Goal: Information Seeking & Learning: Learn about a topic

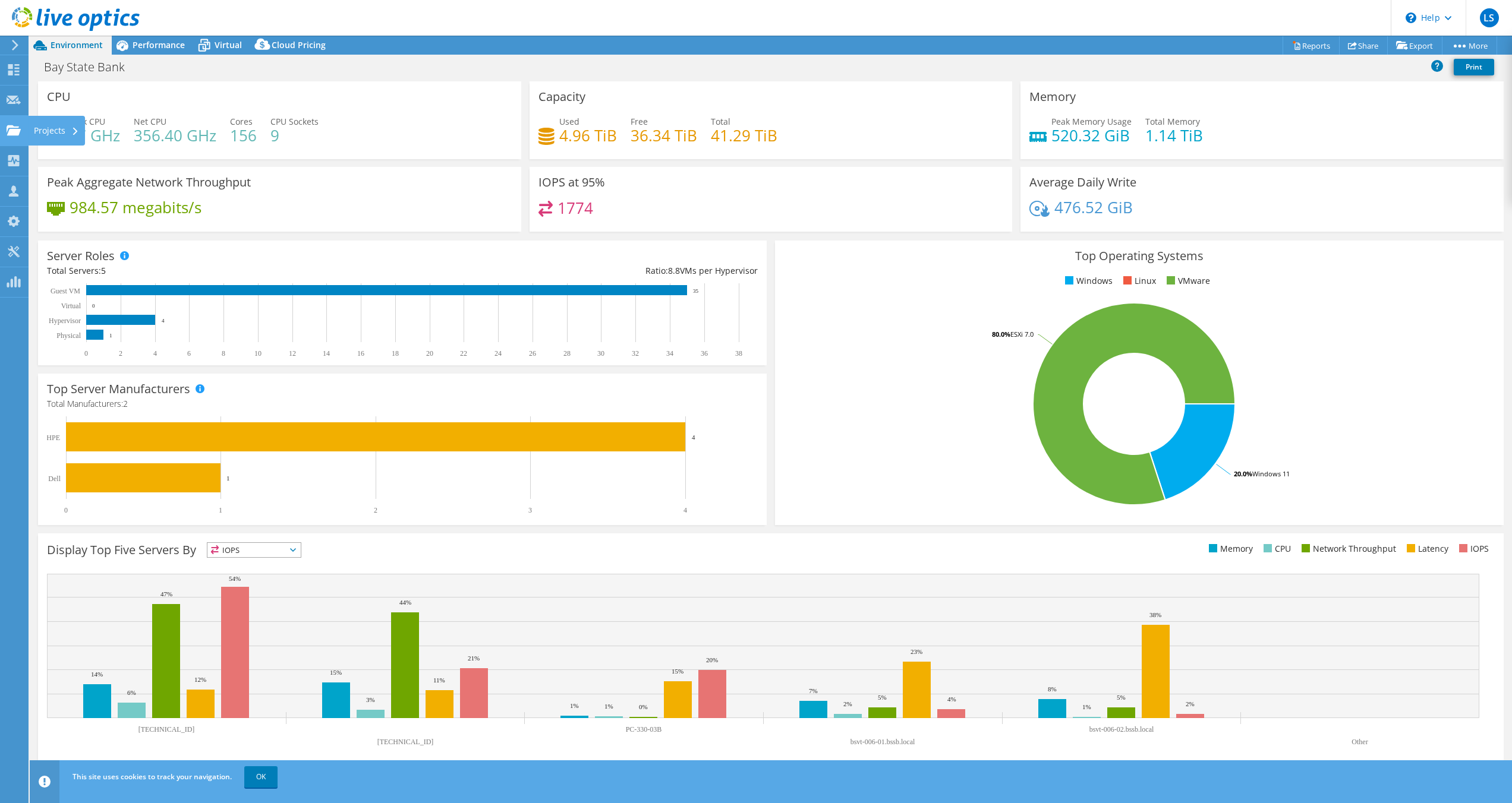
click at [20, 134] on icon at bounding box center [14, 131] width 14 height 12
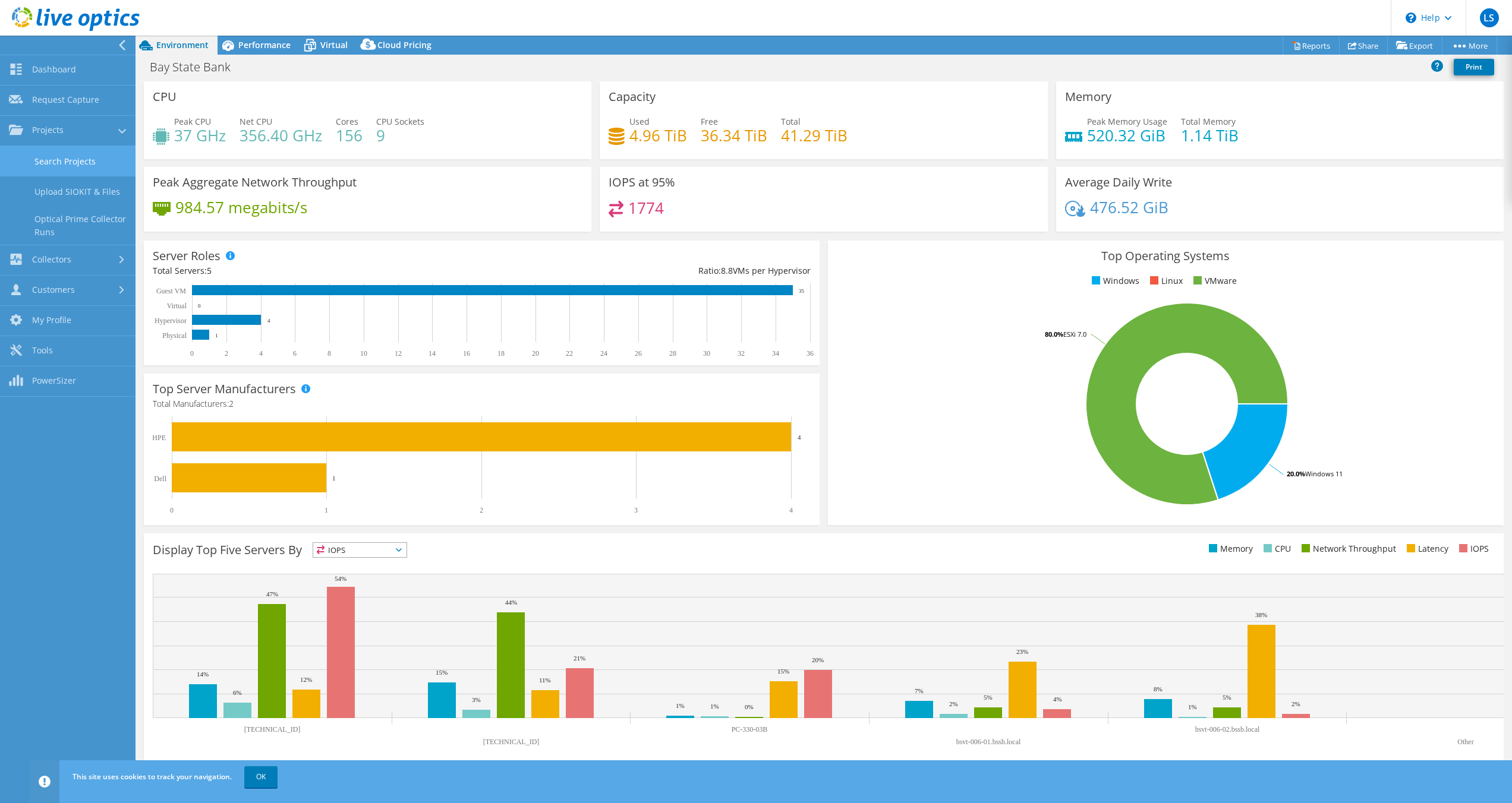
click at [53, 162] on link "Search Projects" at bounding box center [68, 161] width 135 height 31
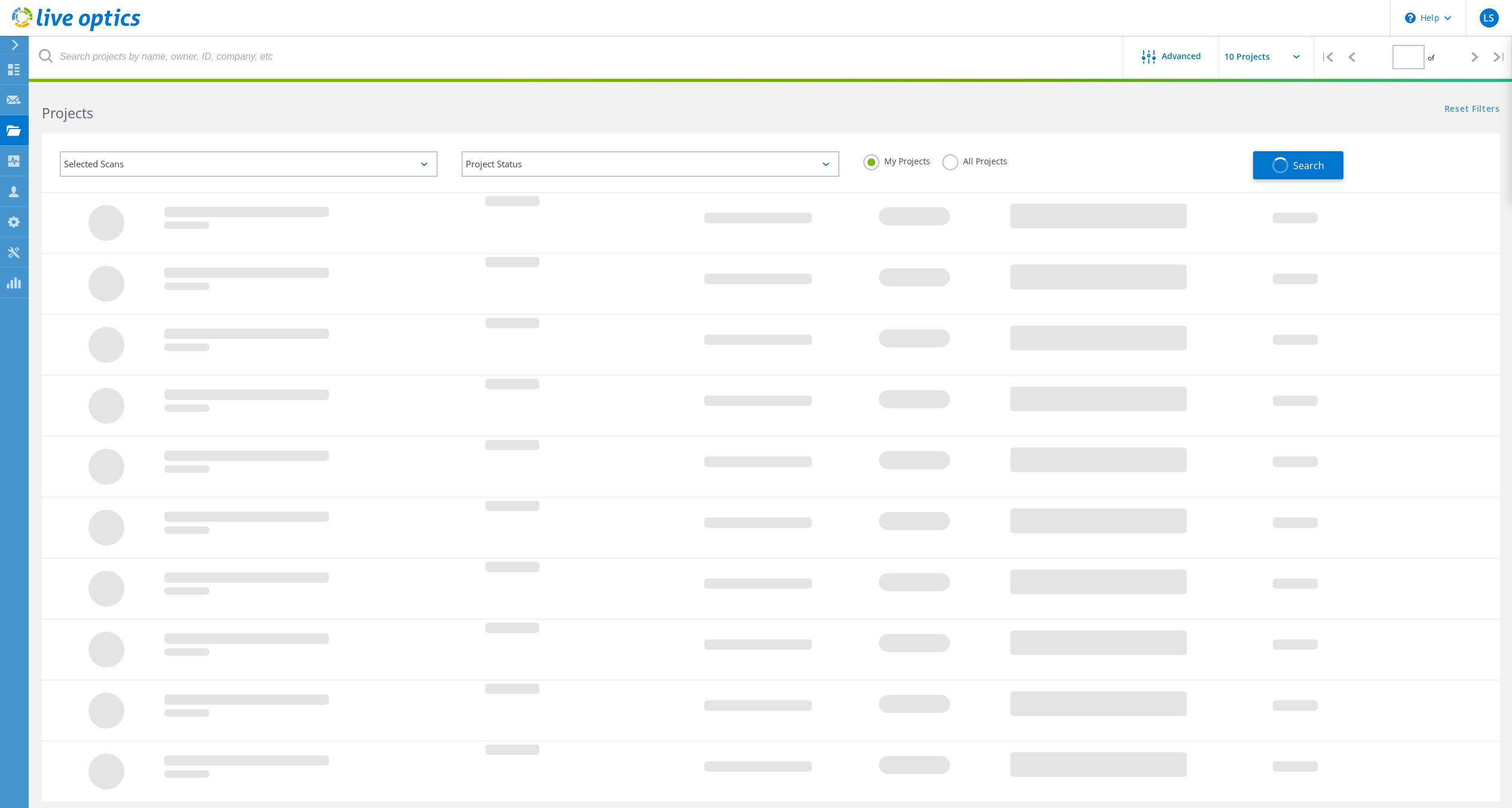
type input "1"
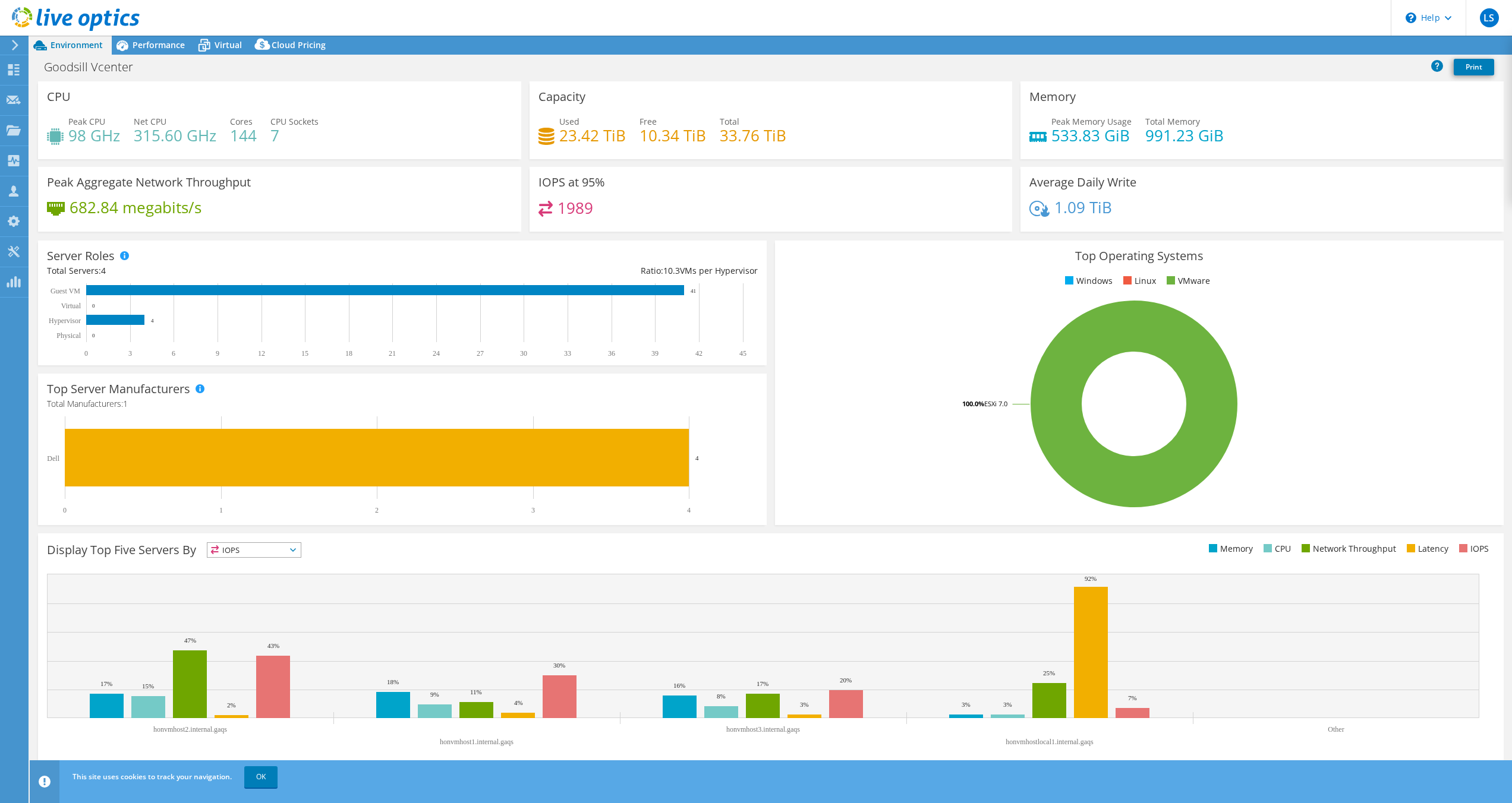
select select "USD"
click at [168, 44] on span "Performance" at bounding box center [158, 45] width 52 height 12
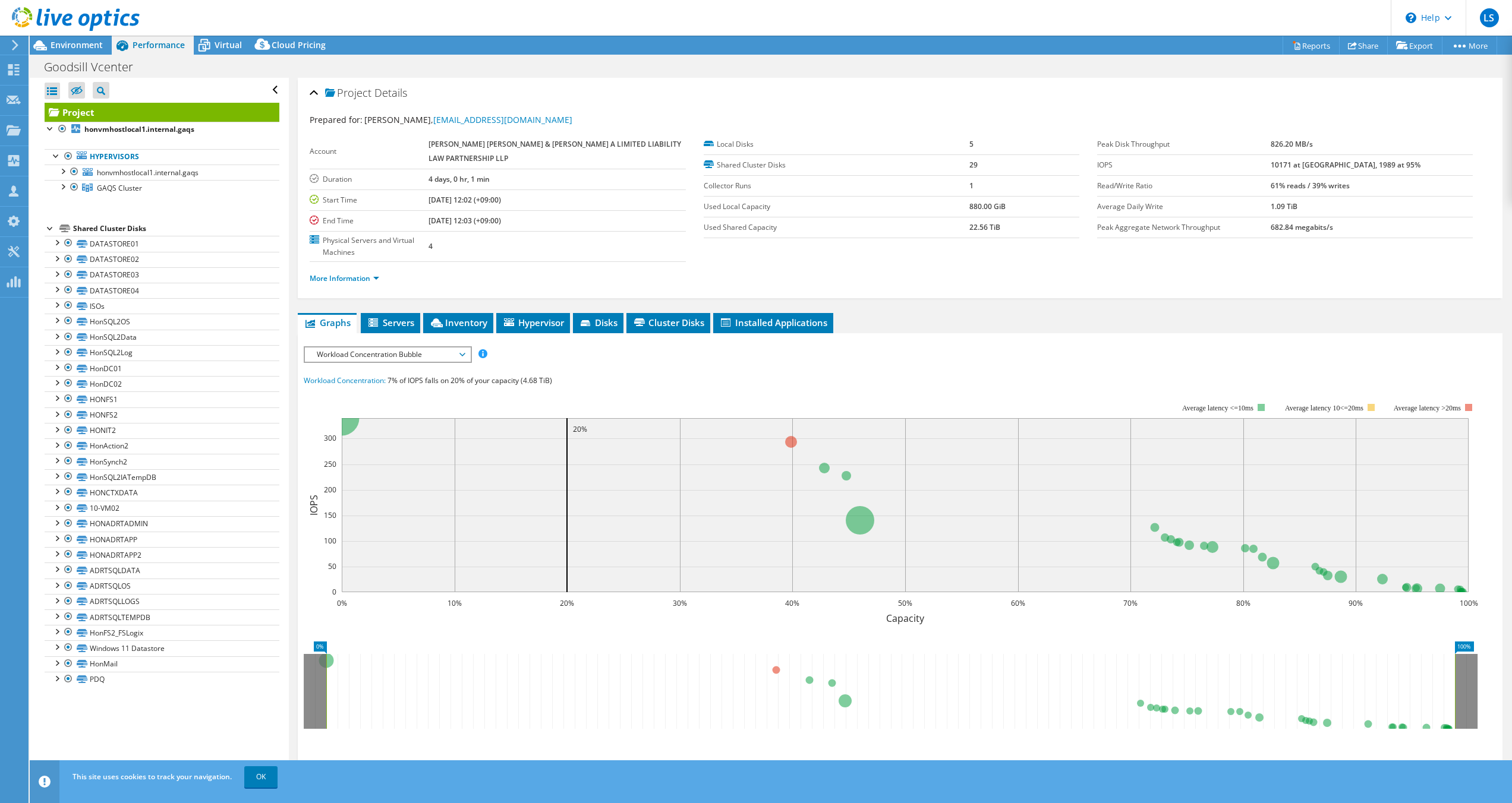
click at [454, 356] on span "Workload Concentration Bubble" at bounding box center [387, 355] width 153 height 14
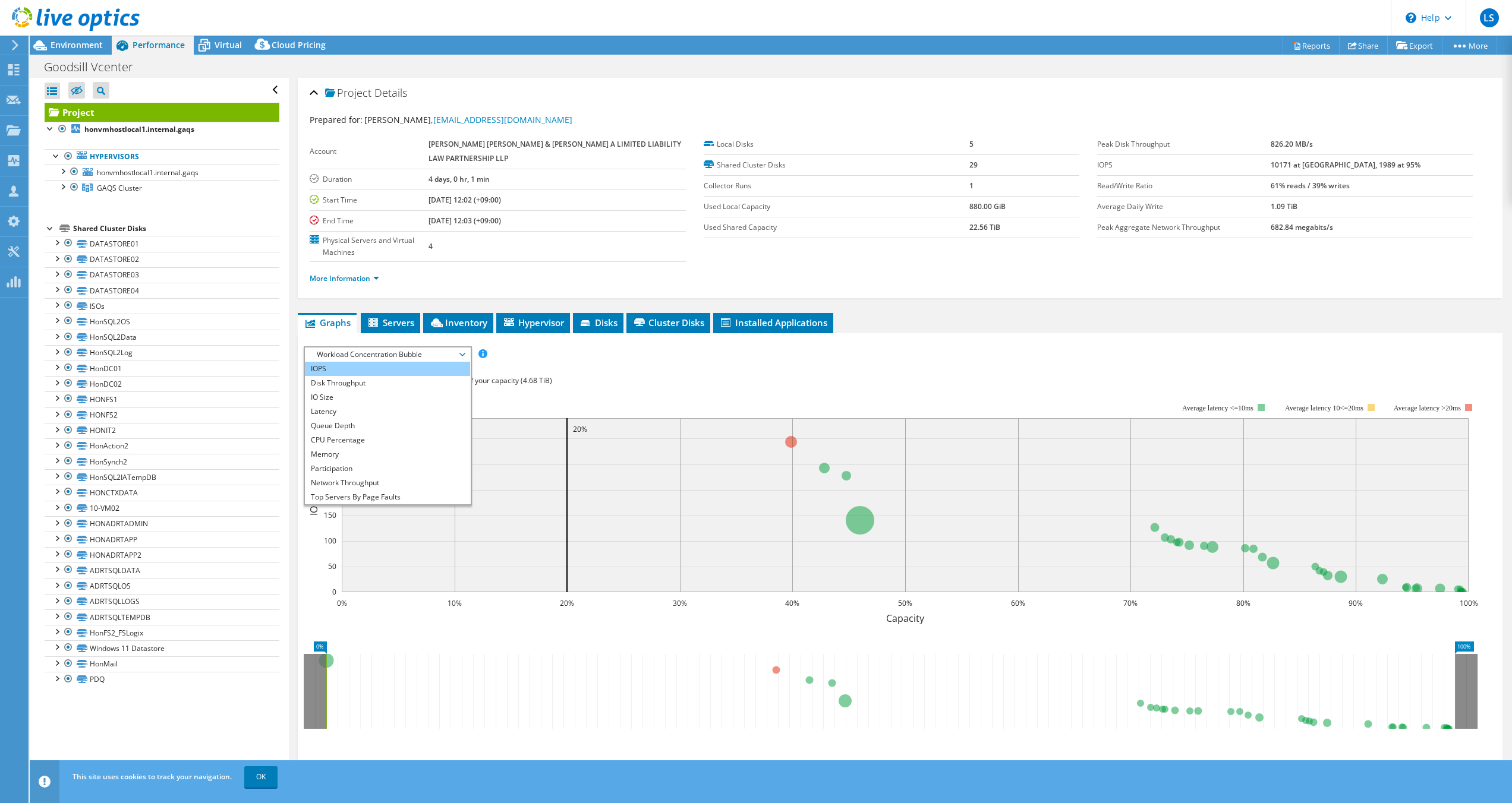
click at [338, 366] on li "IOPS" at bounding box center [387, 369] width 165 height 14
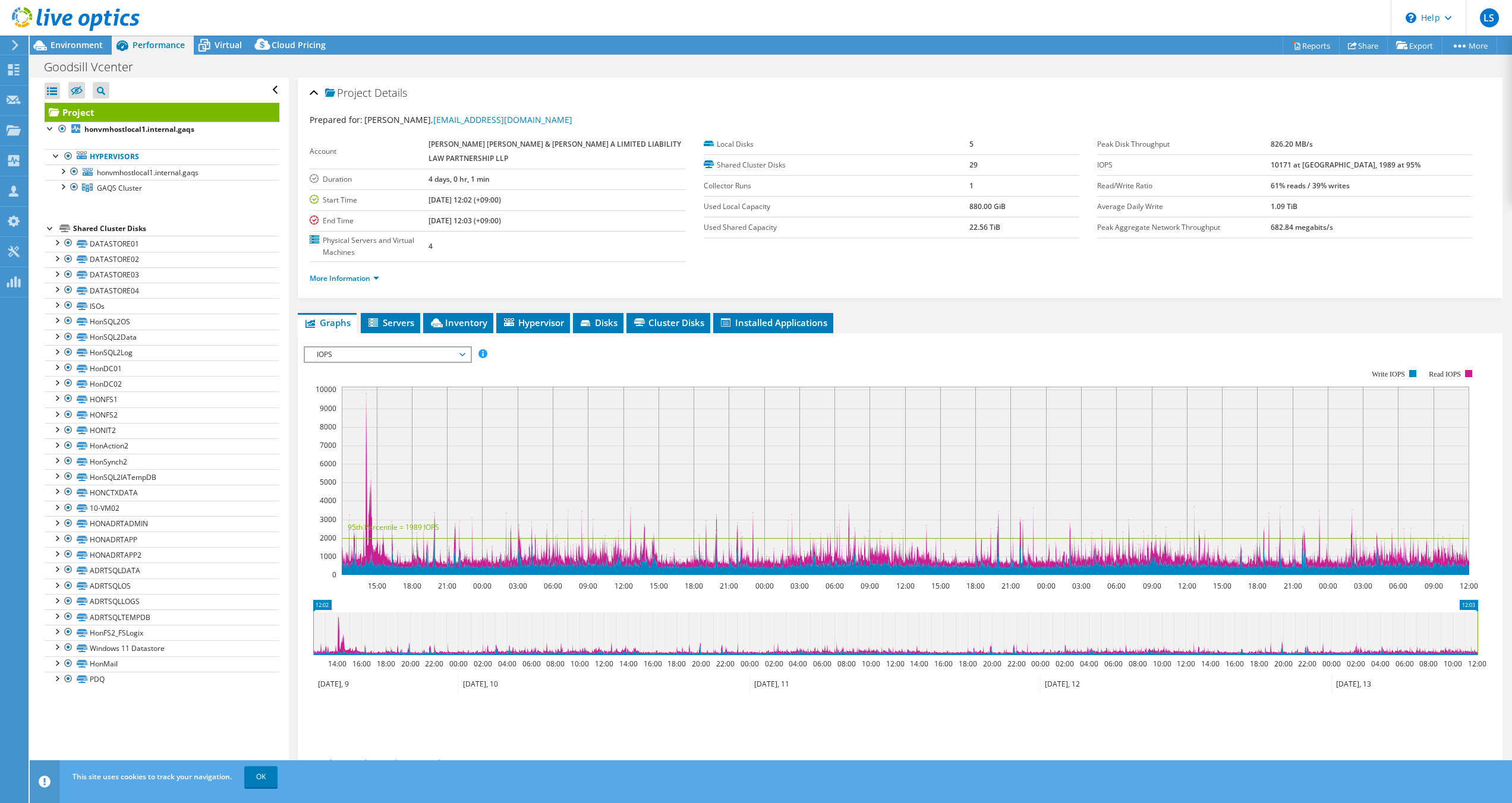
drag, startPoint x: 221, startPoint y: 50, endPoint x: 236, endPoint y: 71, distance: 25.8
click at [221, 50] on span "Virtual" at bounding box center [228, 45] width 27 height 12
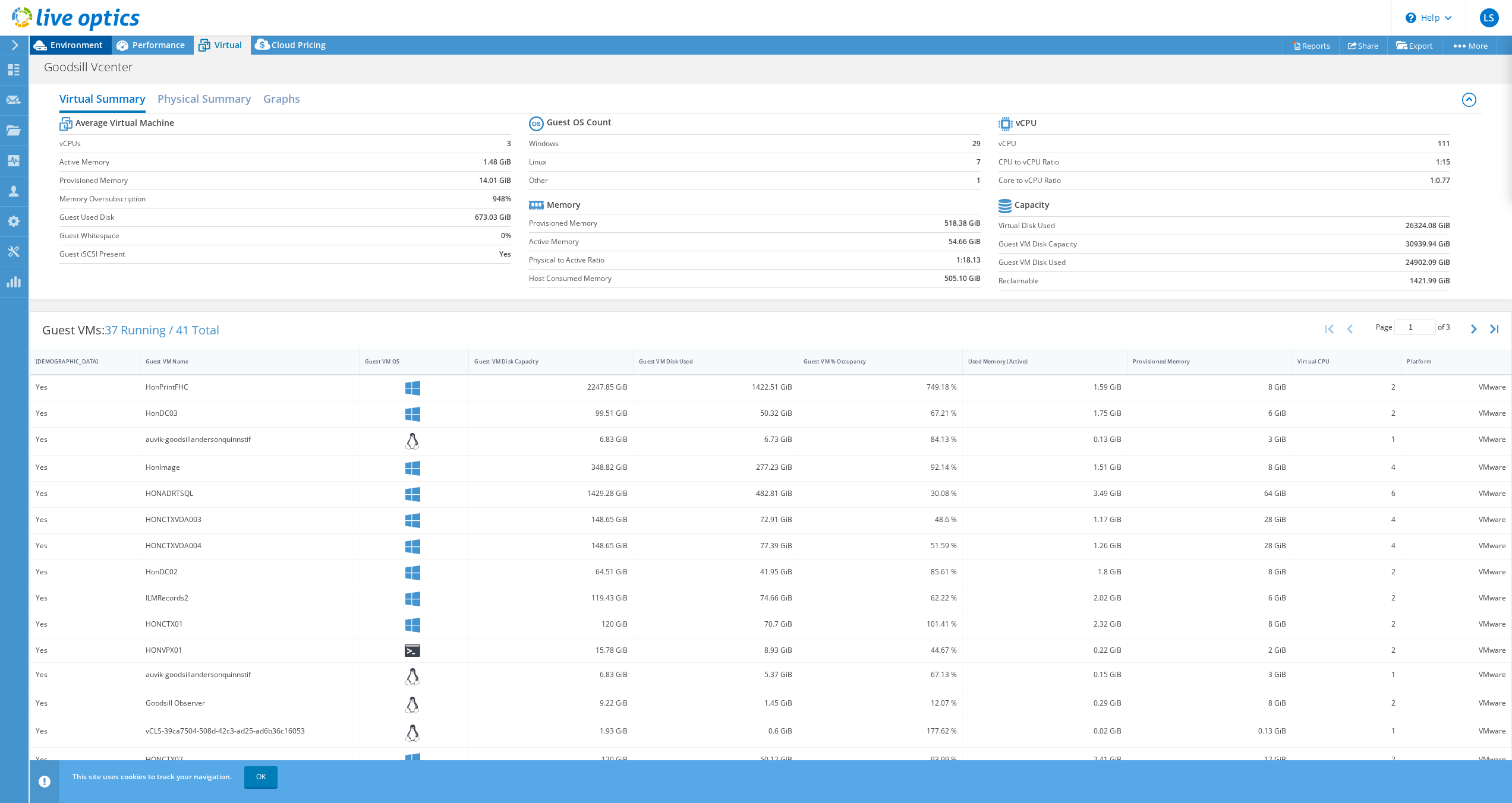
click at [76, 41] on span "Environment" at bounding box center [77, 45] width 52 height 12
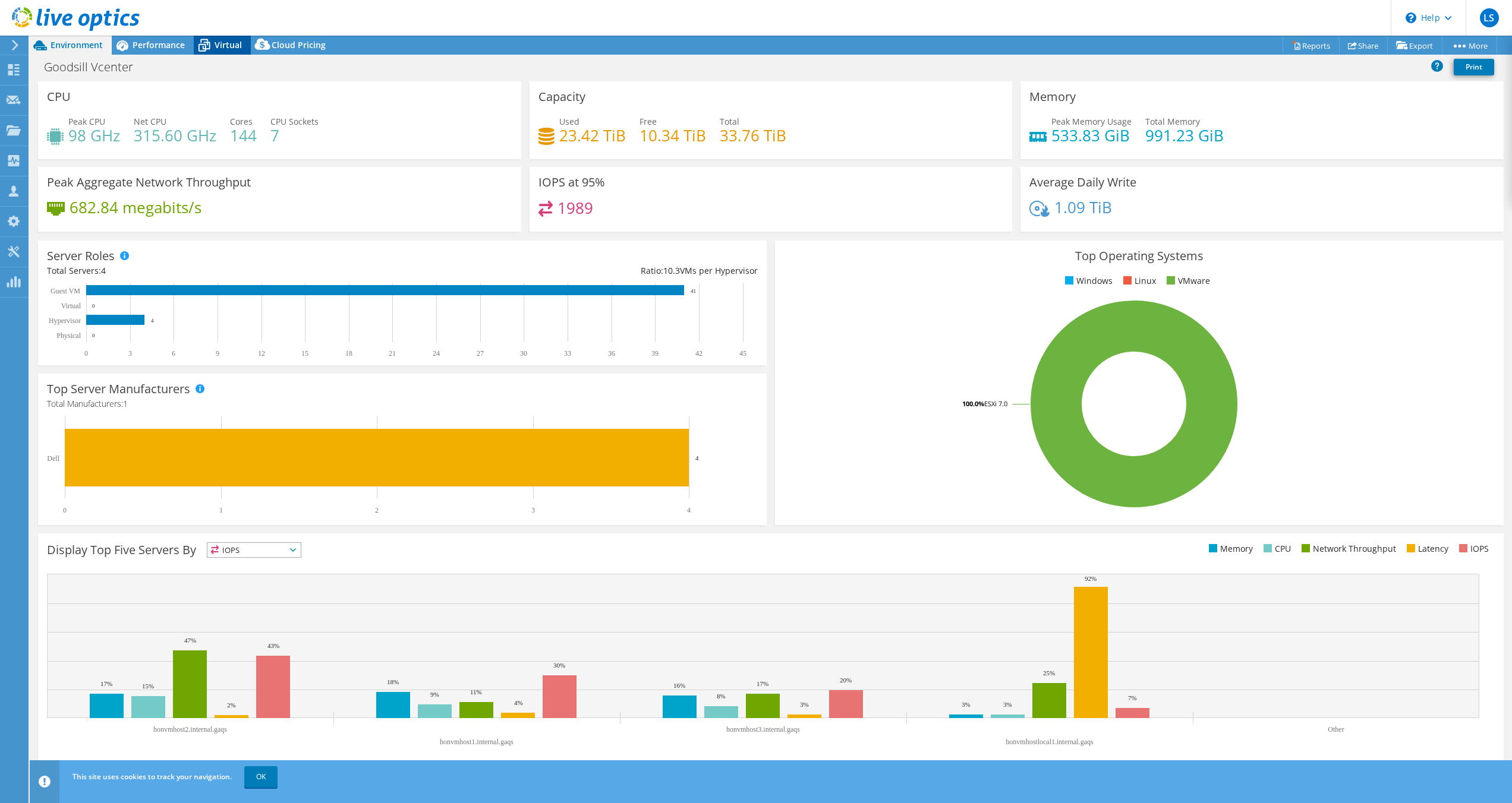
click at [218, 51] on div "Virtual" at bounding box center [222, 45] width 57 height 19
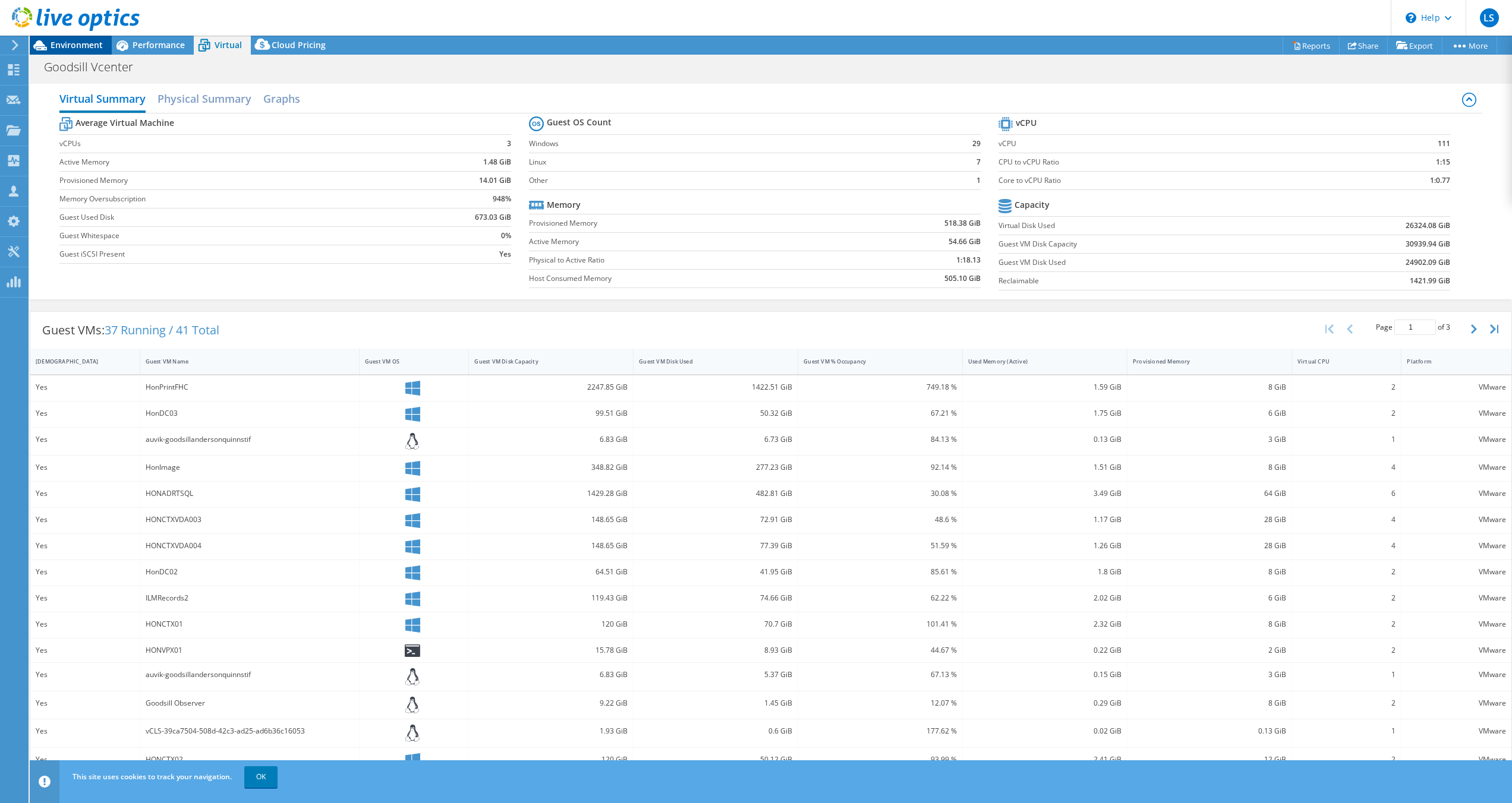
click at [76, 45] on span "Environment" at bounding box center [77, 45] width 52 height 12
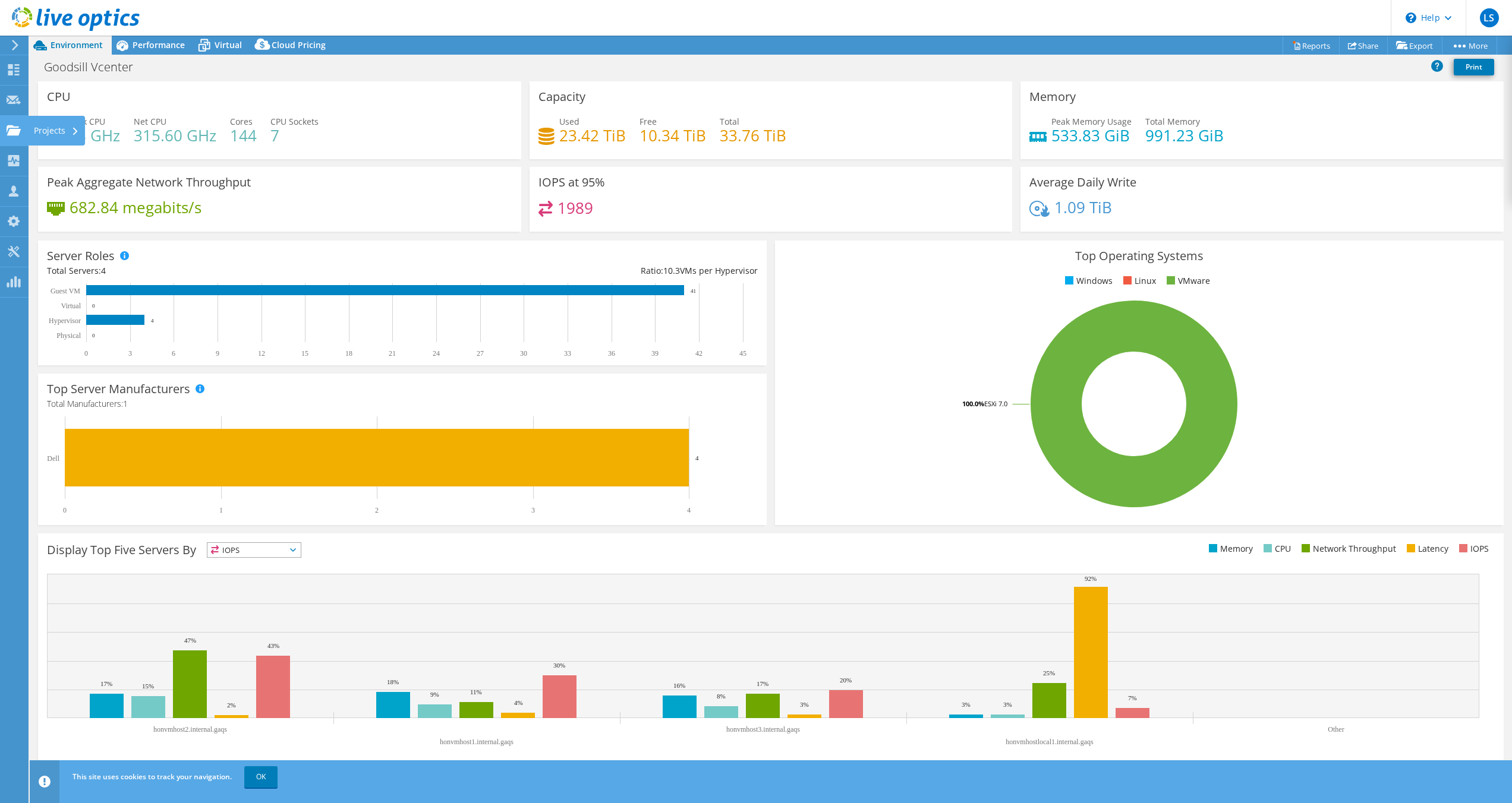
click at [33, 131] on div "Projects" at bounding box center [56, 131] width 57 height 30
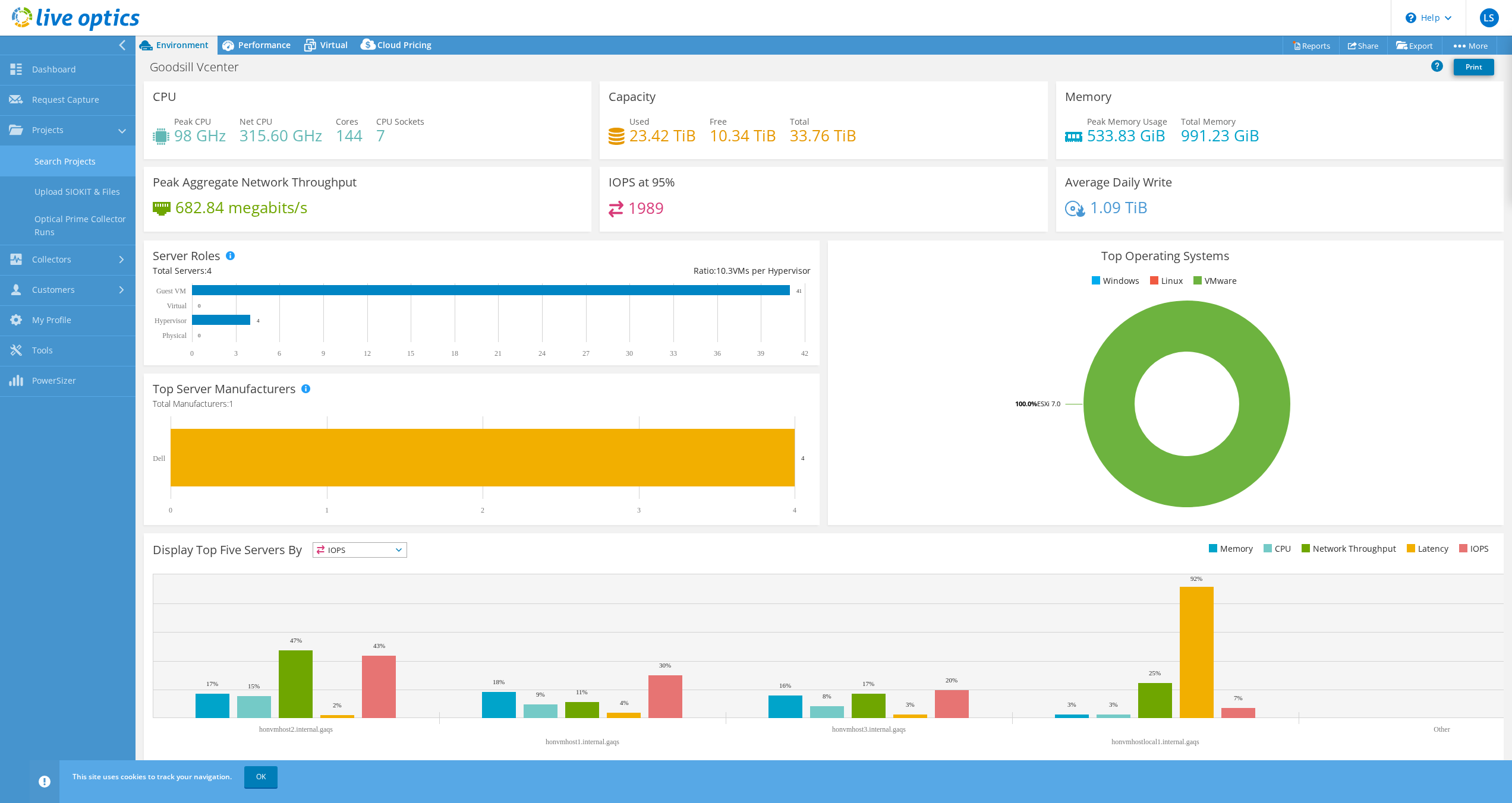
click at [59, 164] on link "Search Projects" at bounding box center [68, 161] width 135 height 31
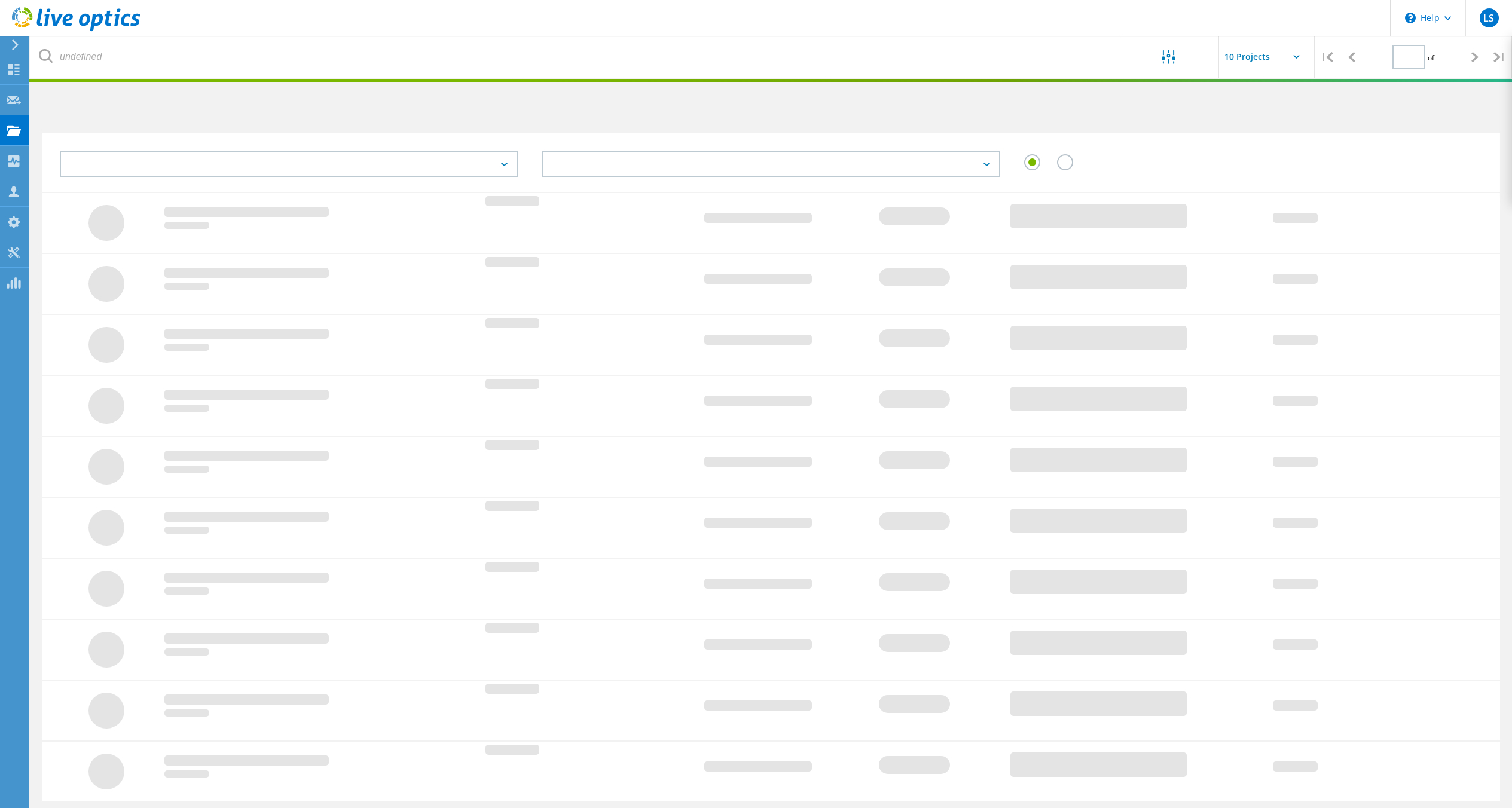
type input "1"
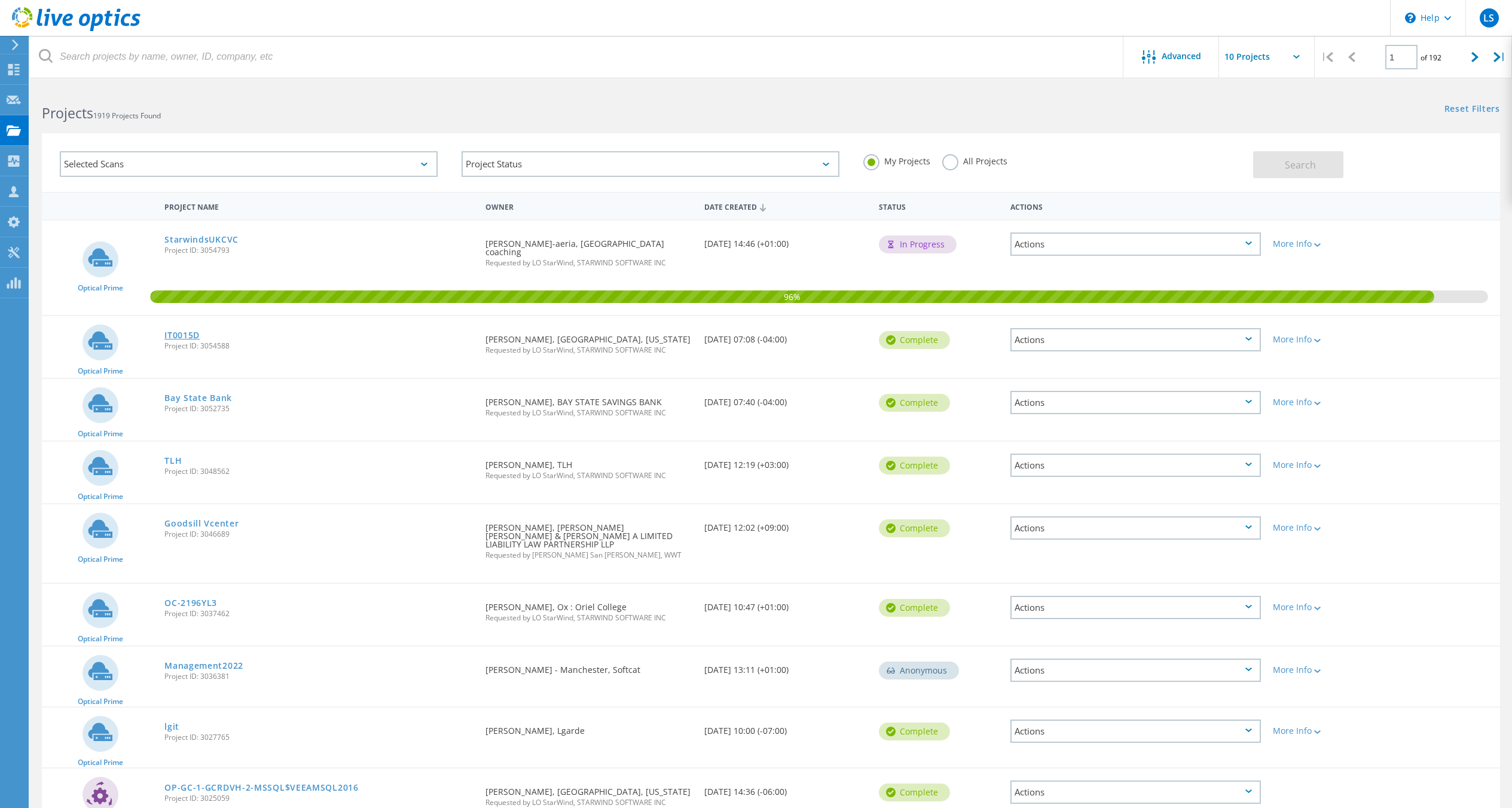
click at [180, 332] on link "IT0015D" at bounding box center [182, 335] width 35 height 8
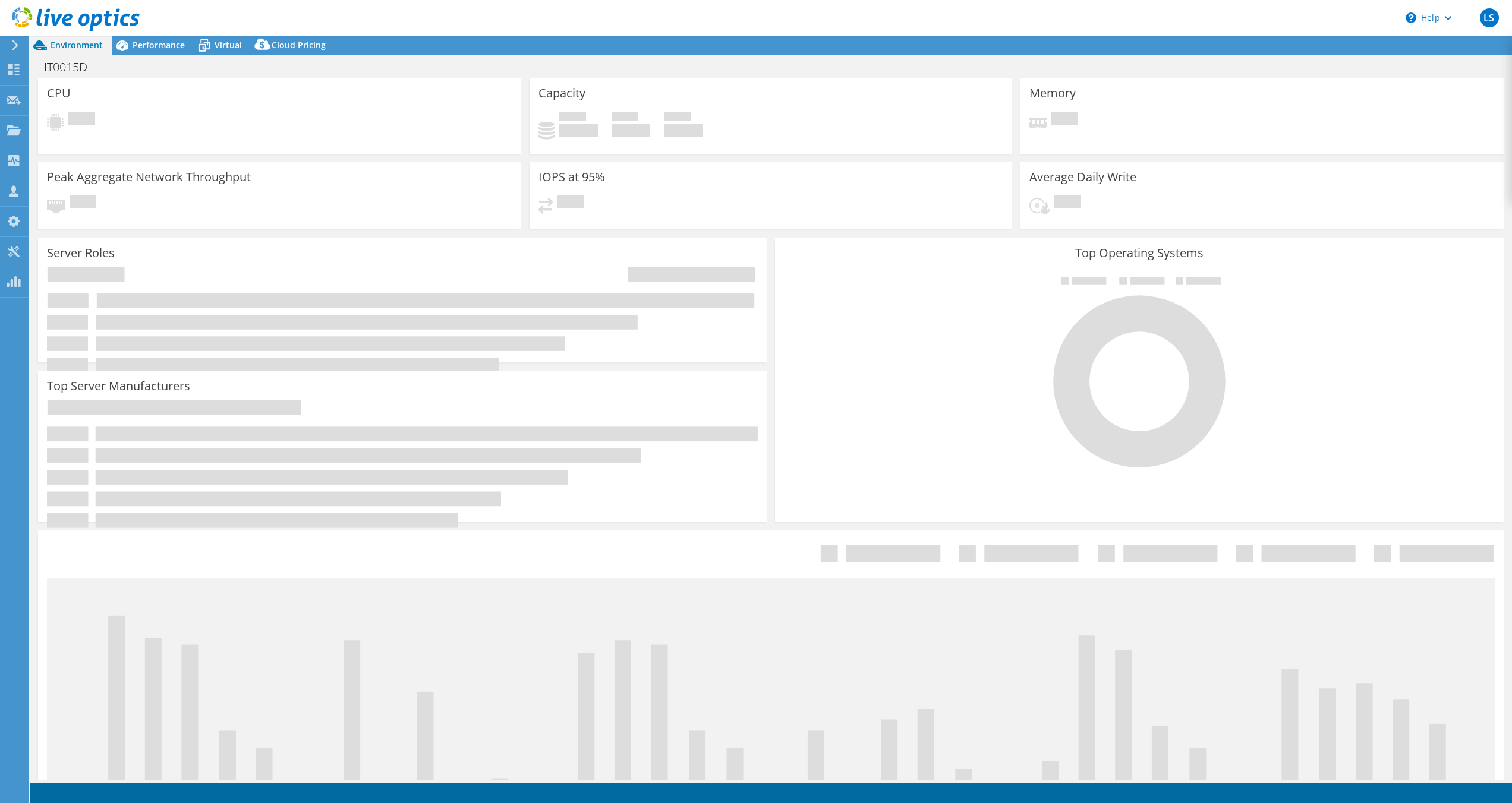
select select "USD"
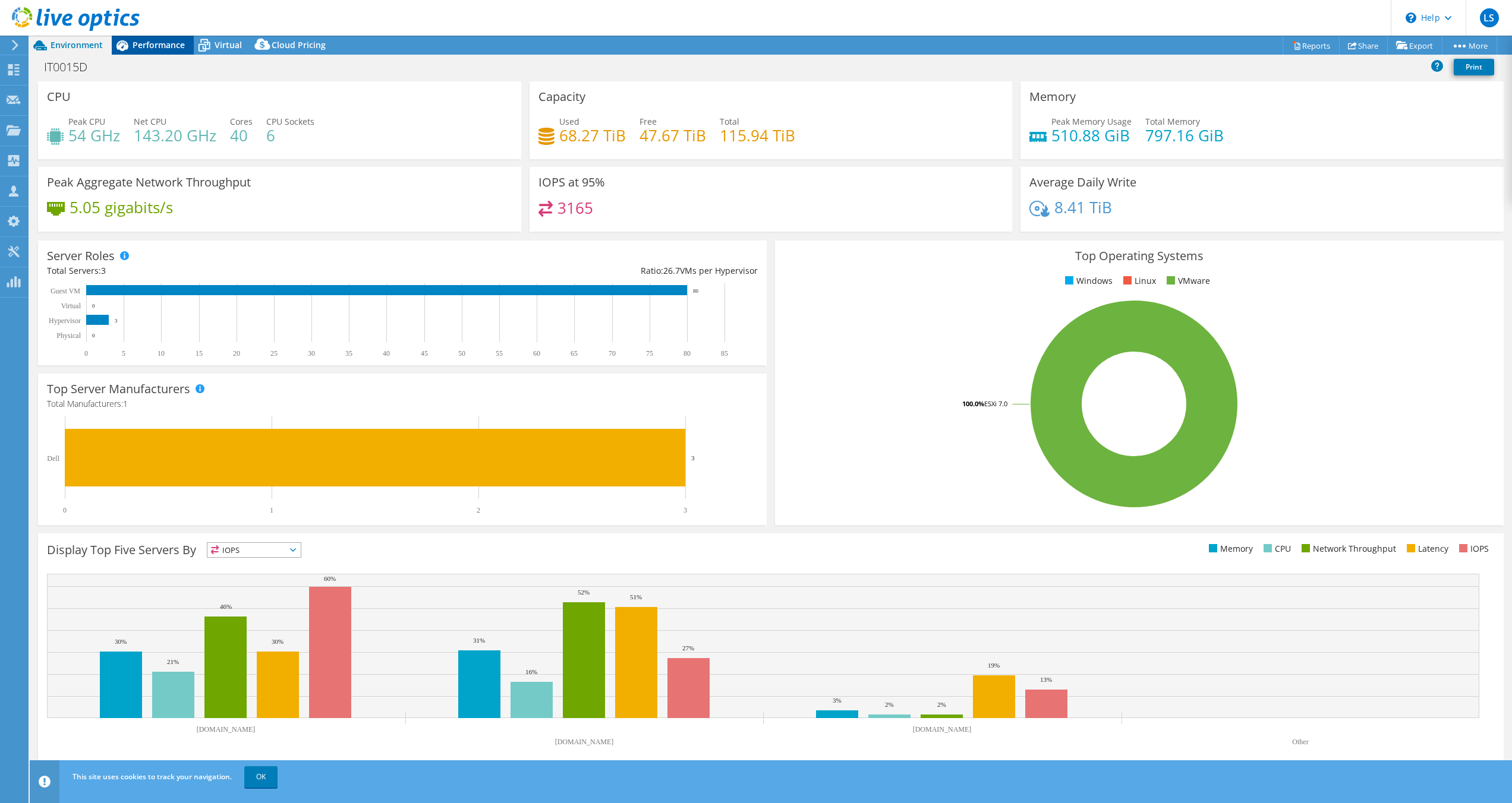
click at [164, 47] on span "Performance" at bounding box center [158, 45] width 52 height 12
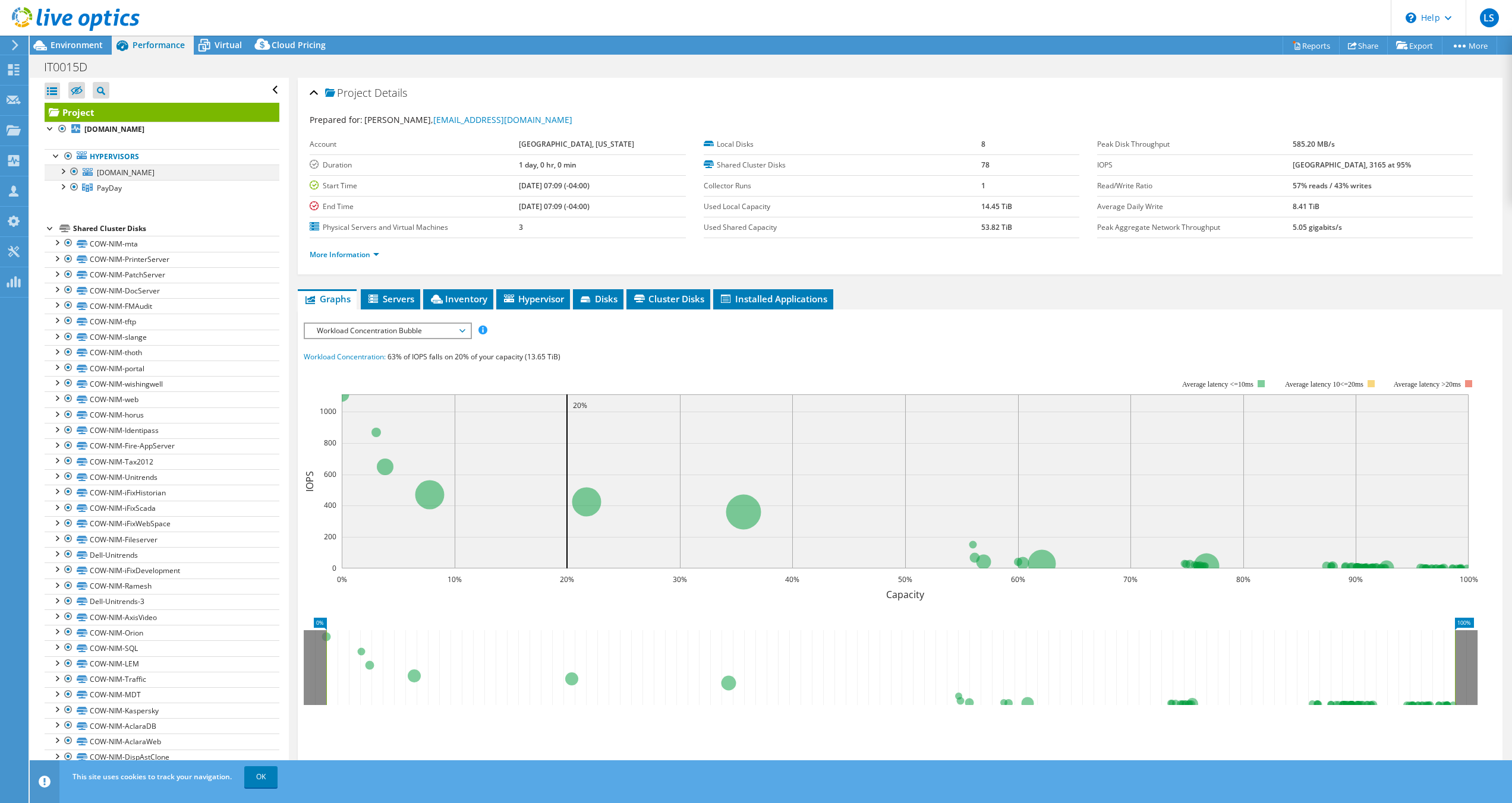
click at [61, 172] on div at bounding box center [62, 170] width 12 height 12
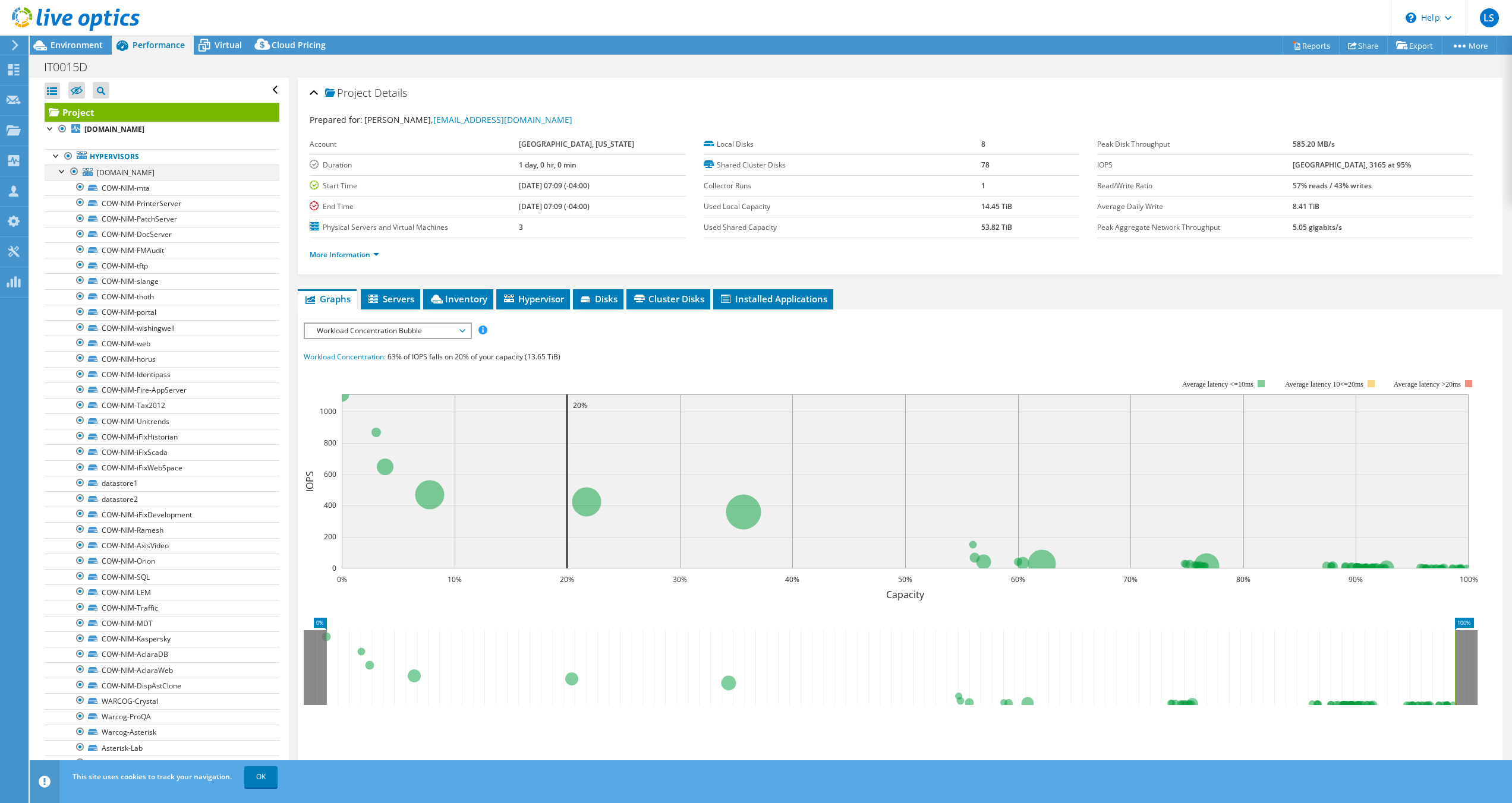
click at [61, 172] on div at bounding box center [62, 170] width 12 height 12
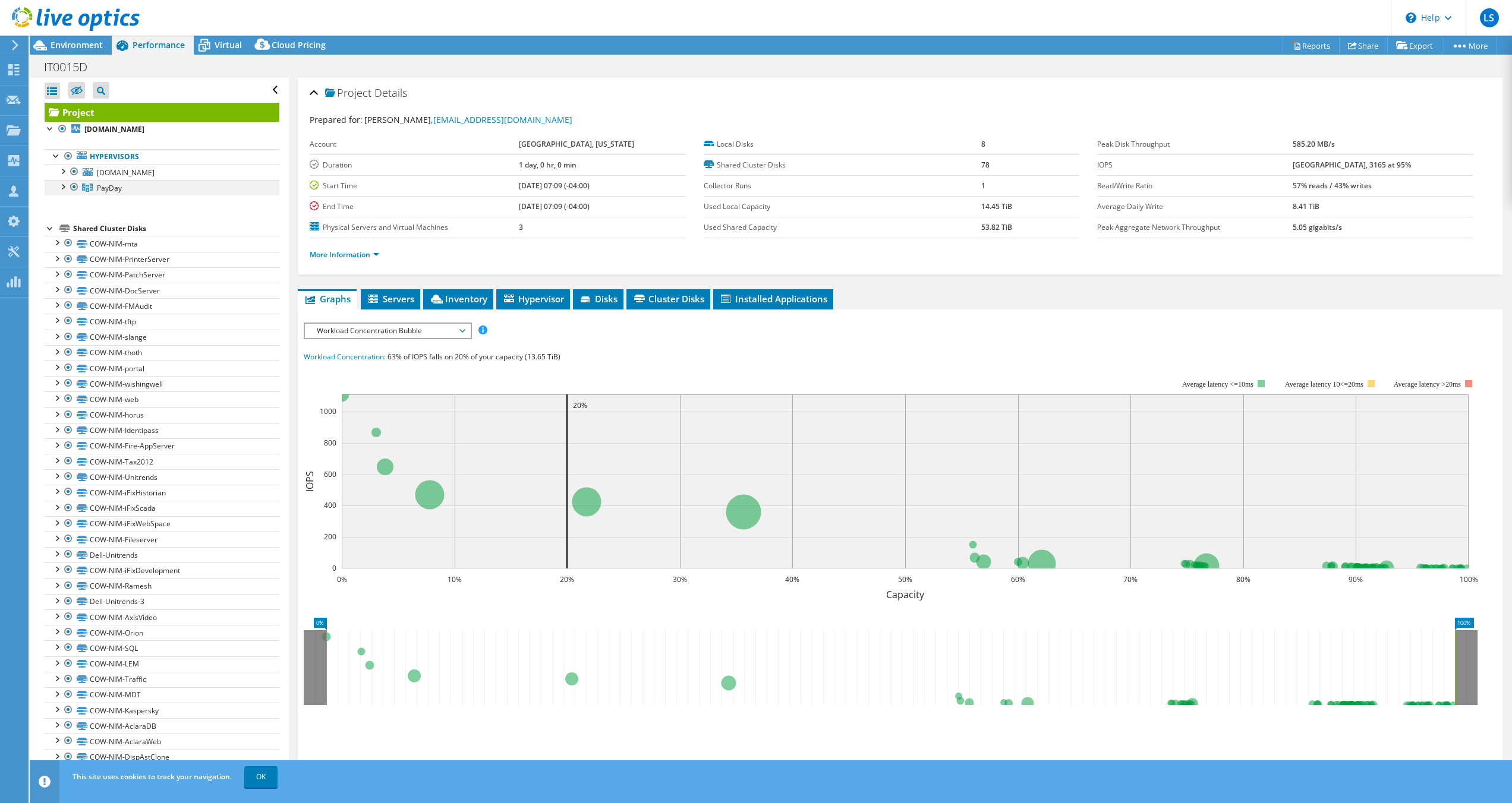
click at [62, 188] on div at bounding box center [62, 185] width 12 height 12
click at [68, 207] on div at bounding box center [68, 201] width 12 height 12
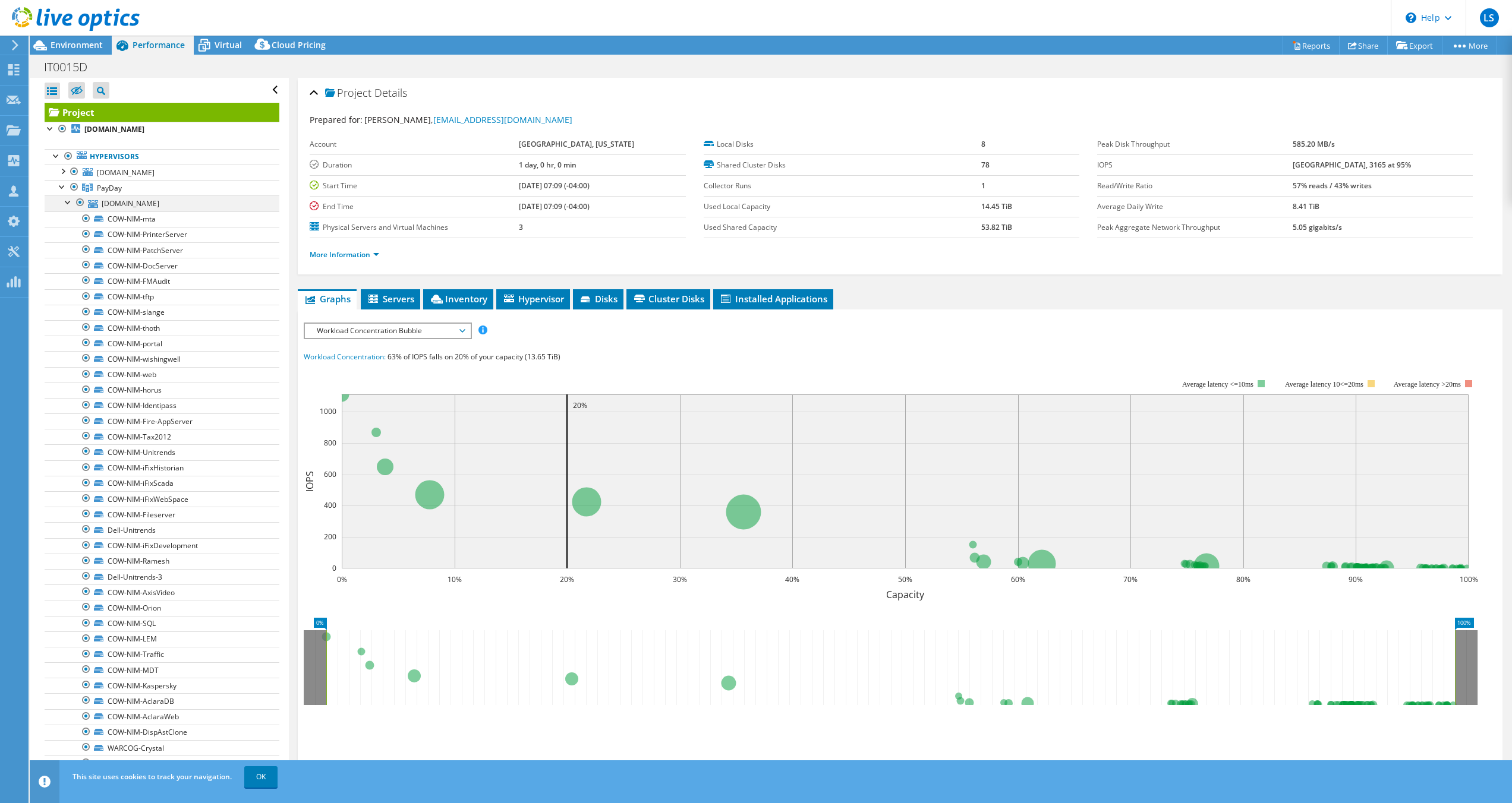
click at [69, 205] on div at bounding box center [68, 201] width 12 height 12
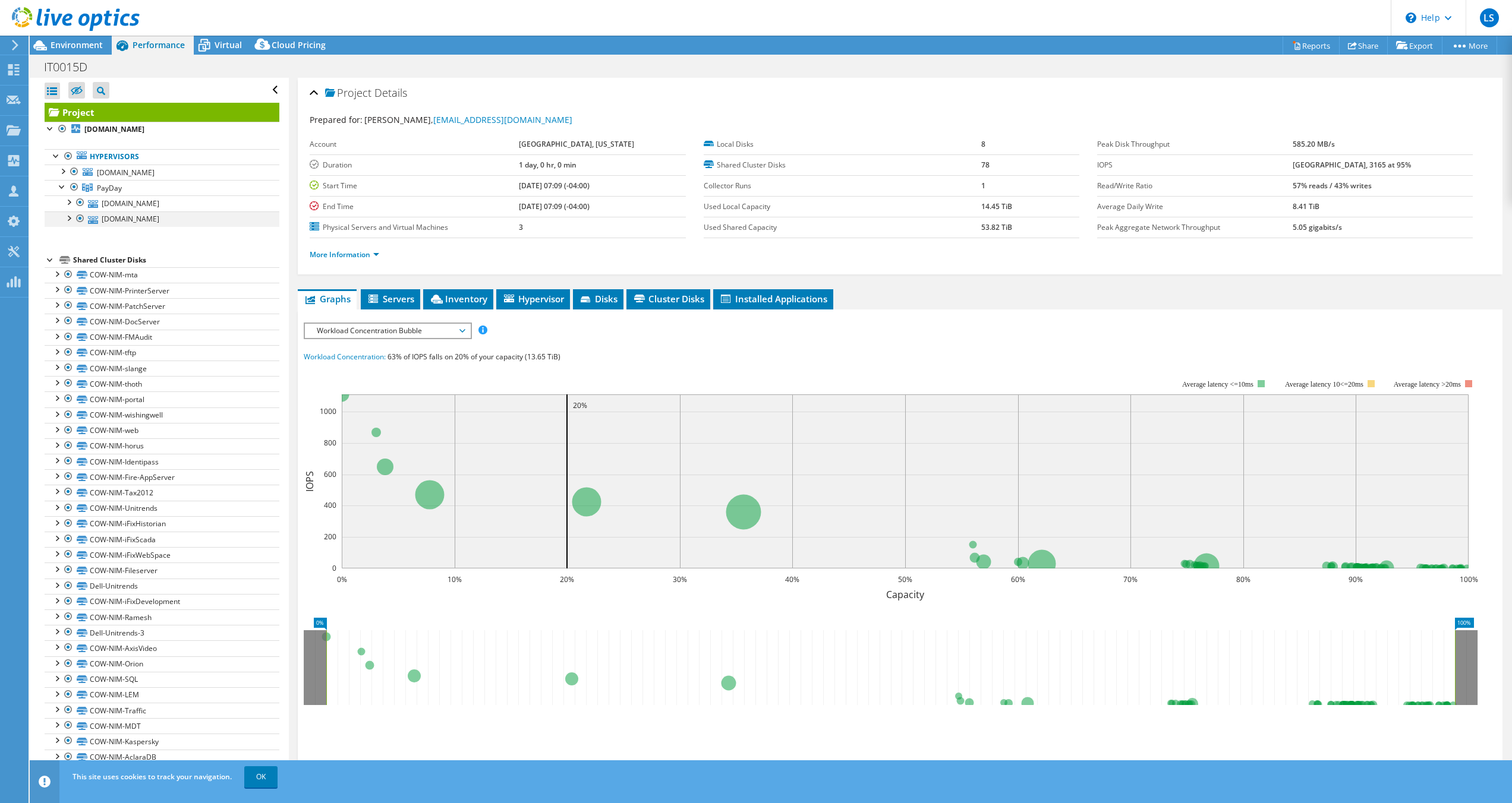
click at [71, 218] on div at bounding box center [68, 217] width 12 height 12
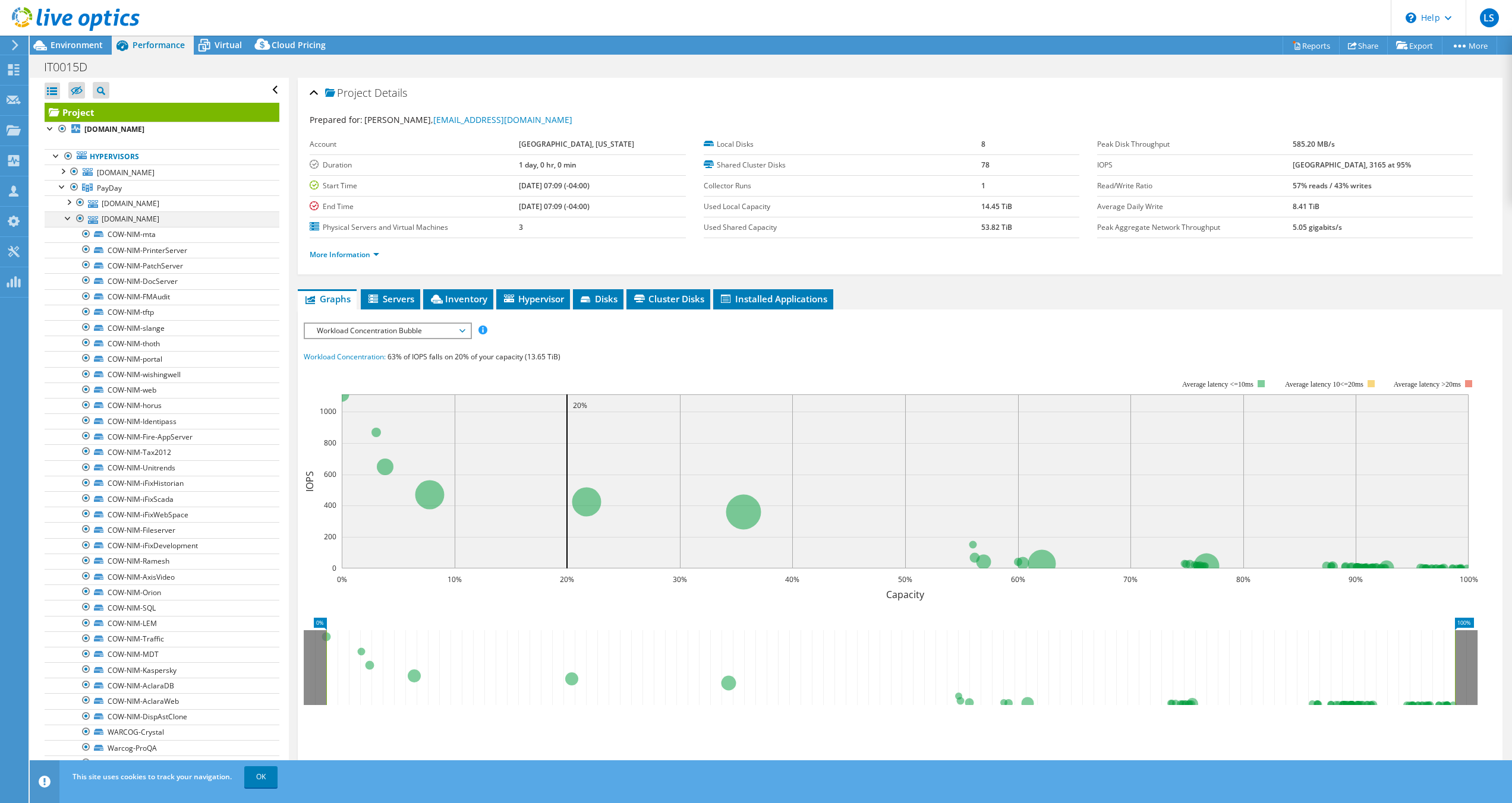
click at [71, 218] on div at bounding box center [68, 217] width 12 height 12
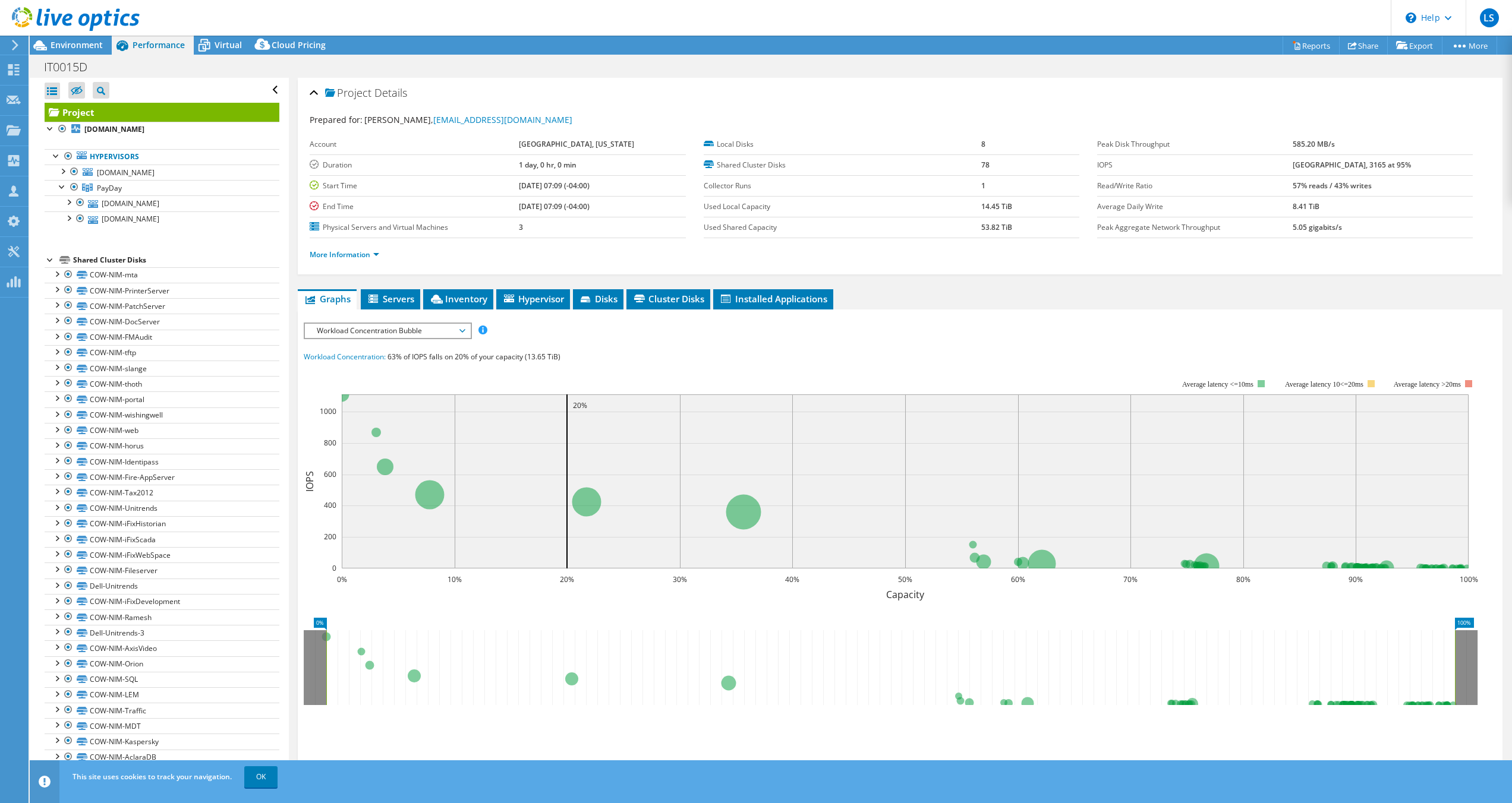
click at [48, 257] on div at bounding box center [50, 258] width 12 height 12
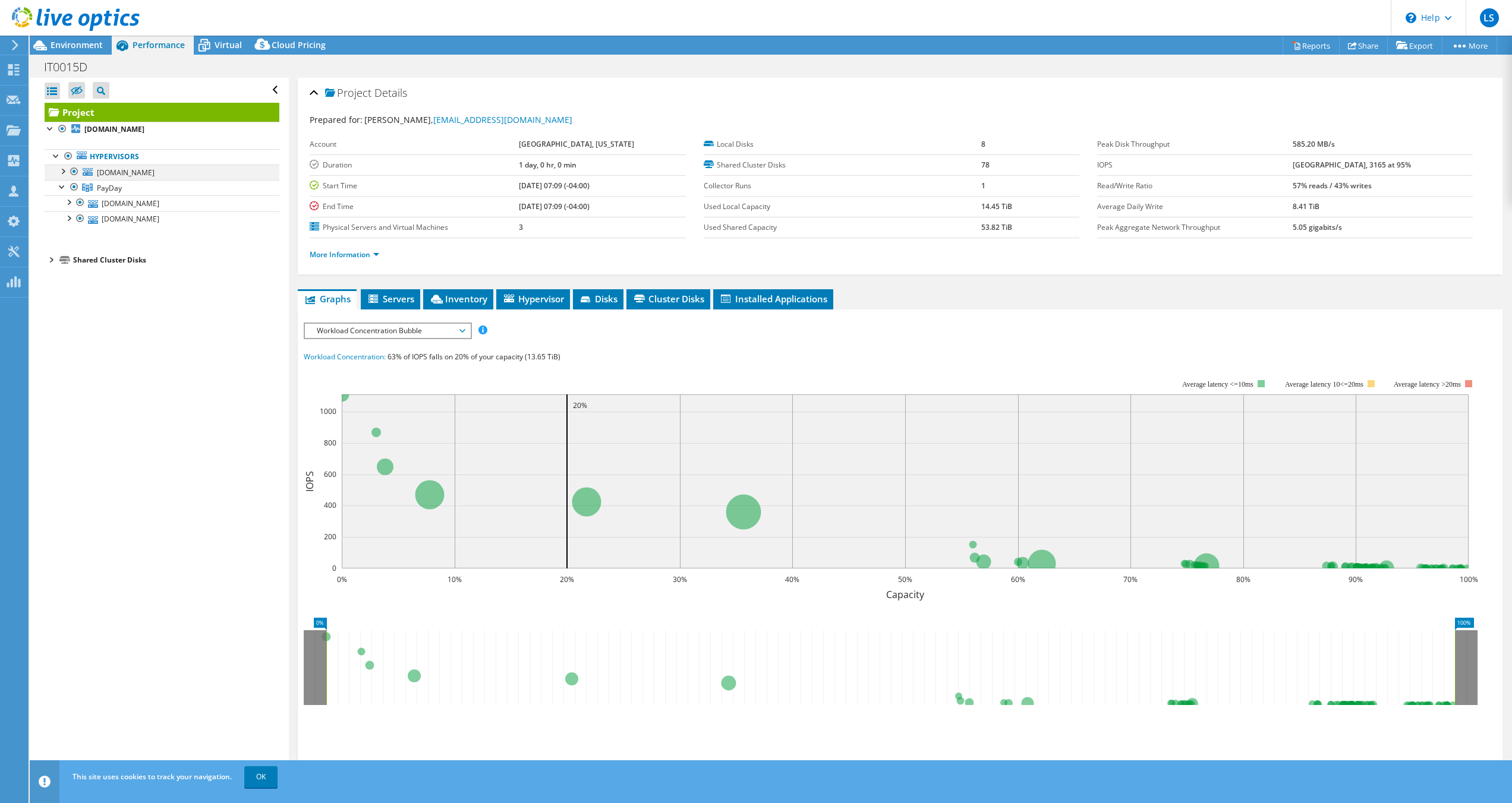
click at [63, 170] on div at bounding box center [62, 170] width 12 height 12
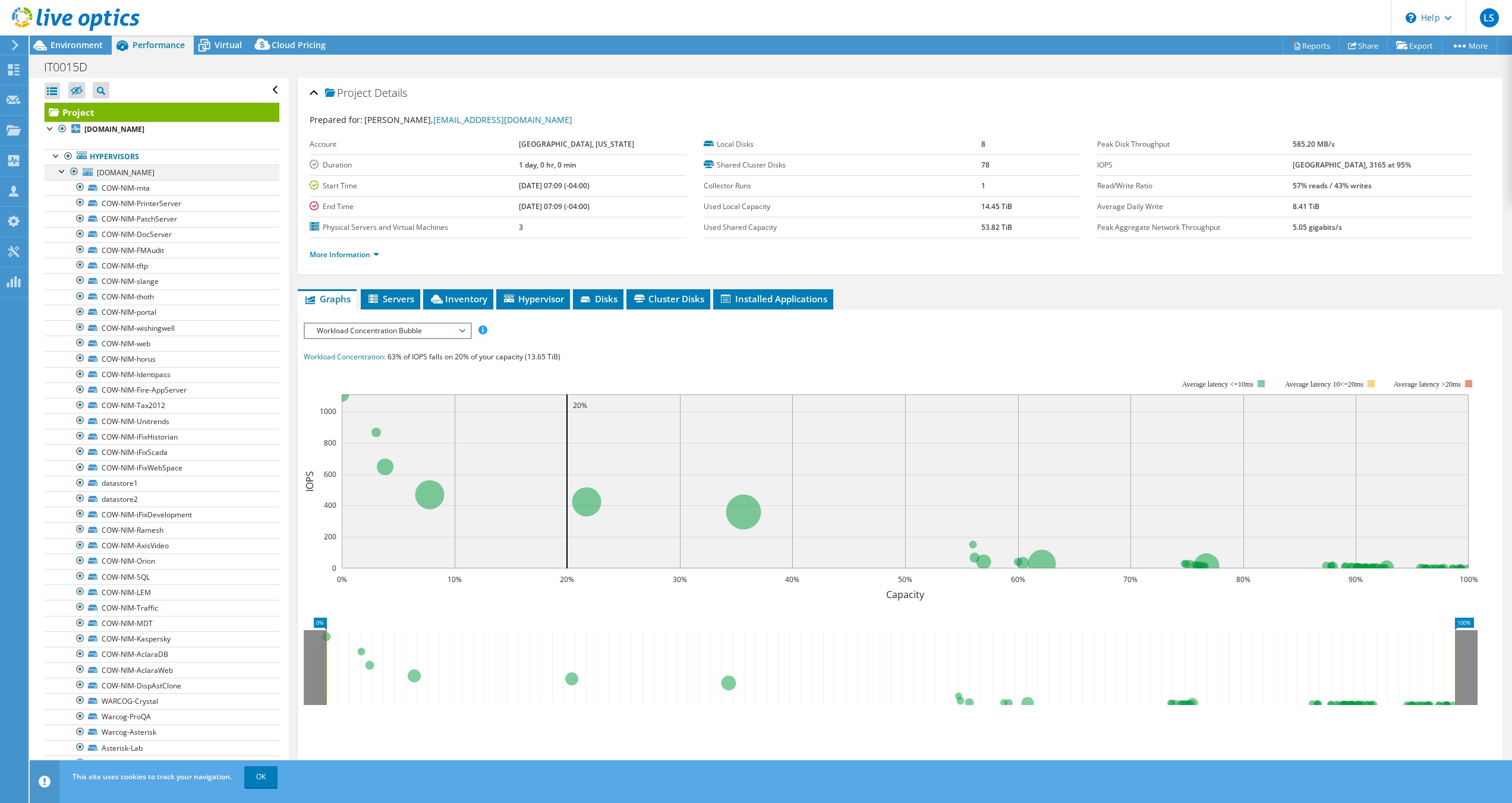
click at [63, 170] on div at bounding box center [62, 170] width 12 height 12
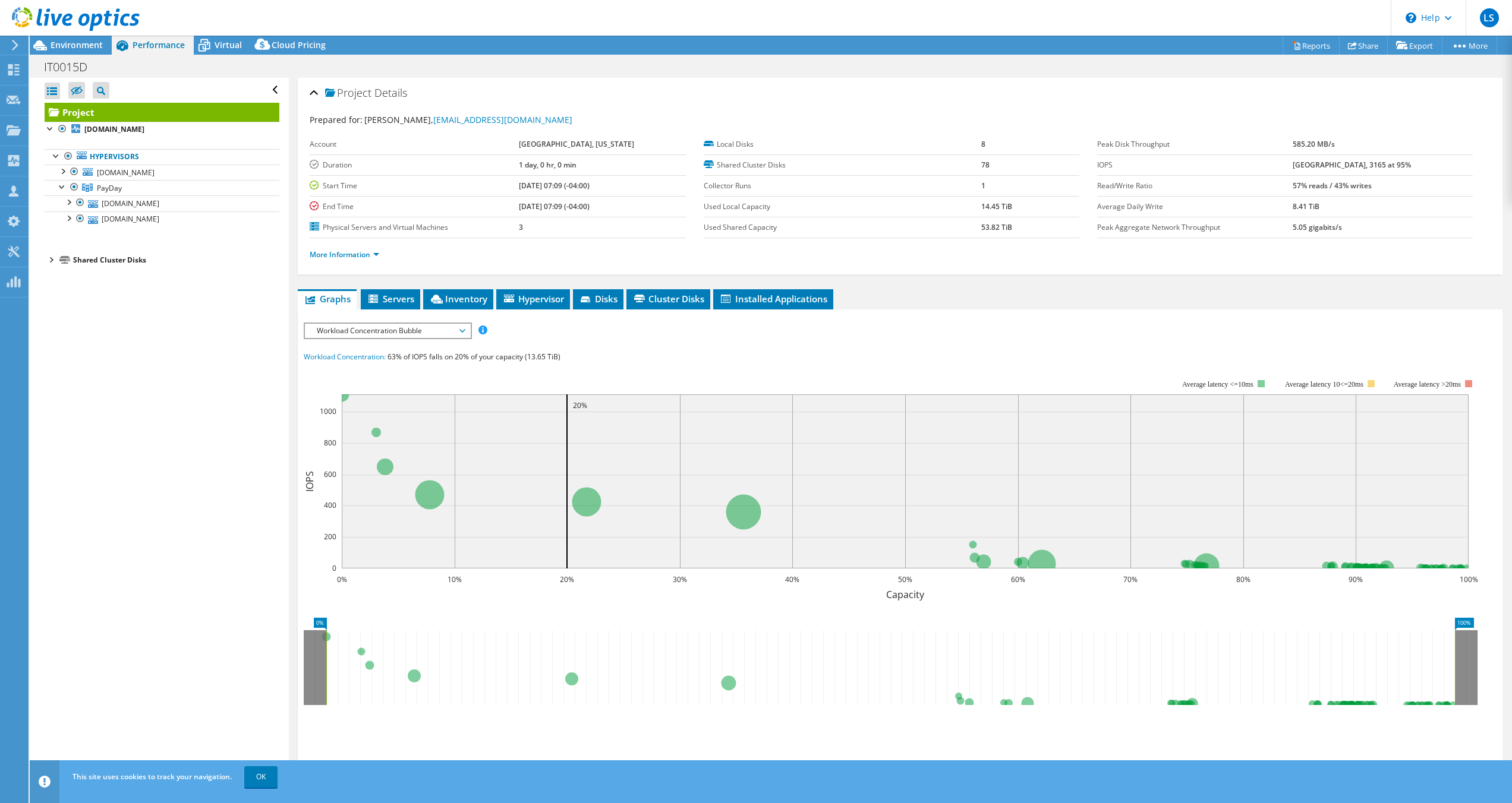
click at [51, 259] on div at bounding box center [50, 258] width 12 height 12
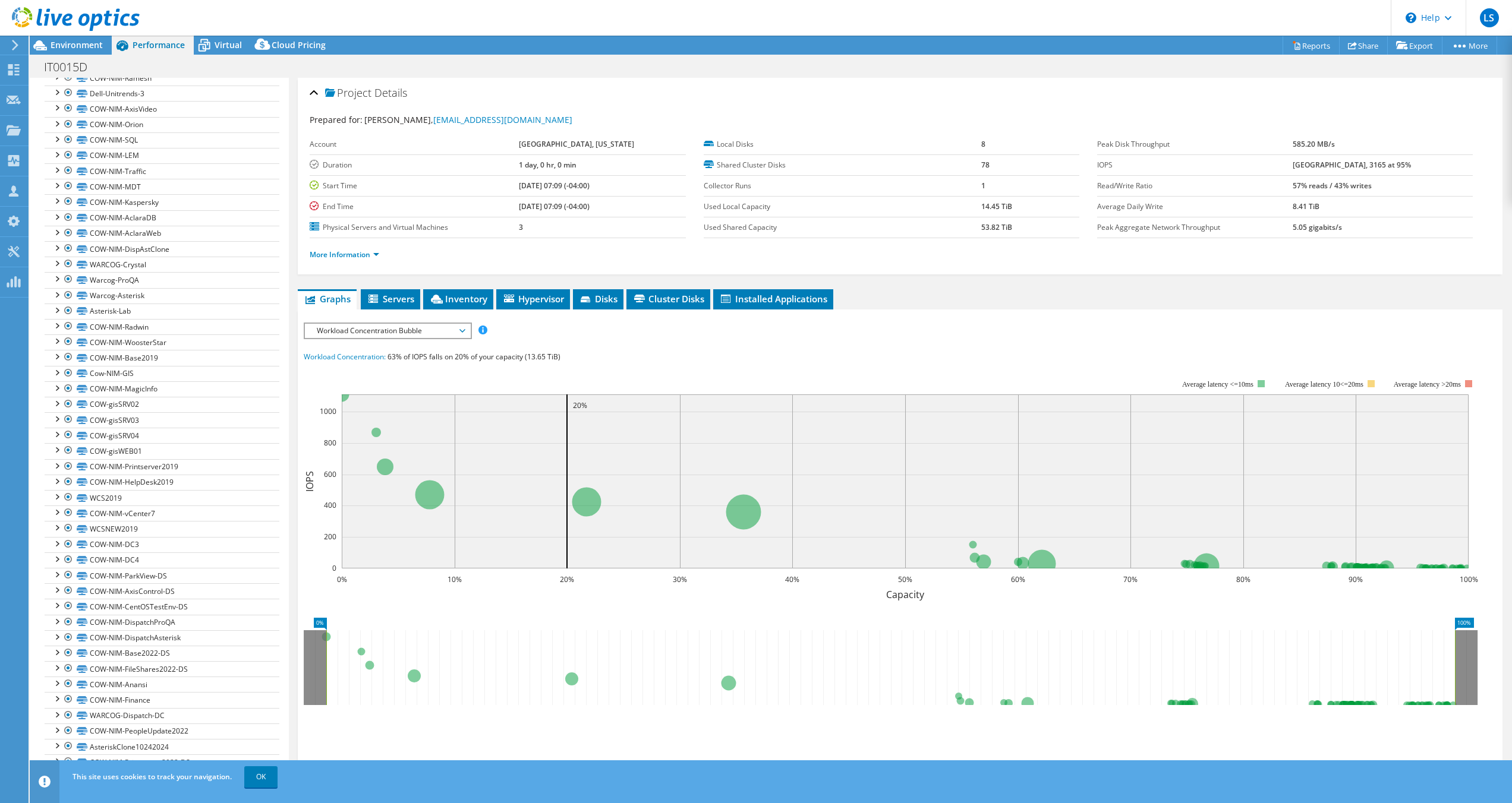
scroll to position [715, 0]
click at [273, 777] on link "OK" at bounding box center [260, 777] width 33 height 22
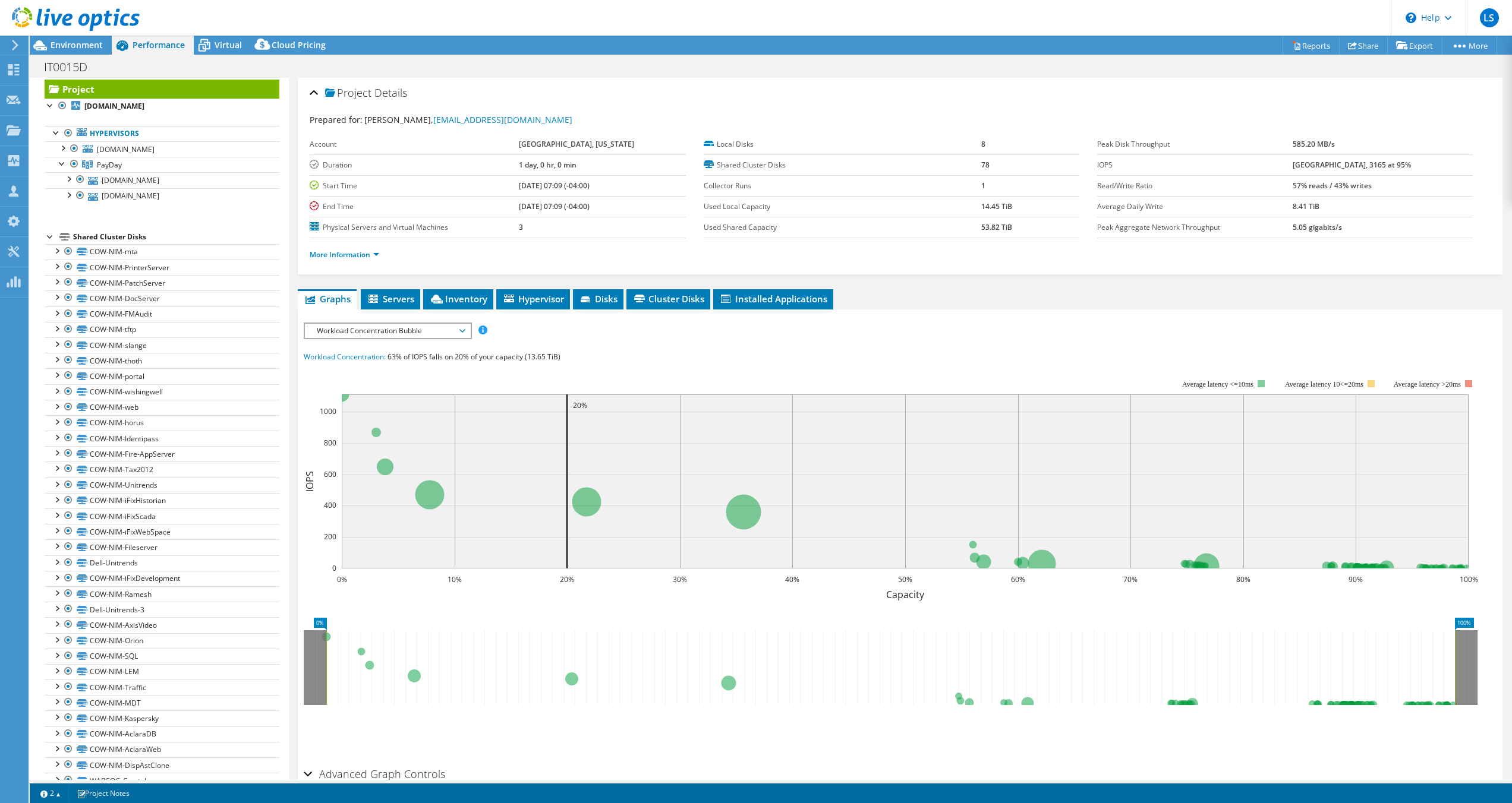
scroll to position [0, 0]
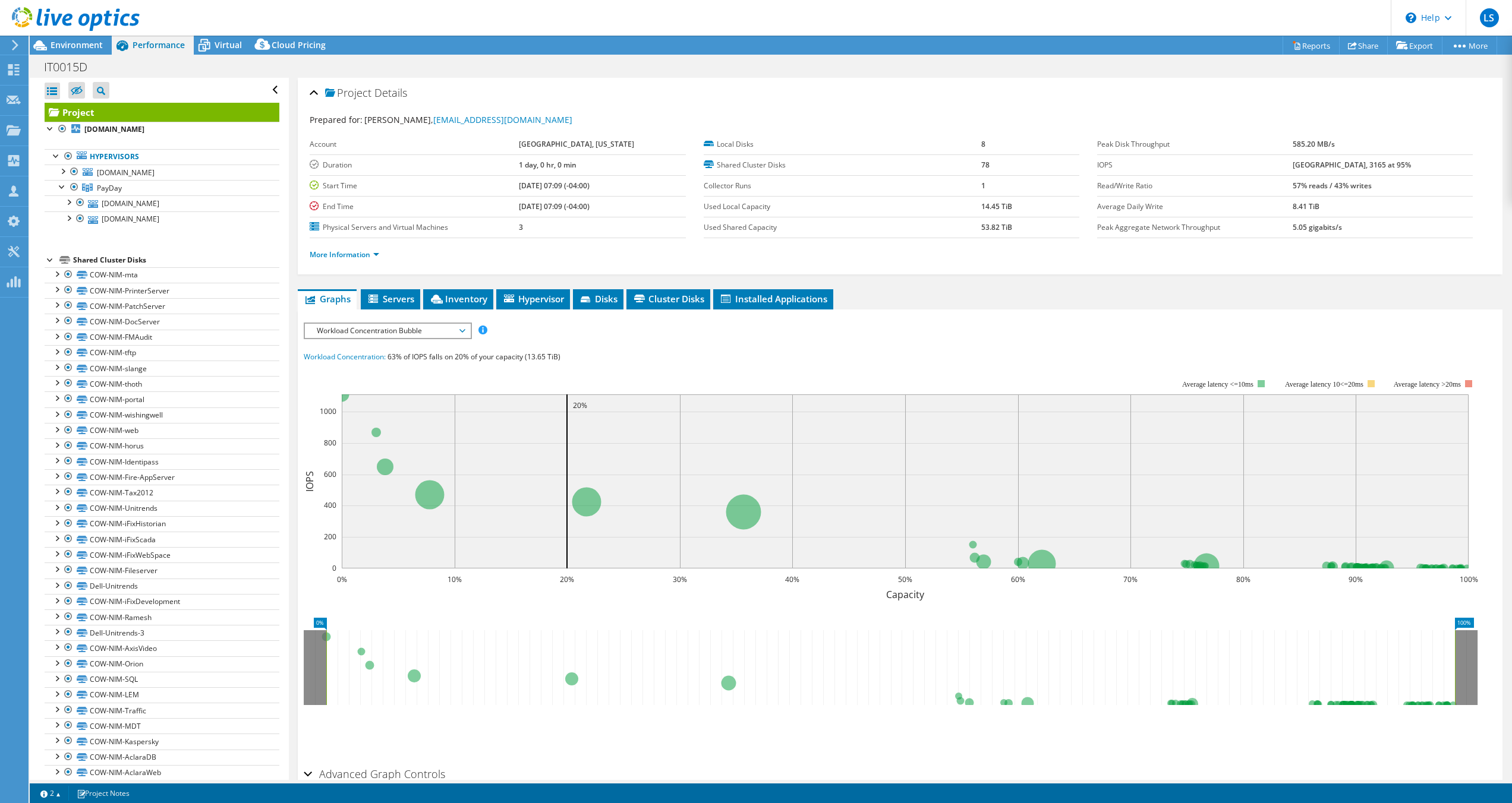
click at [50, 260] on div at bounding box center [50, 258] width 12 height 12
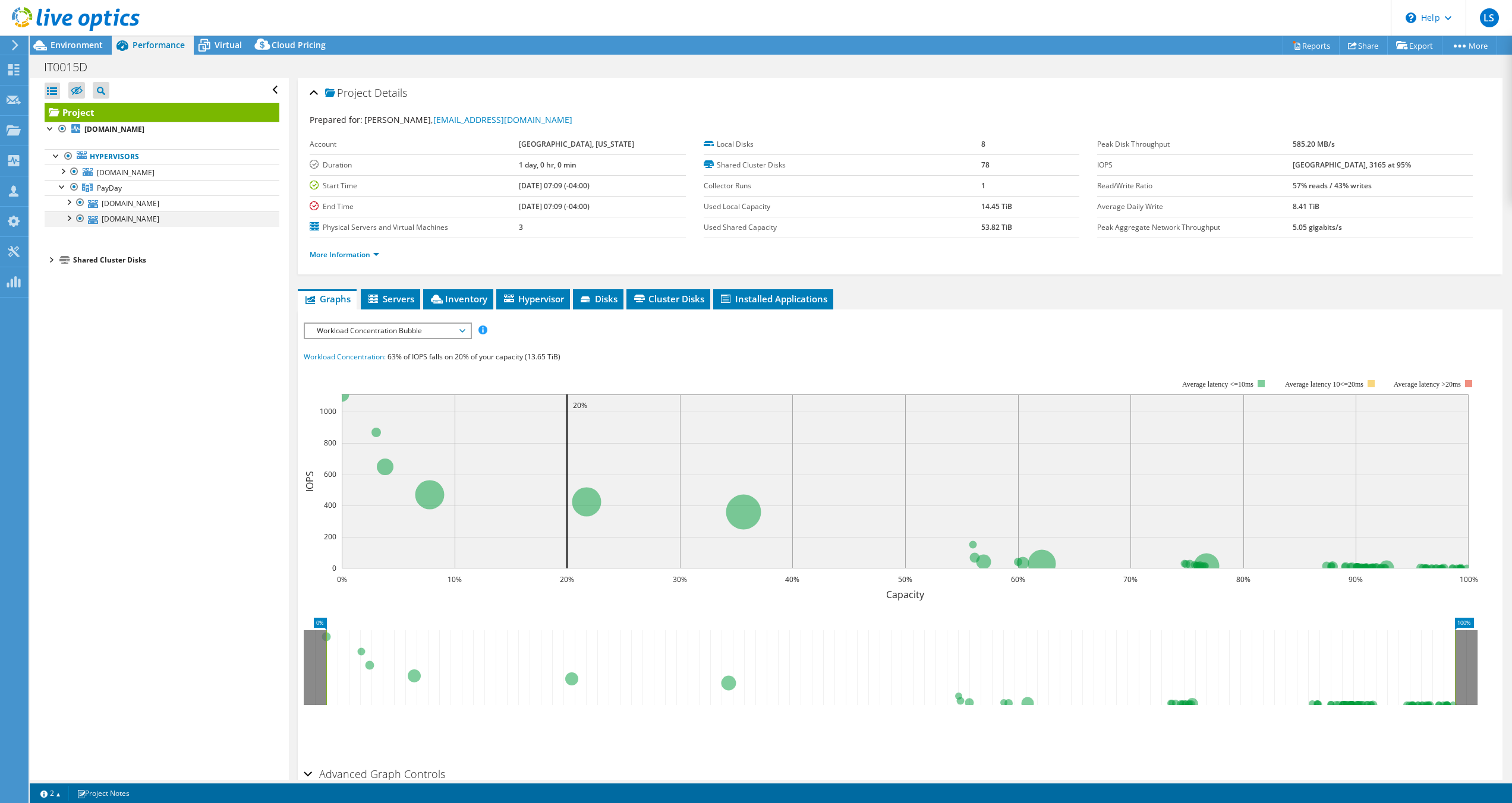
click at [75, 220] on div at bounding box center [80, 219] width 12 height 14
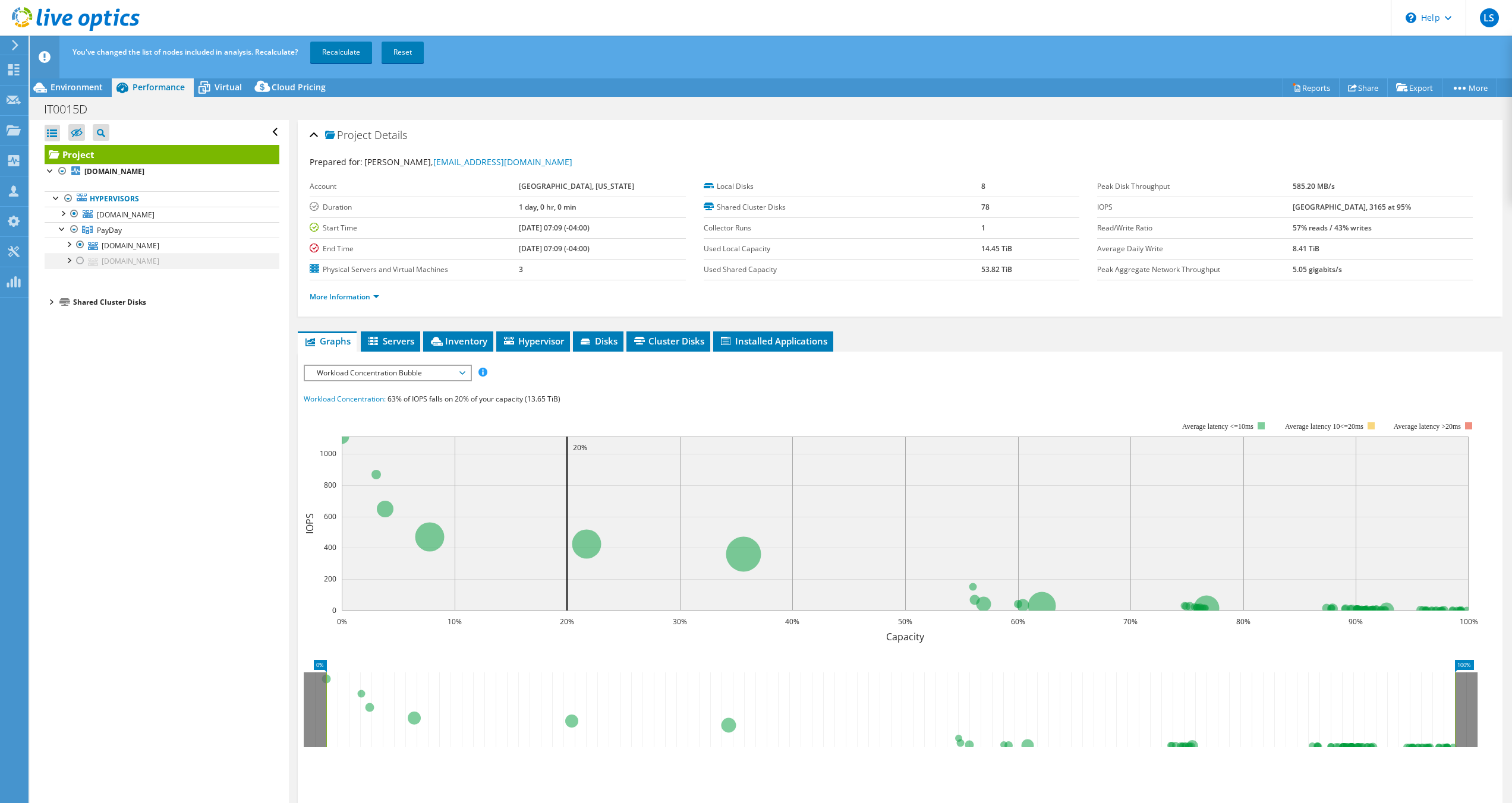
click at [81, 262] on div at bounding box center [80, 261] width 12 height 14
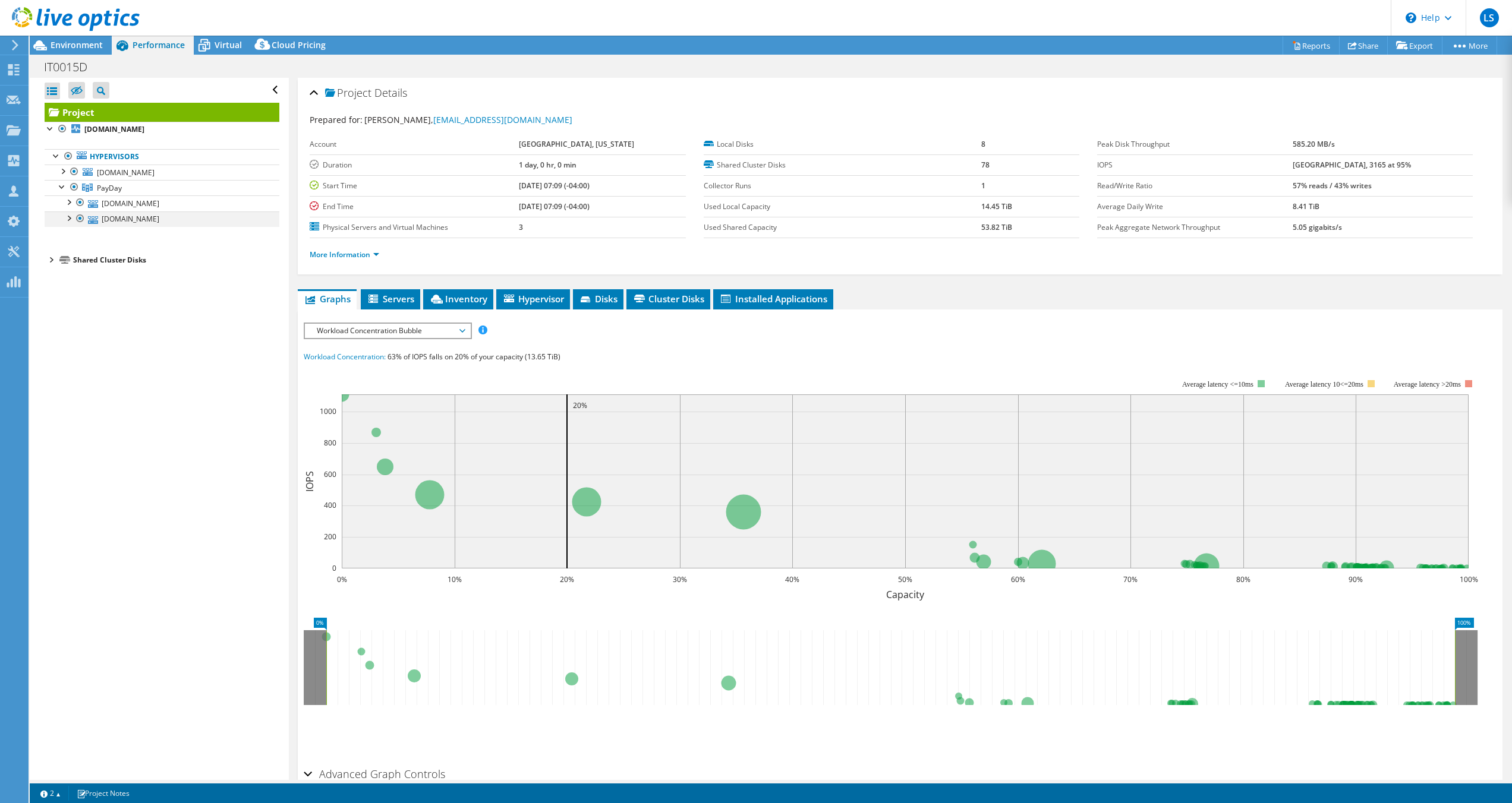
click at [68, 218] on div at bounding box center [68, 217] width 12 height 12
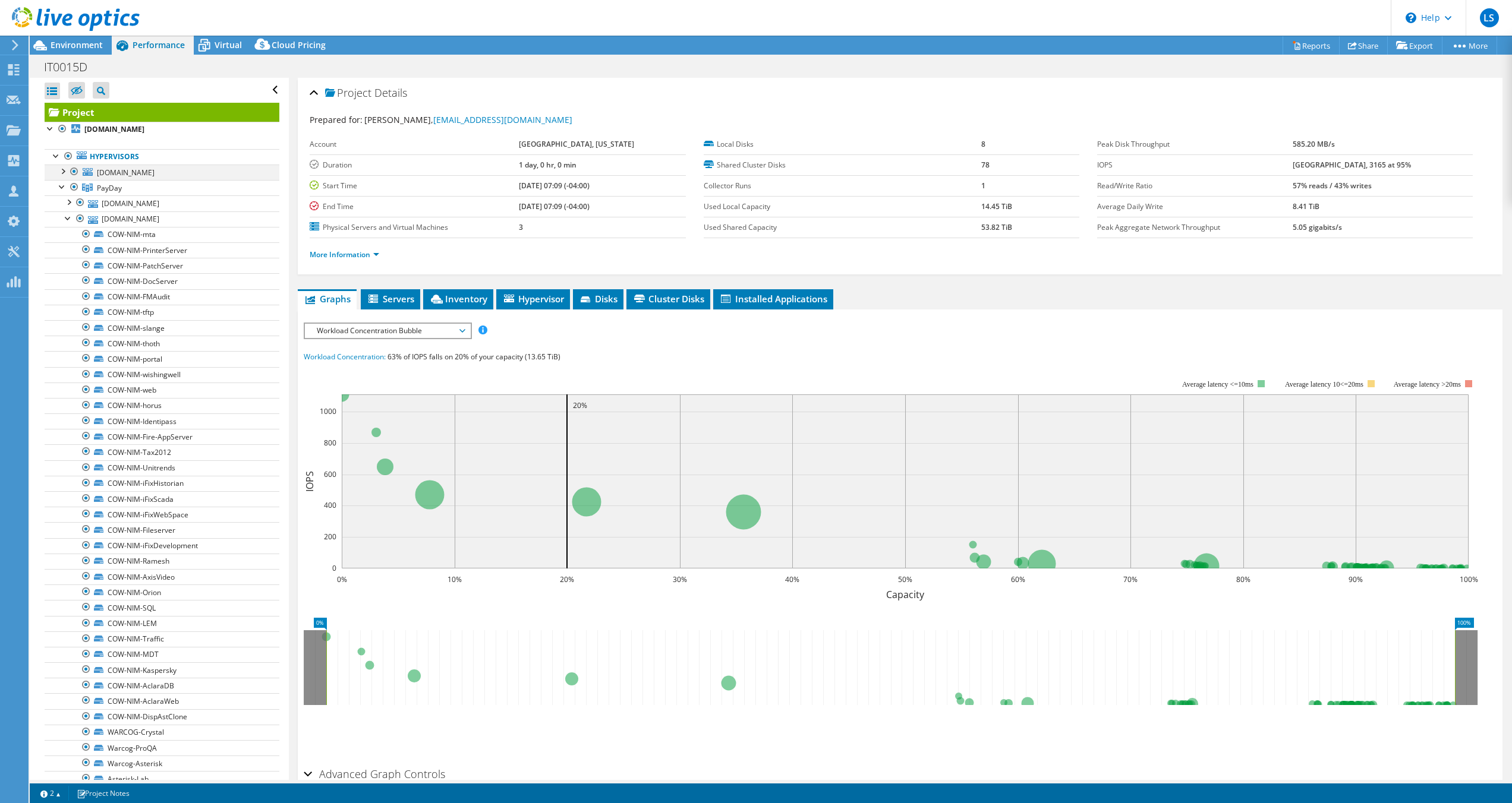
click at [68, 172] on div at bounding box center [74, 172] width 12 height 14
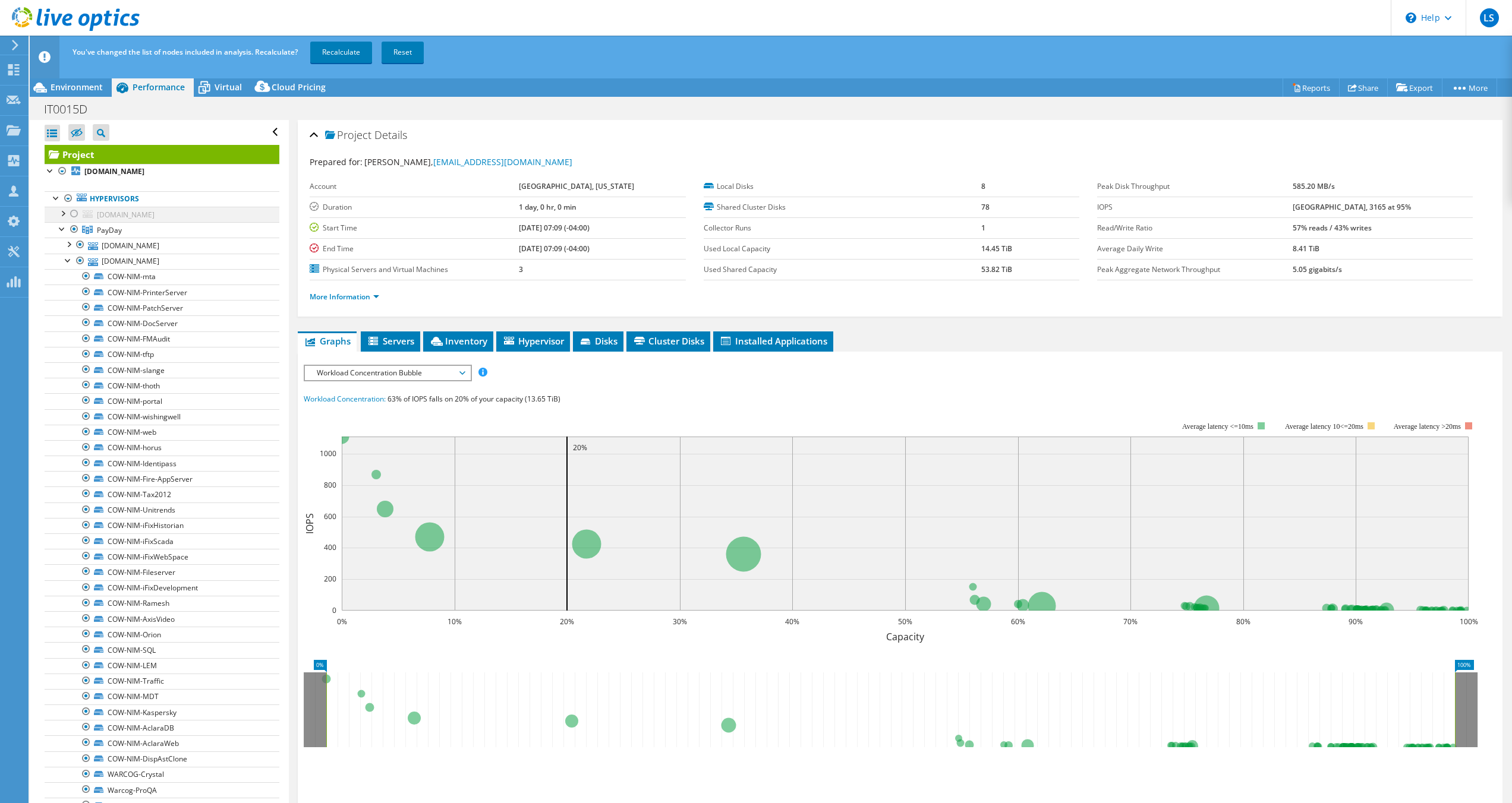
click at [73, 214] on div at bounding box center [74, 214] width 12 height 14
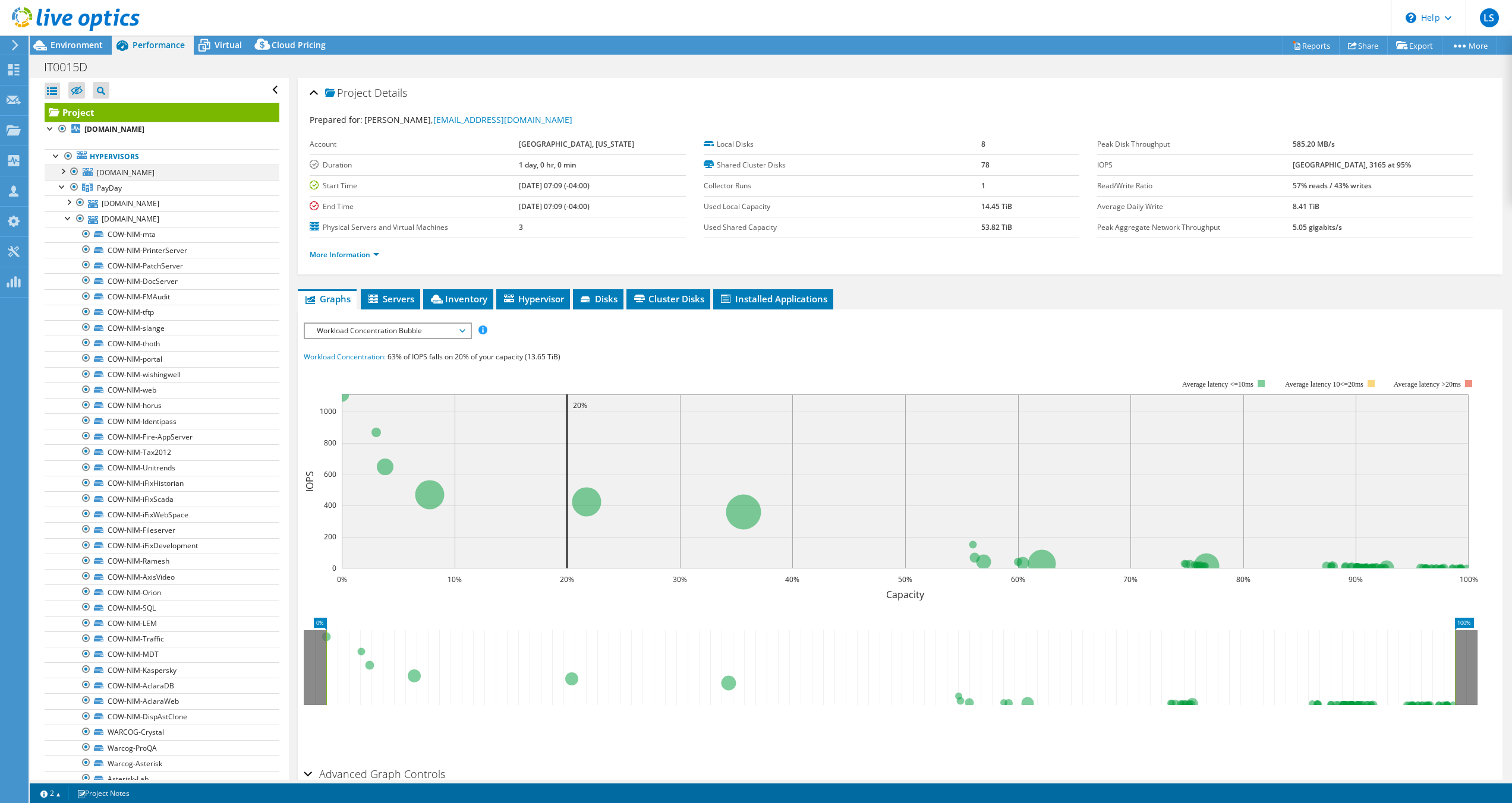
click at [62, 172] on div at bounding box center [62, 170] width 12 height 12
click at [61, 170] on div at bounding box center [62, 170] width 12 height 12
click at [60, 189] on div at bounding box center [62, 185] width 12 height 12
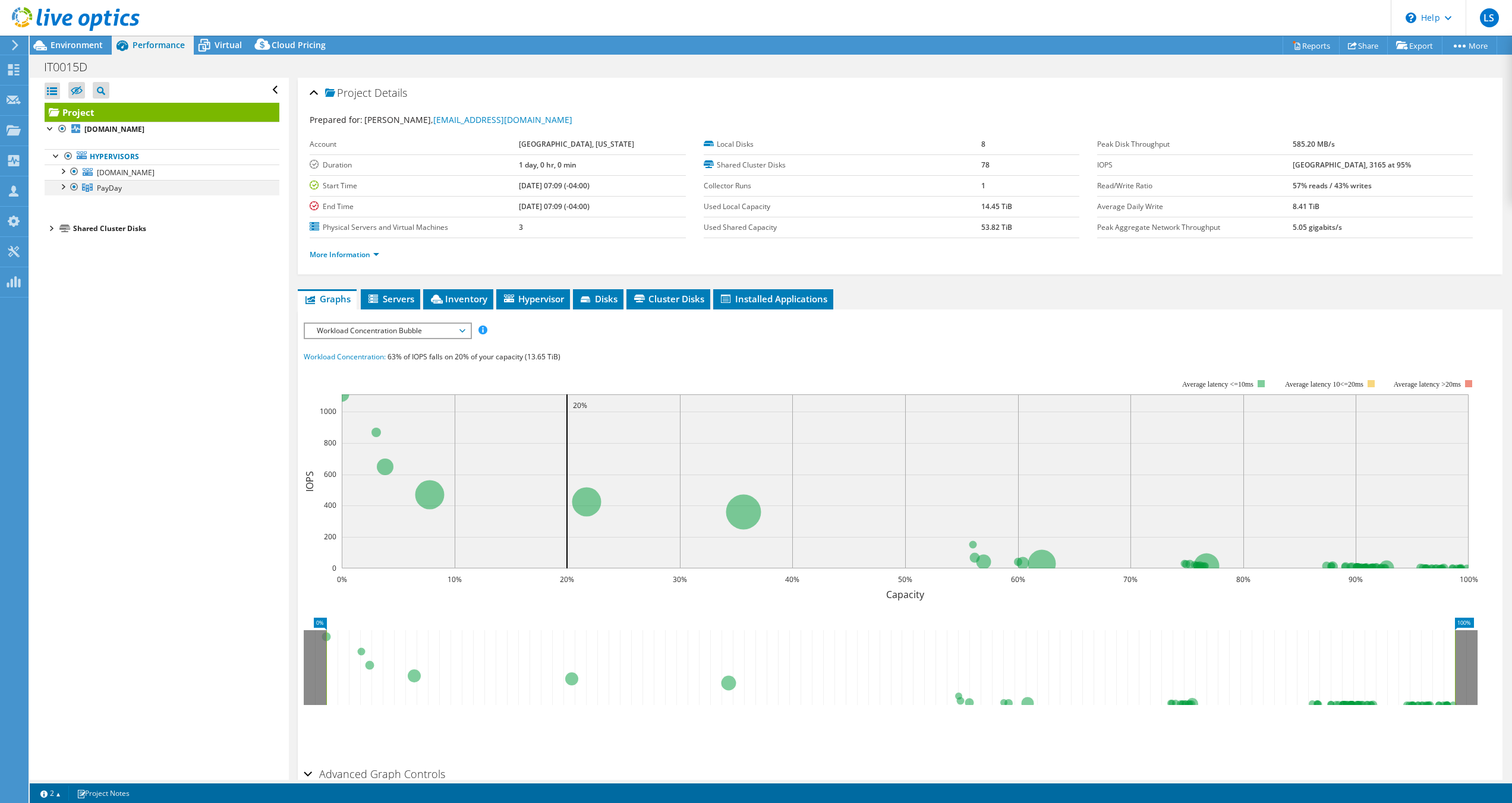
click at [63, 186] on div at bounding box center [62, 185] width 12 height 12
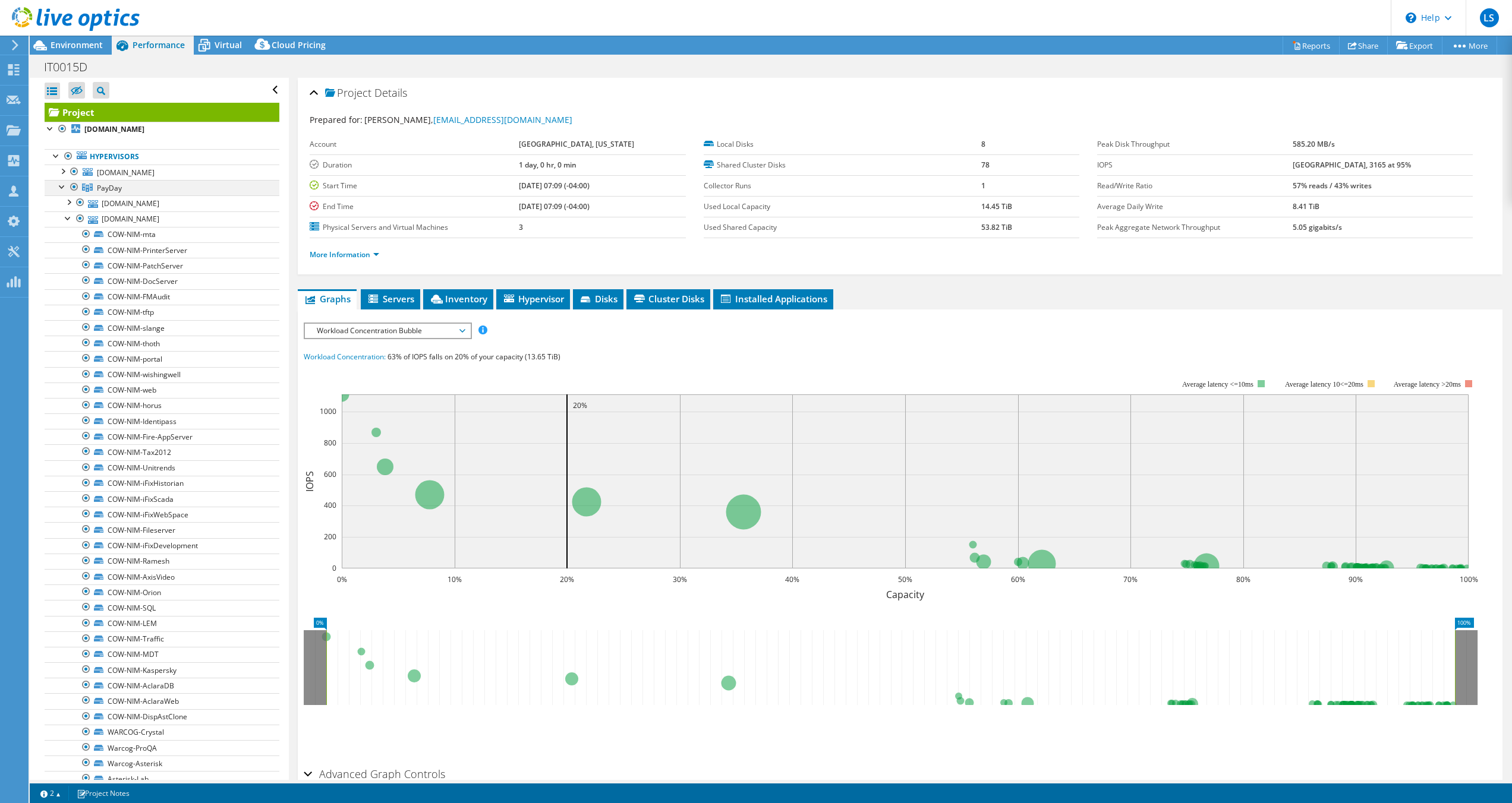
click at [62, 186] on div at bounding box center [62, 185] width 12 height 12
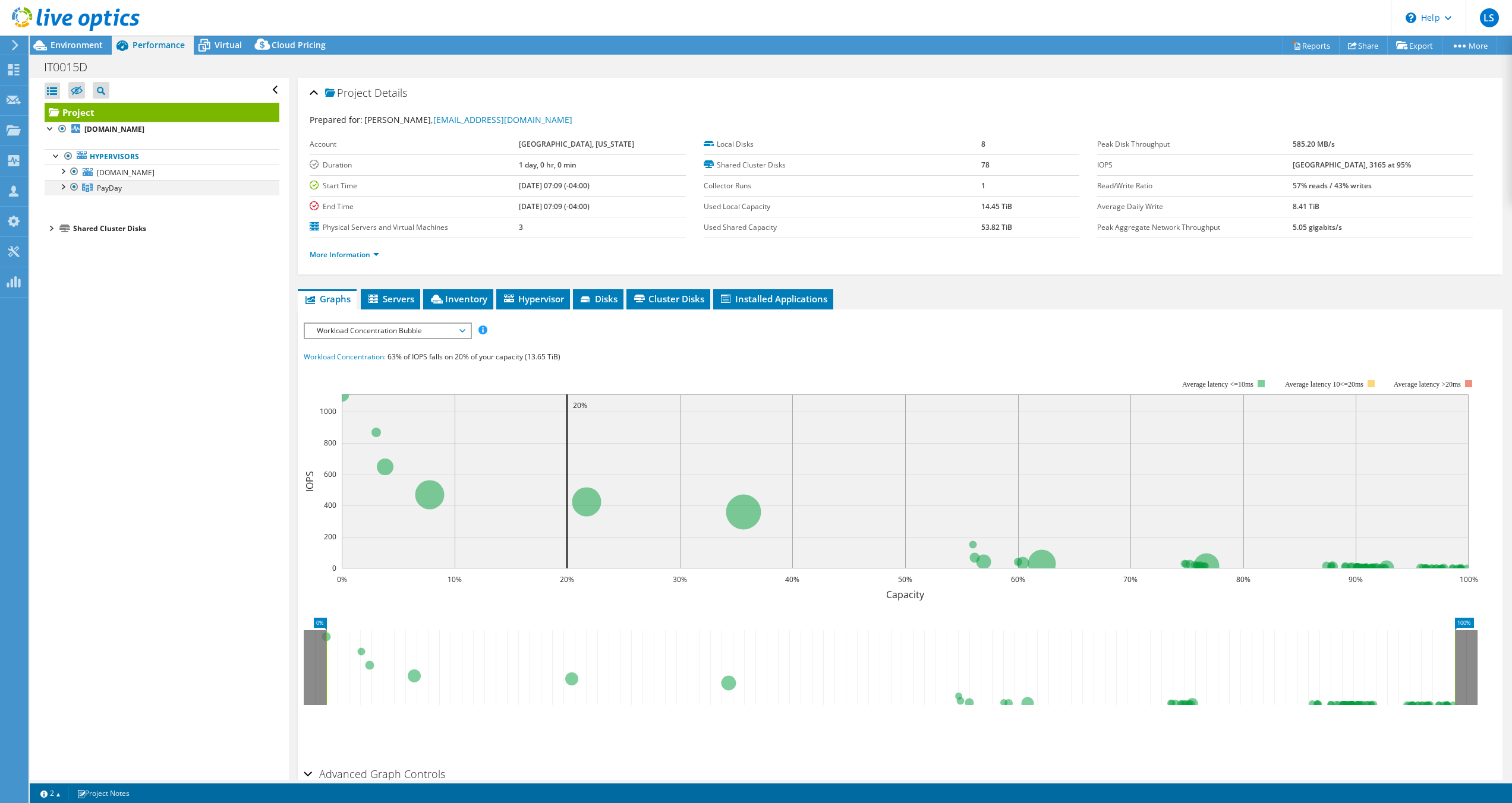
click at [62, 186] on div at bounding box center [62, 185] width 12 height 12
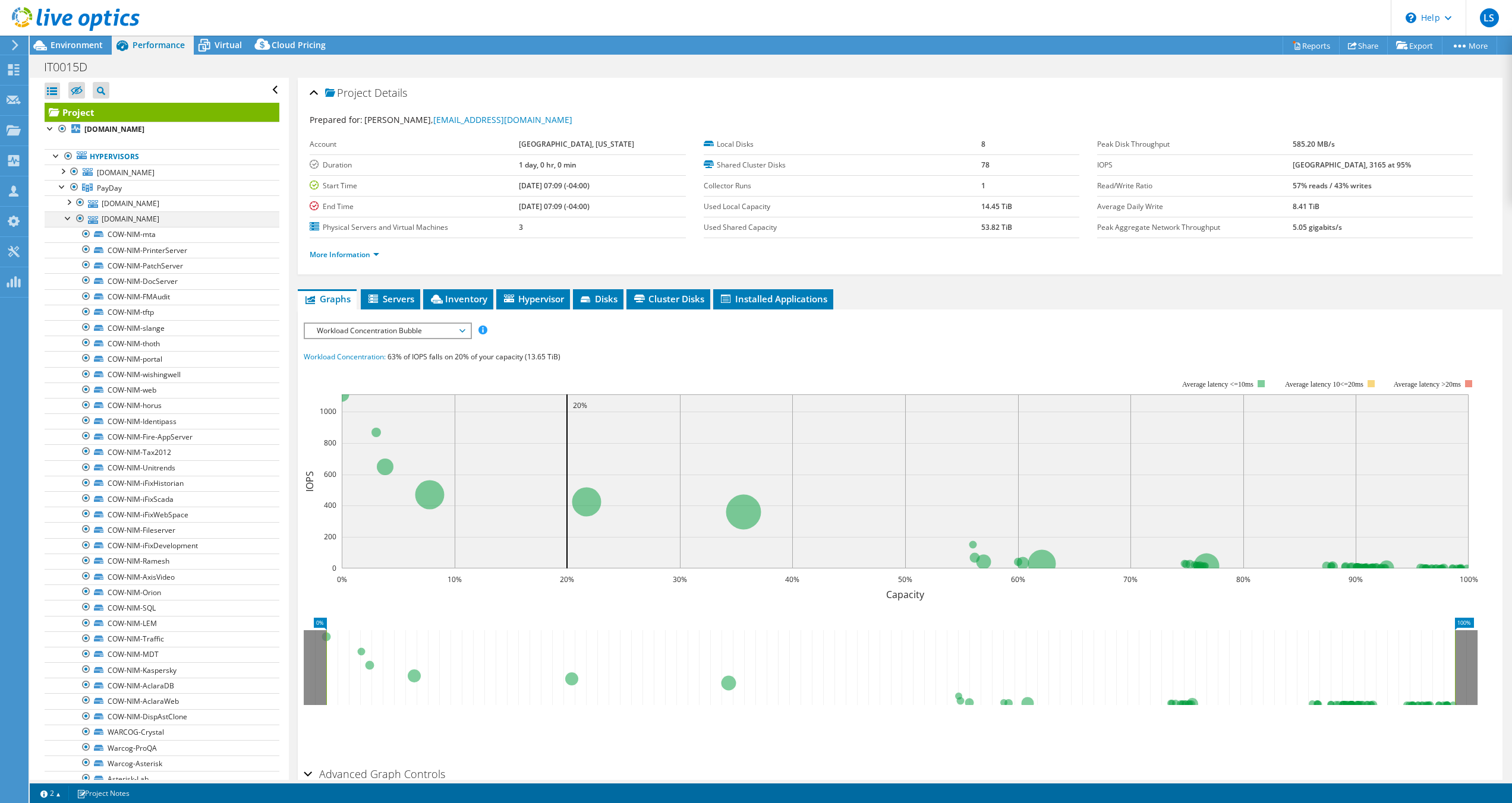
click at [66, 220] on div at bounding box center [68, 217] width 12 height 12
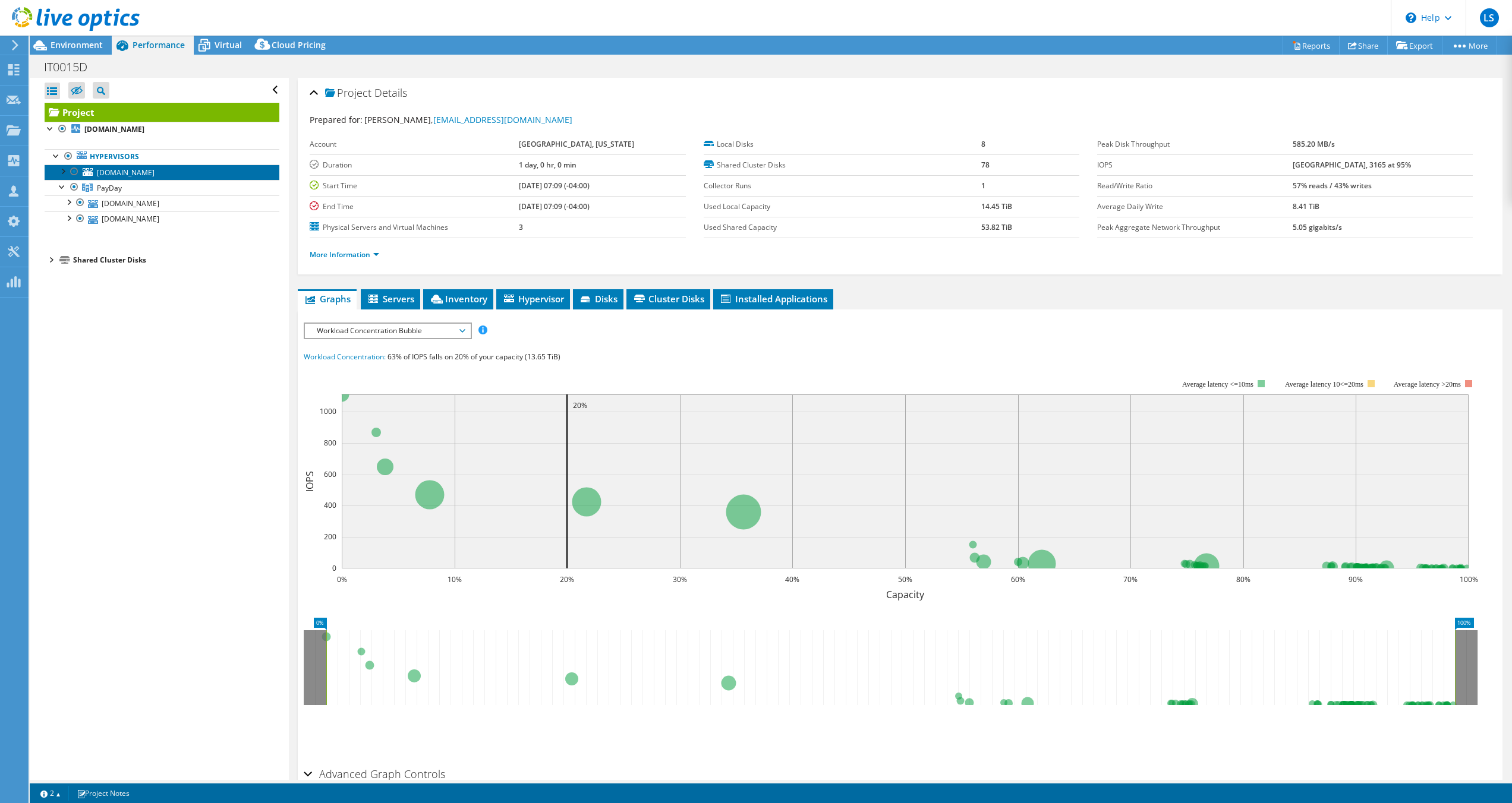
click at [122, 170] on span "[DOMAIN_NAME]" at bounding box center [126, 172] width 58 height 10
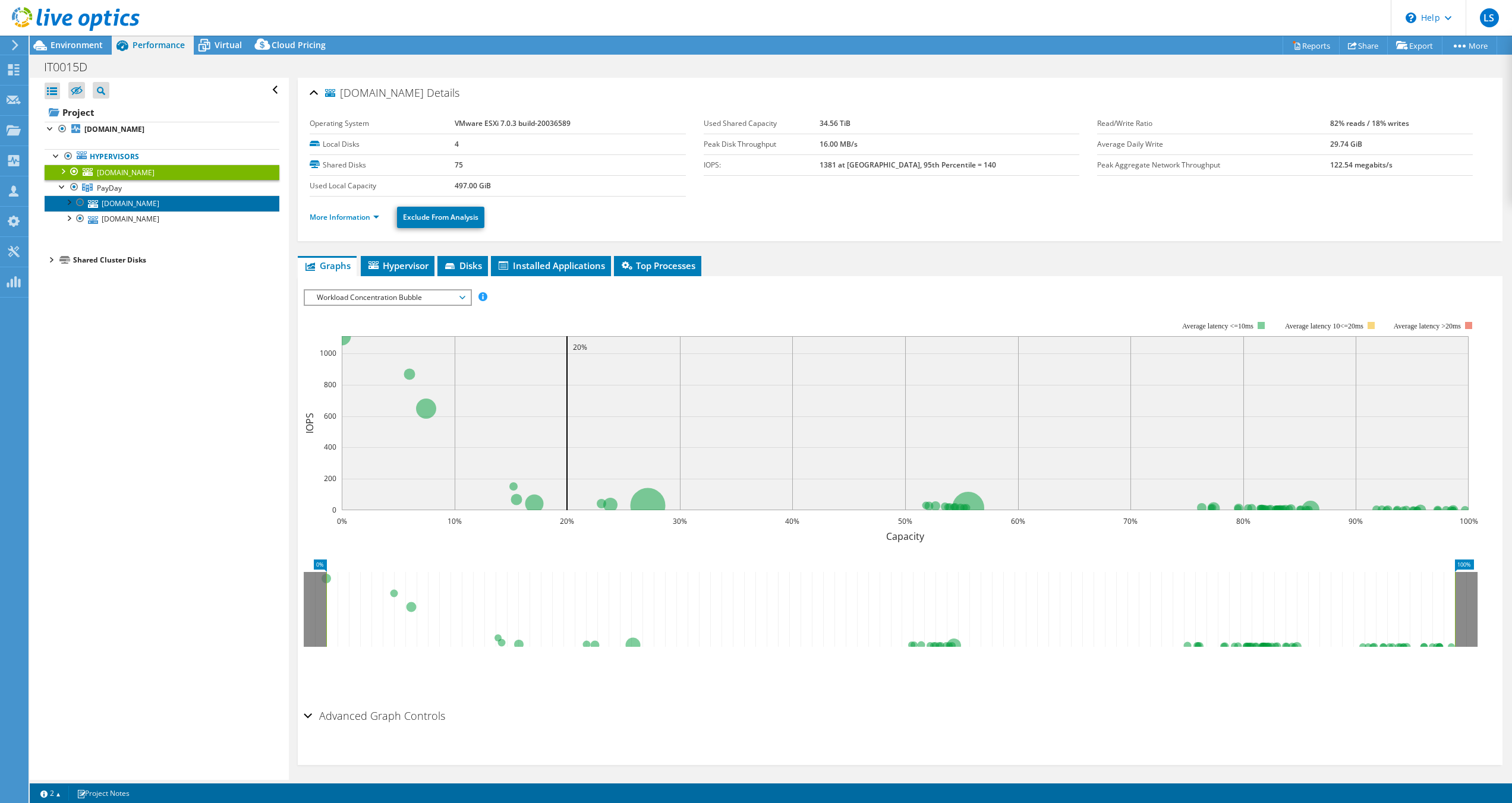
click at [139, 206] on link "[DOMAIN_NAME]" at bounding box center [162, 203] width 235 height 15
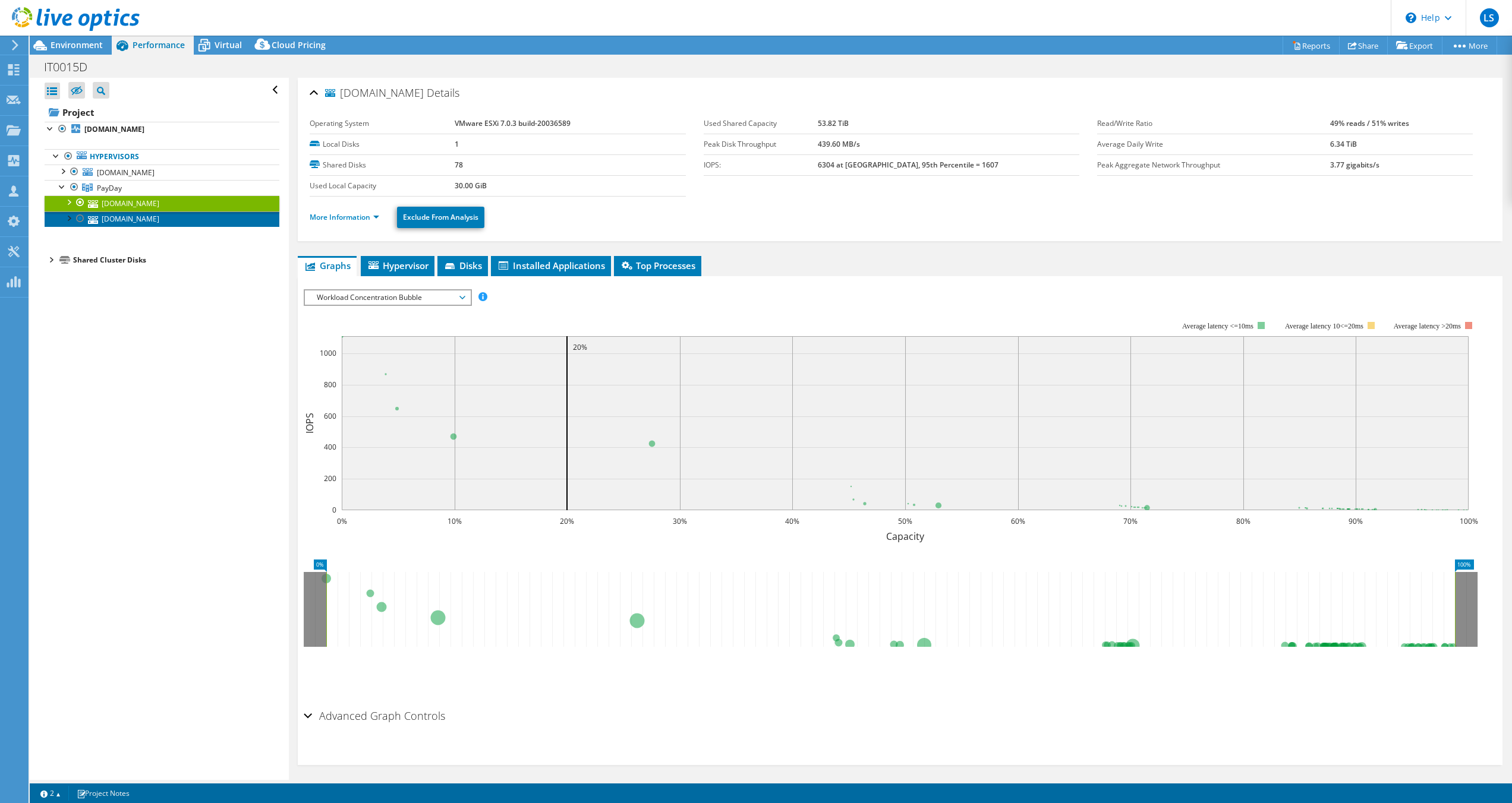
click at [133, 226] on link "[DOMAIN_NAME]" at bounding box center [162, 219] width 235 height 15
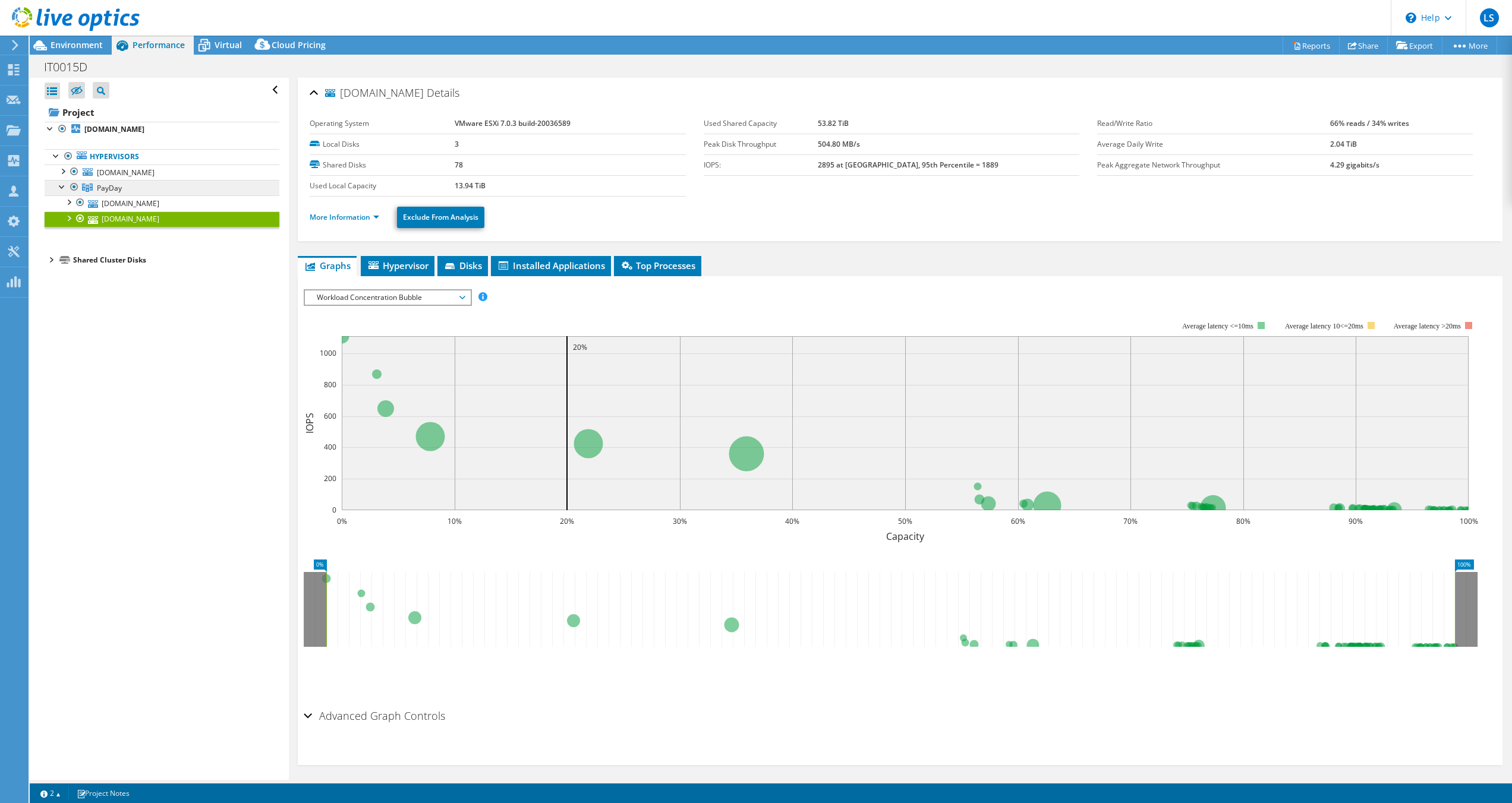
click at [114, 186] on span "PayDay" at bounding box center [110, 187] width 25 height 10
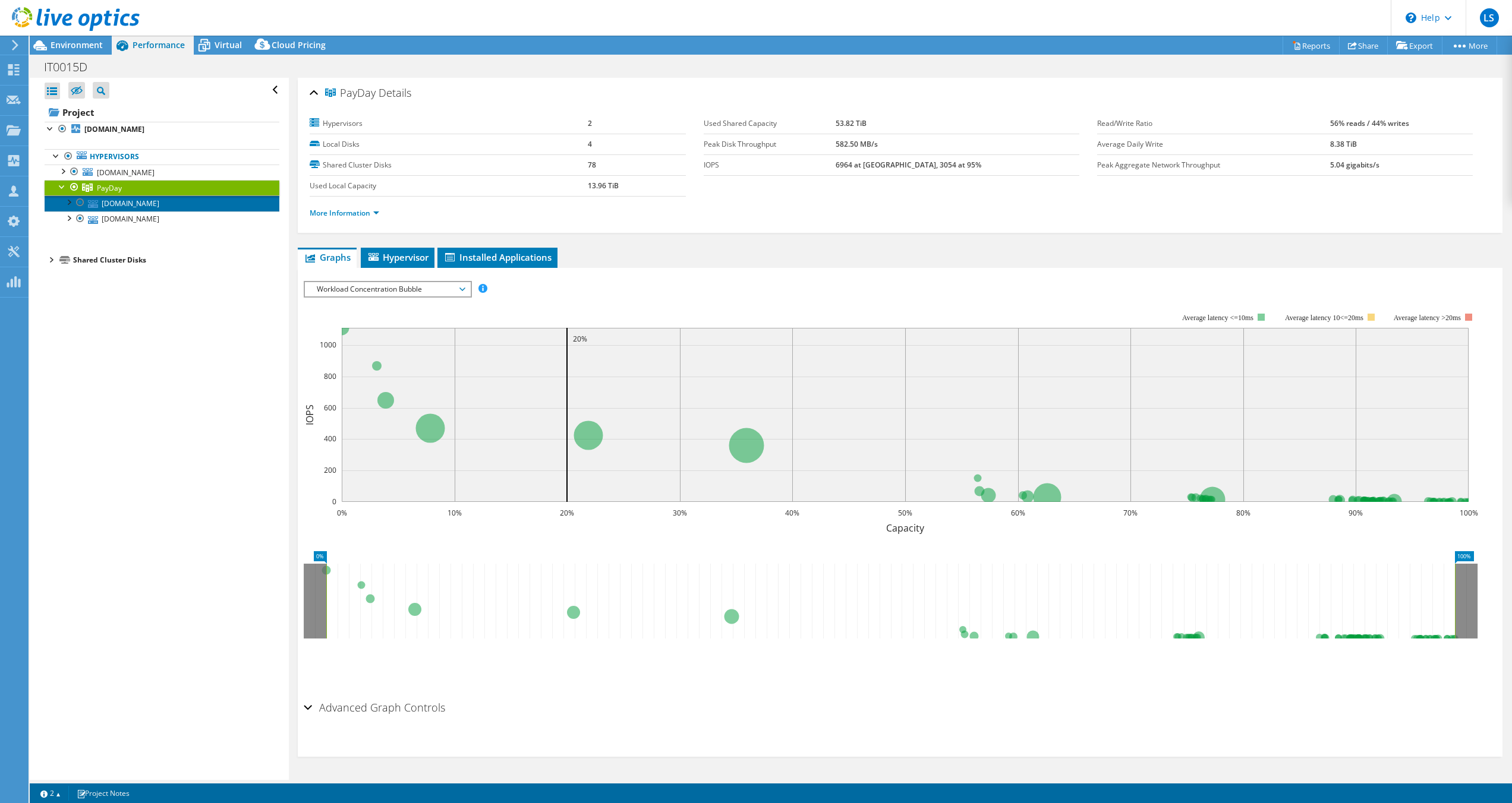
click at [134, 205] on link "[DOMAIN_NAME]" at bounding box center [162, 203] width 235 height 15
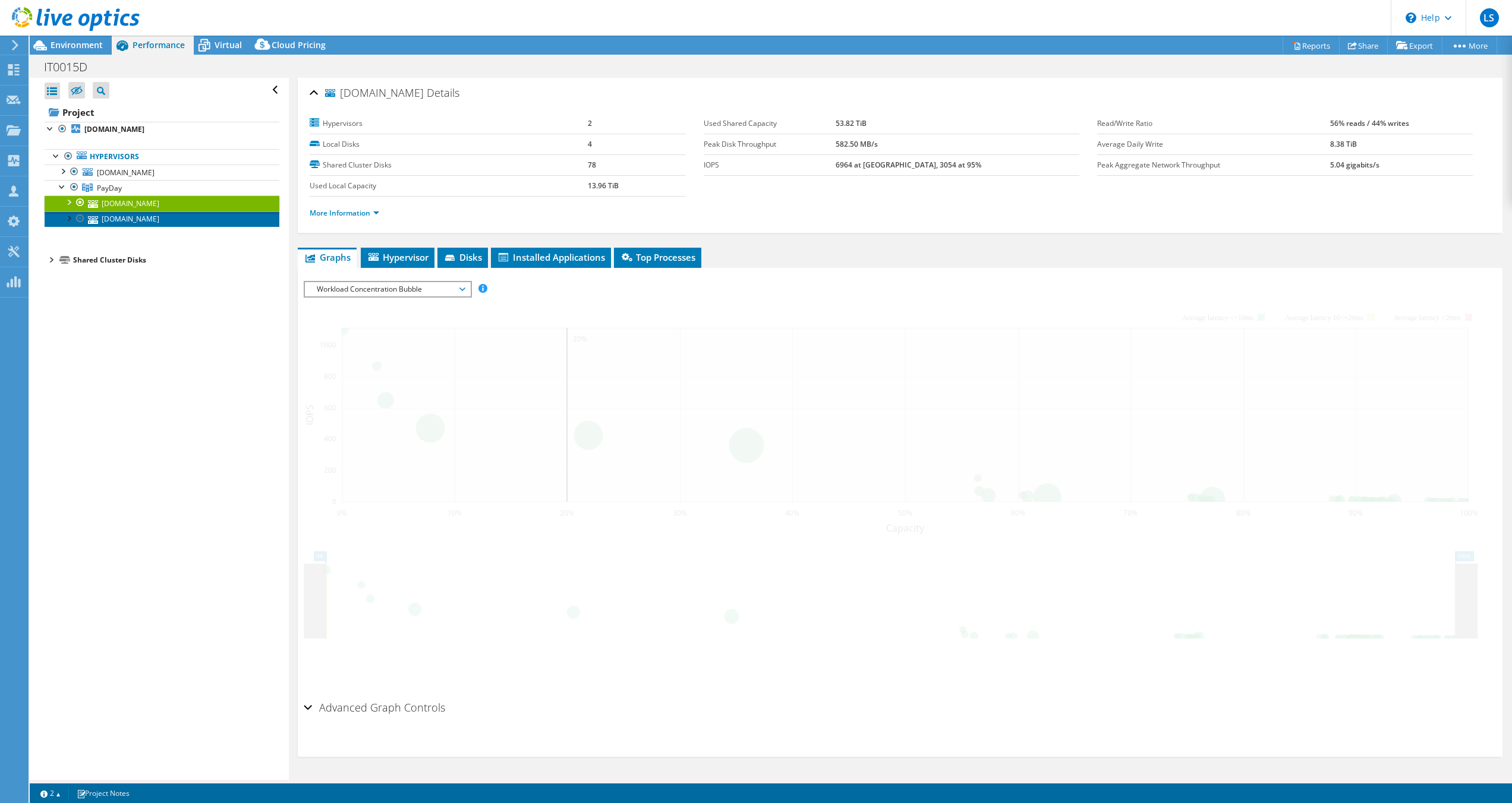
click at [133, 220] on link "[DOMAIN_NAME]" at bounding box center [162, 219] width 235 height 15
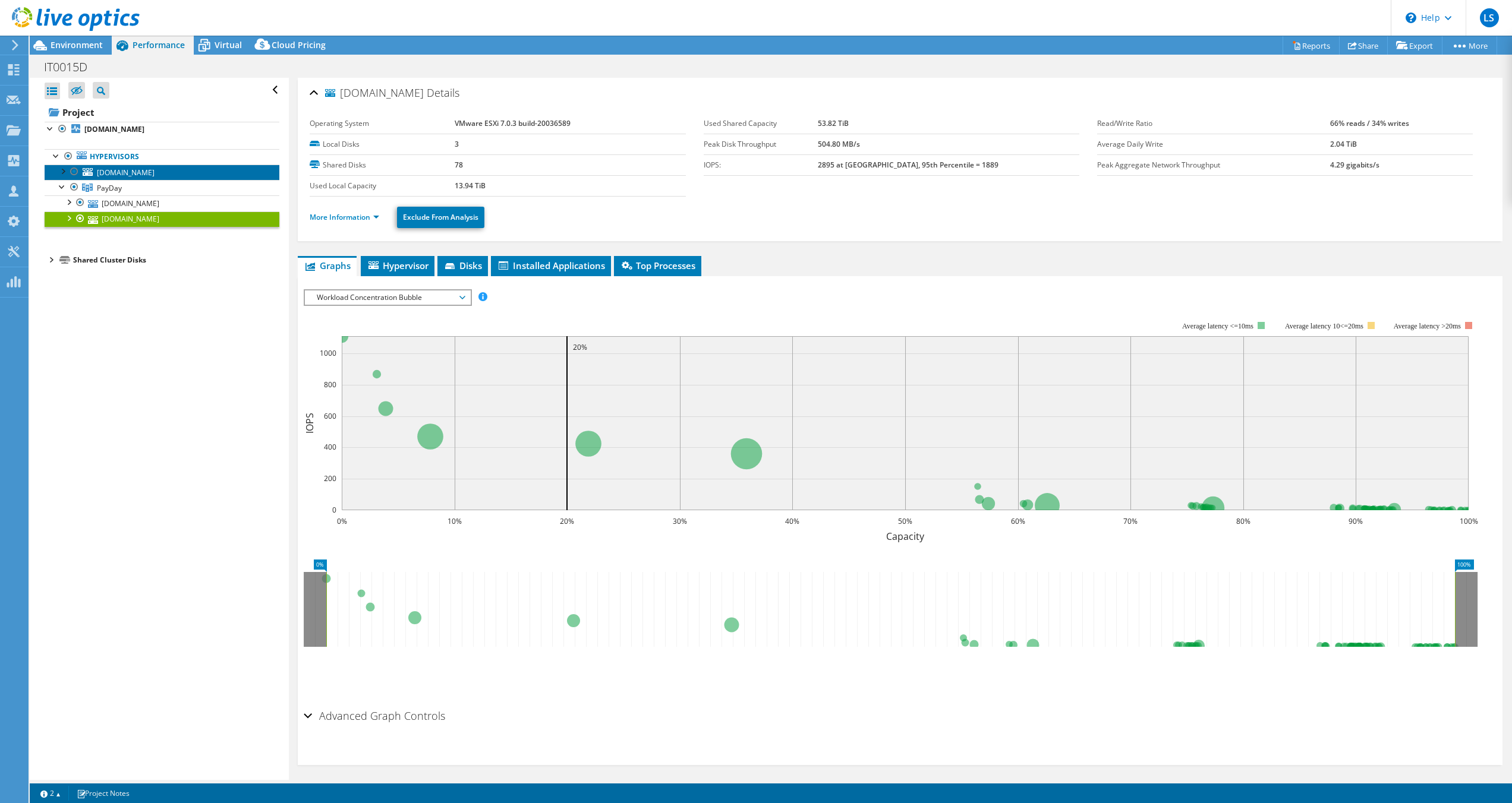
click at [121, 167] on span "[DOMAIN_NAME]" at bounding box center [126, 172] width 58 height 10
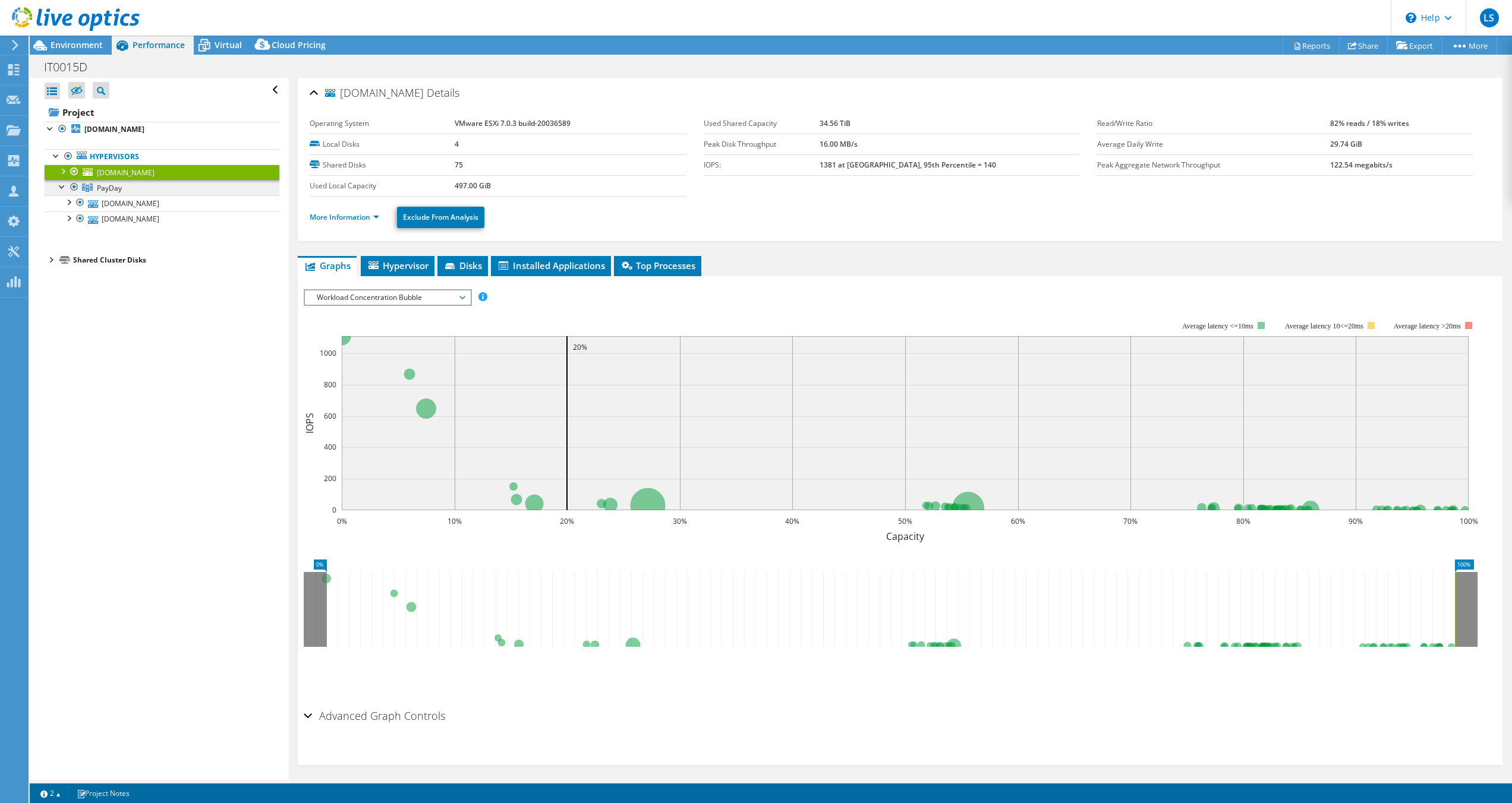
click at [122, 189] on link "PayDay" at bounding box center [162, 187] width 235 height 15
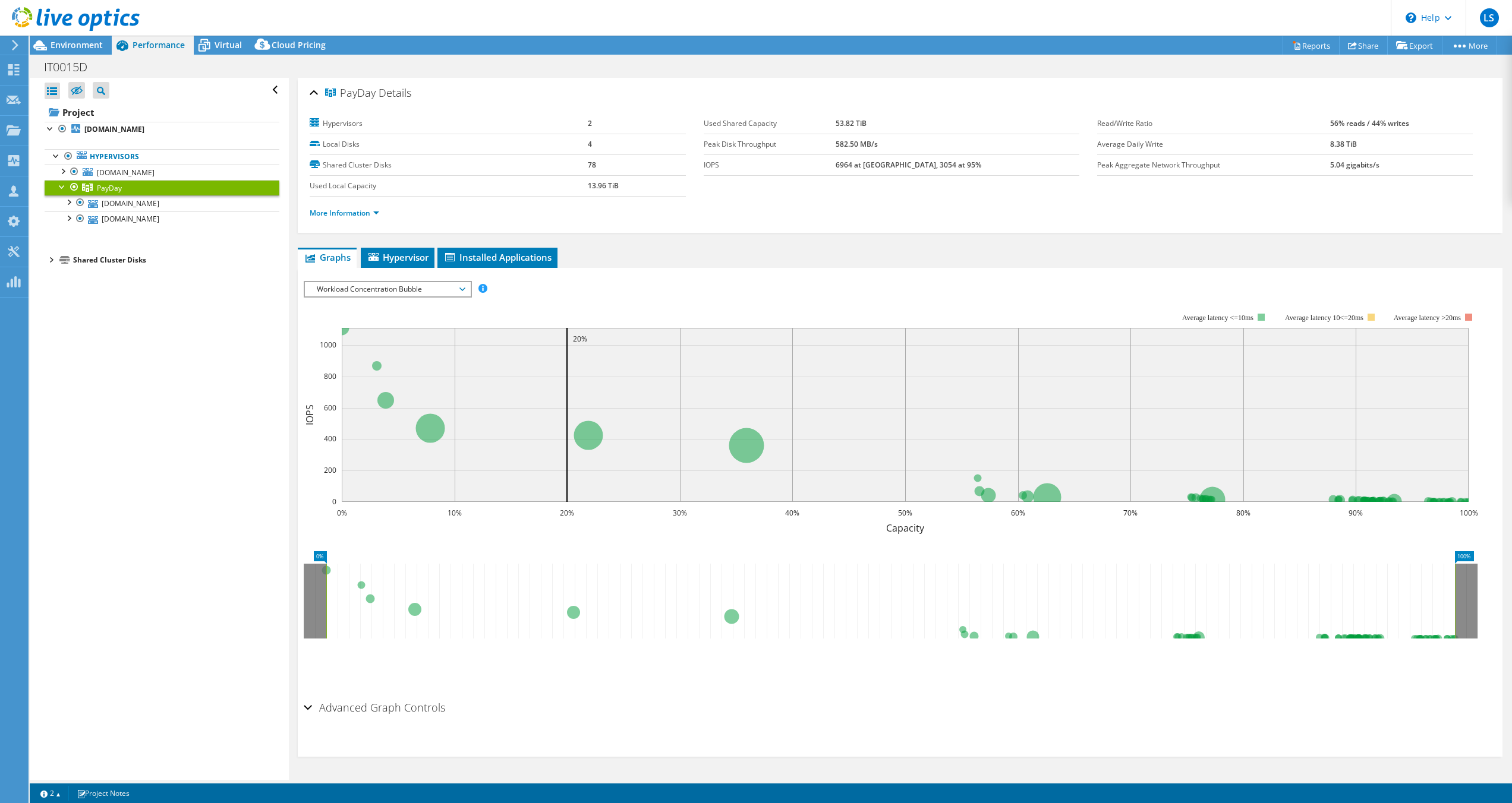
drag, startPoint x: 94, startPoint y: 46, endPoint x: 109, endPoint y: 56, distance: 18.0
click at [94, 46] on span "Environment" at bounding box center [77, 45] width 52 height 12
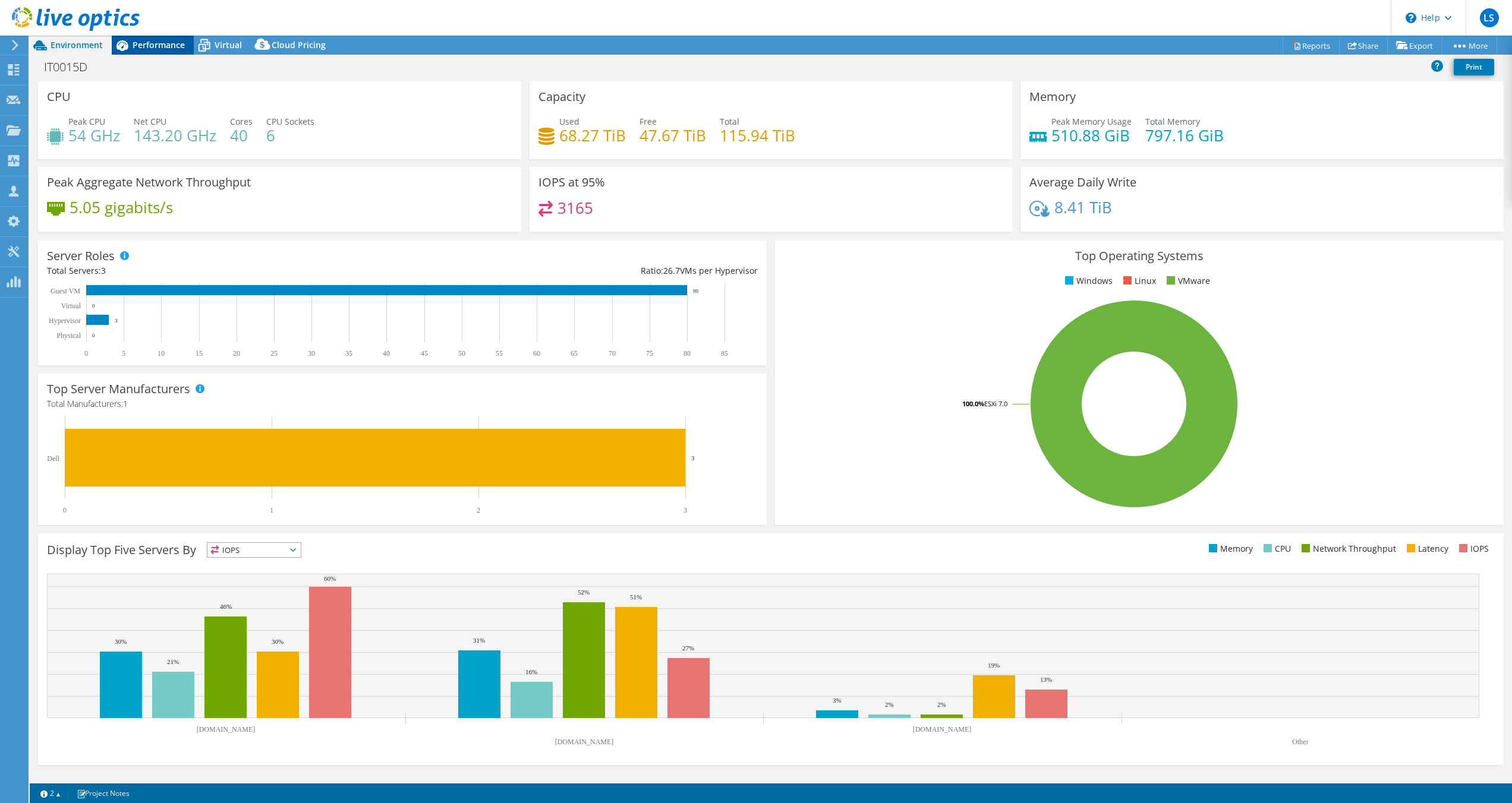
click at [151, 50] on span "Performance" at bounding box center [158, 45] width 52 height 12
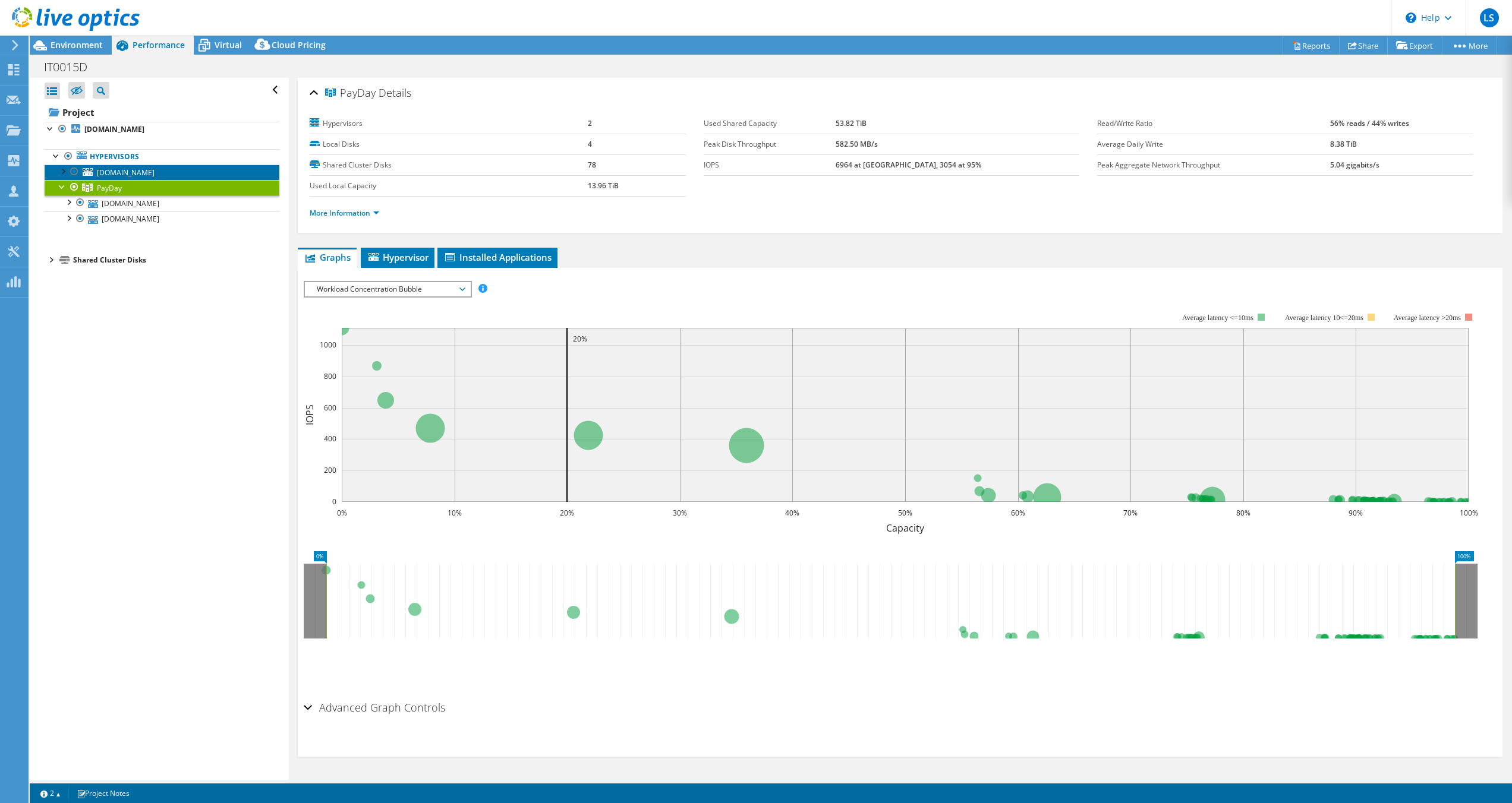
click at [122, 170] on span "[DOMAIN_NAME]" at bounding box center [126, 172] width 58 height 10
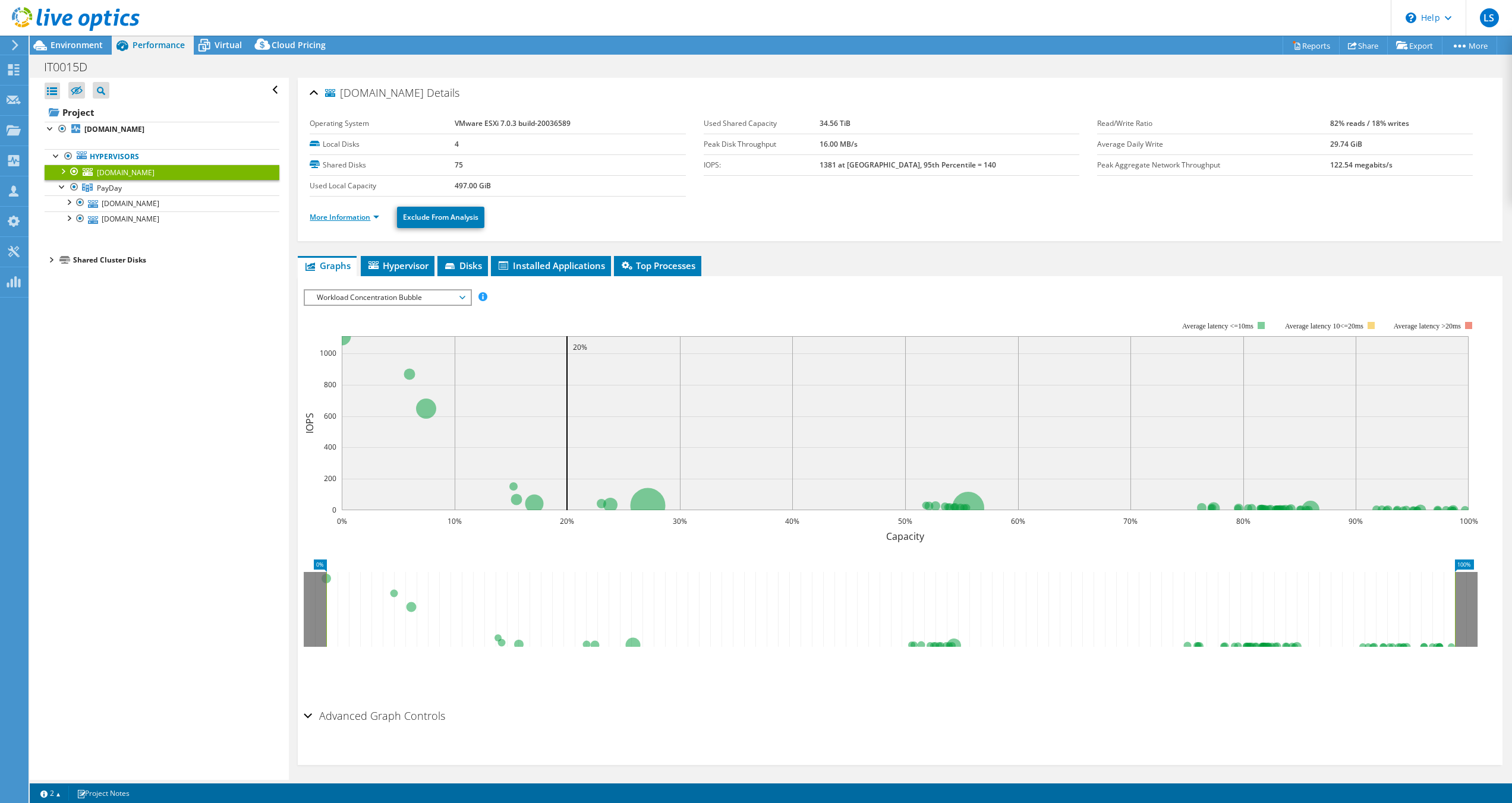
click at [368, 220] on link "More Information" at bounding box center [344, 217] width 69 height 10
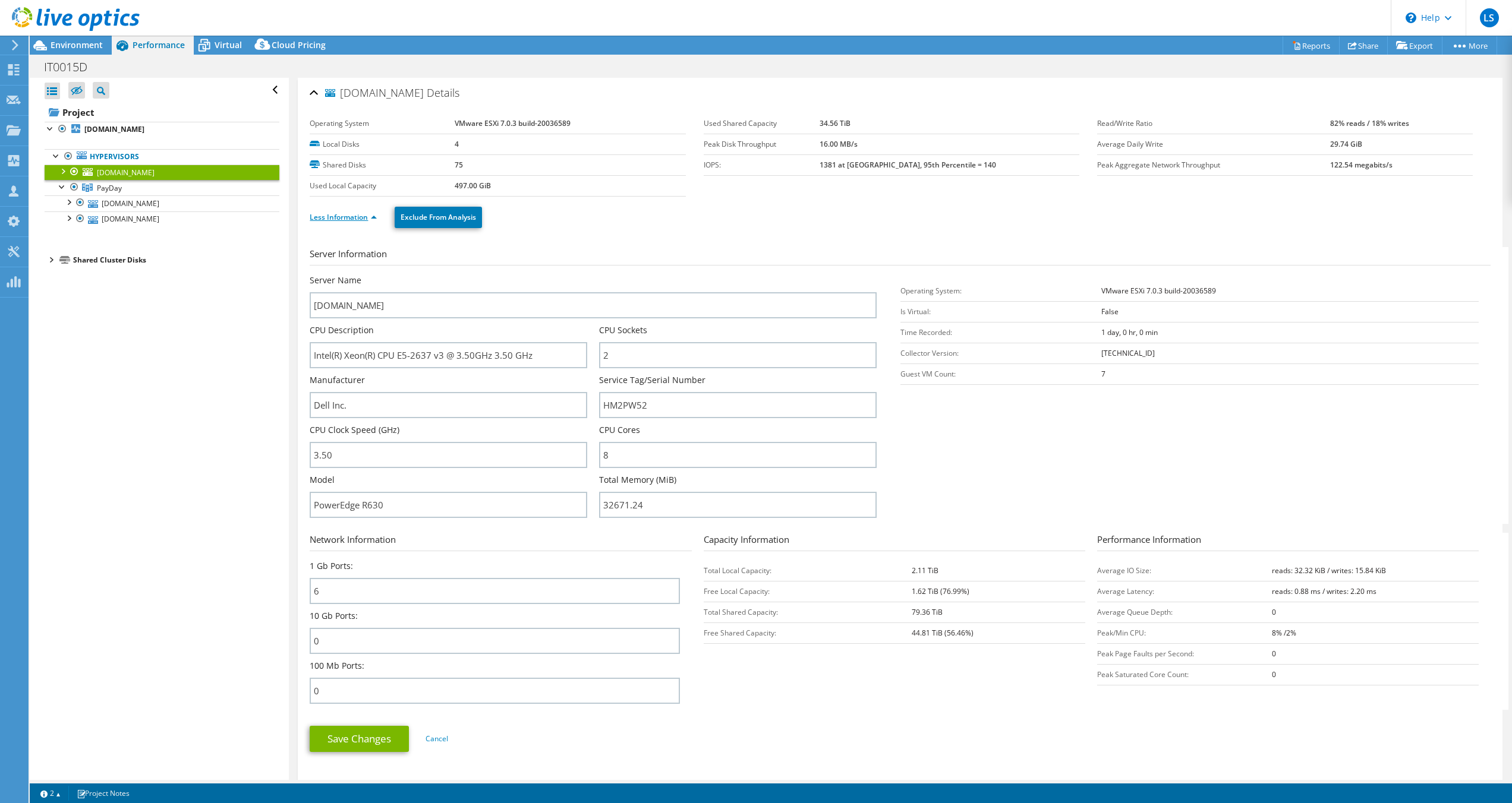
click at [374, 218] on link "Less Information" at bounding box center [343, 217] width 68 height 10
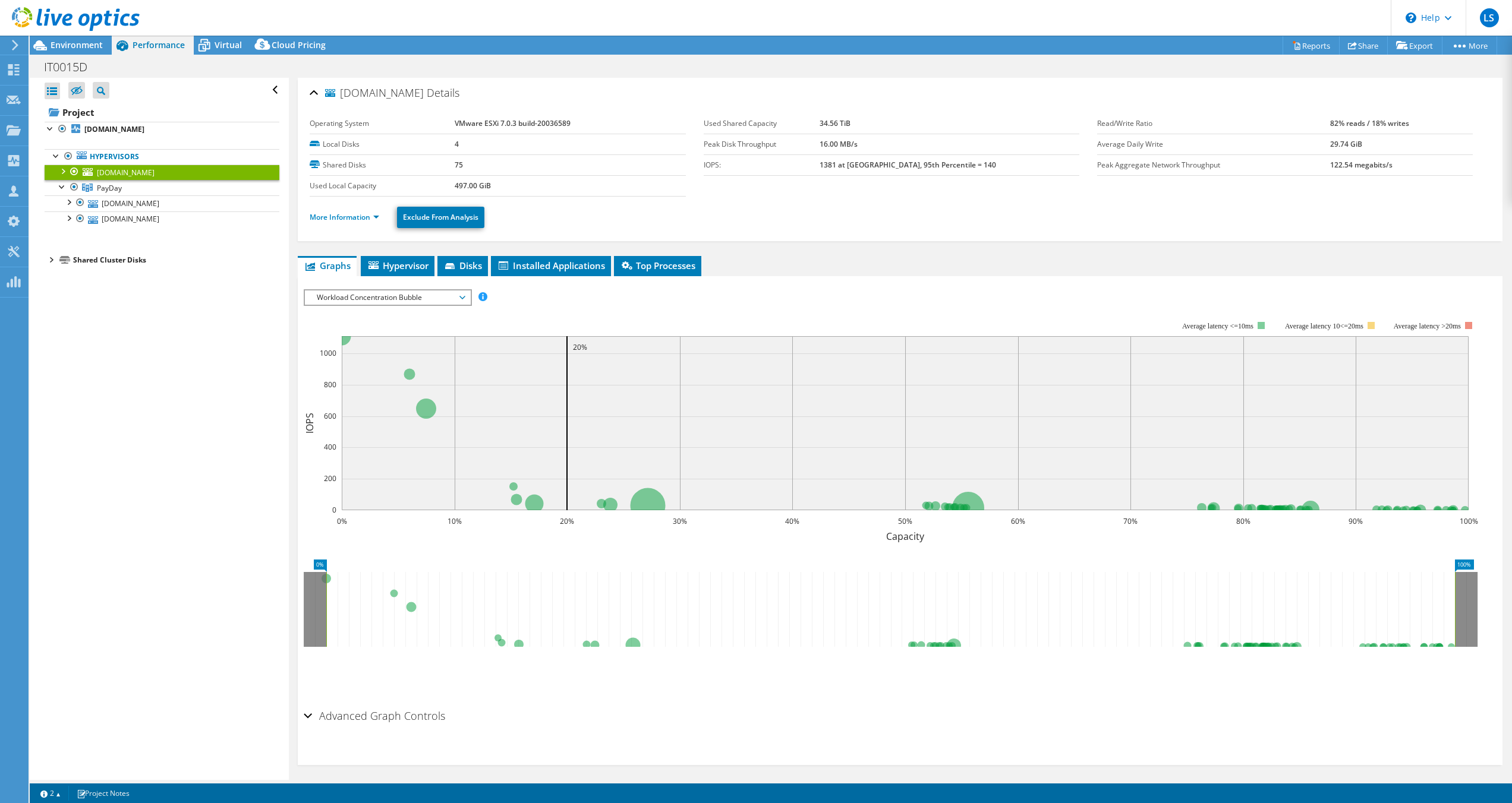
click at [60, 170] on div at bounding box center [62, 170] width 12 height 12
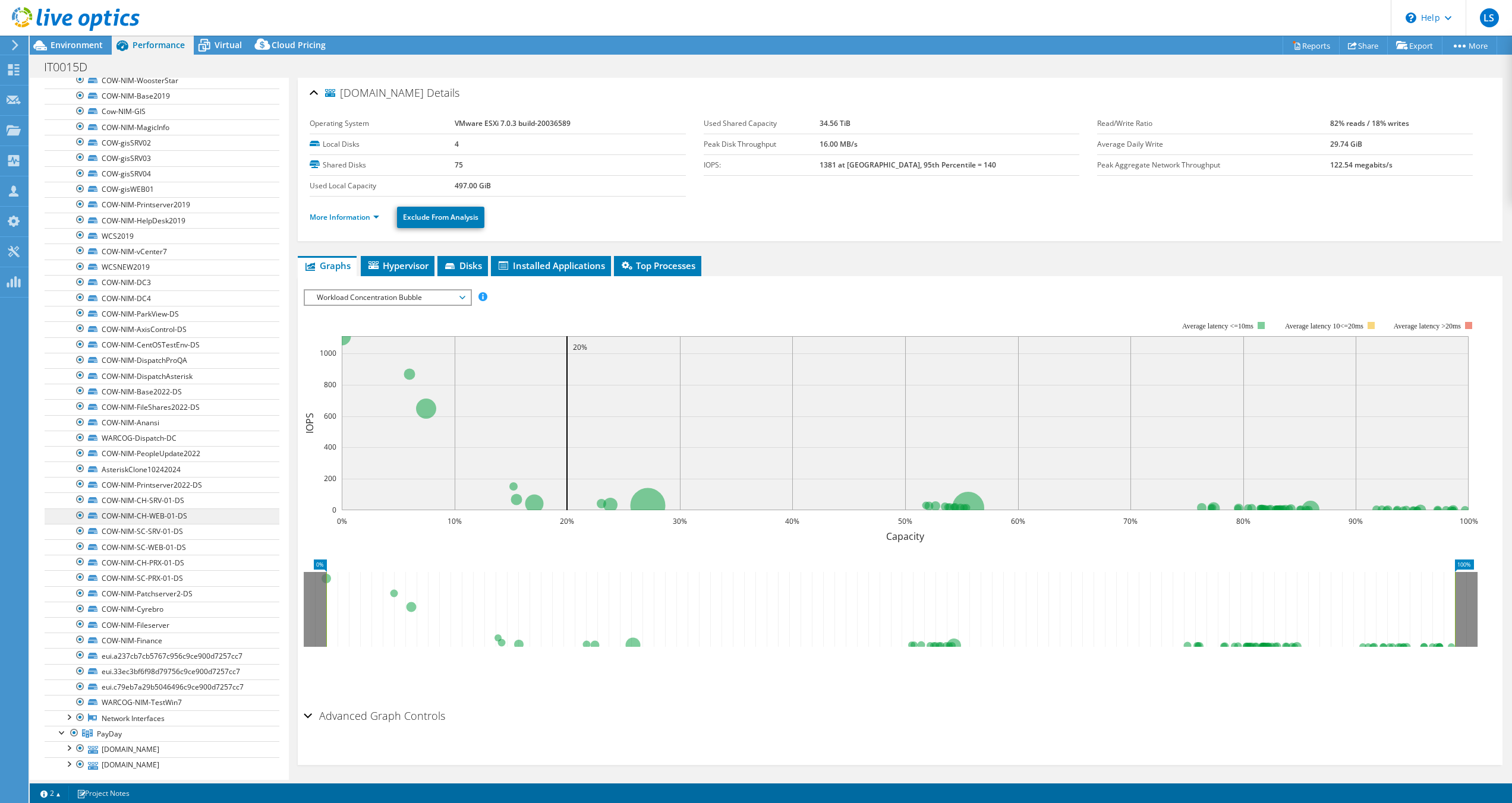
scroll to position [746, 0]
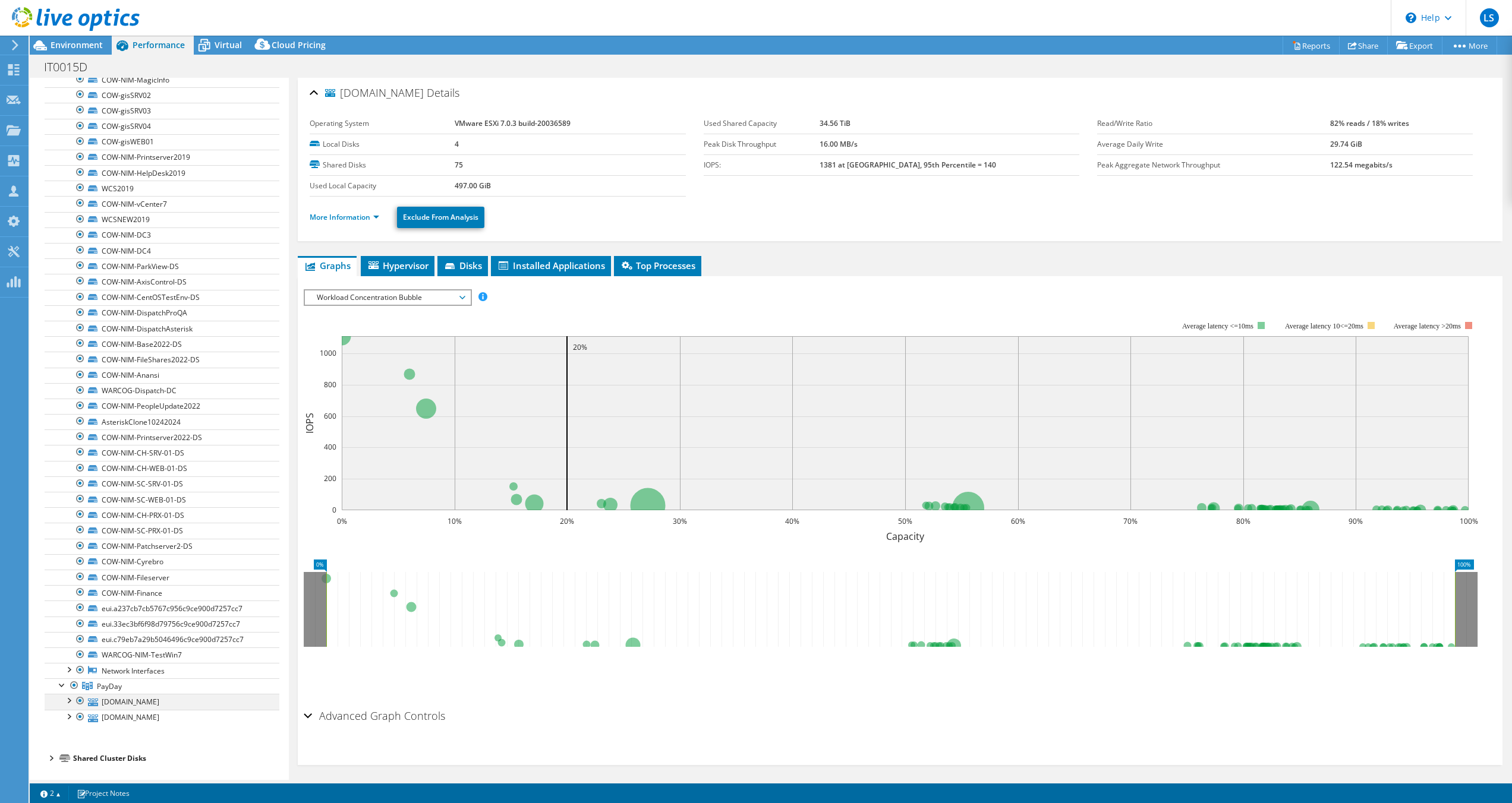
click at [69, 702] on div at bounding box center [68, 699] width 12 height 12
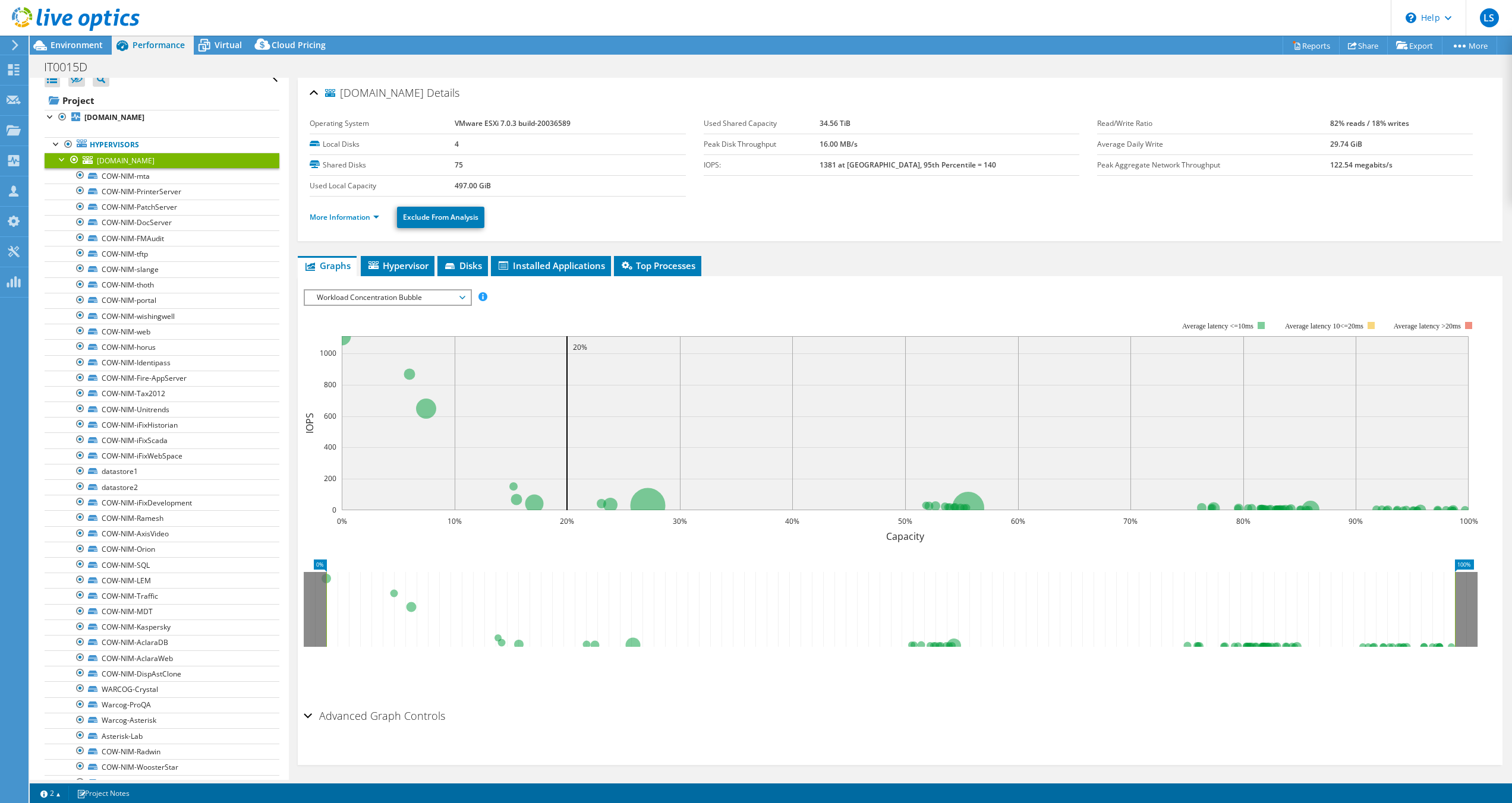
scroll to position [0, 0]
click at [59, 173] on div at bounding box center [62, 170] width 12 height 12
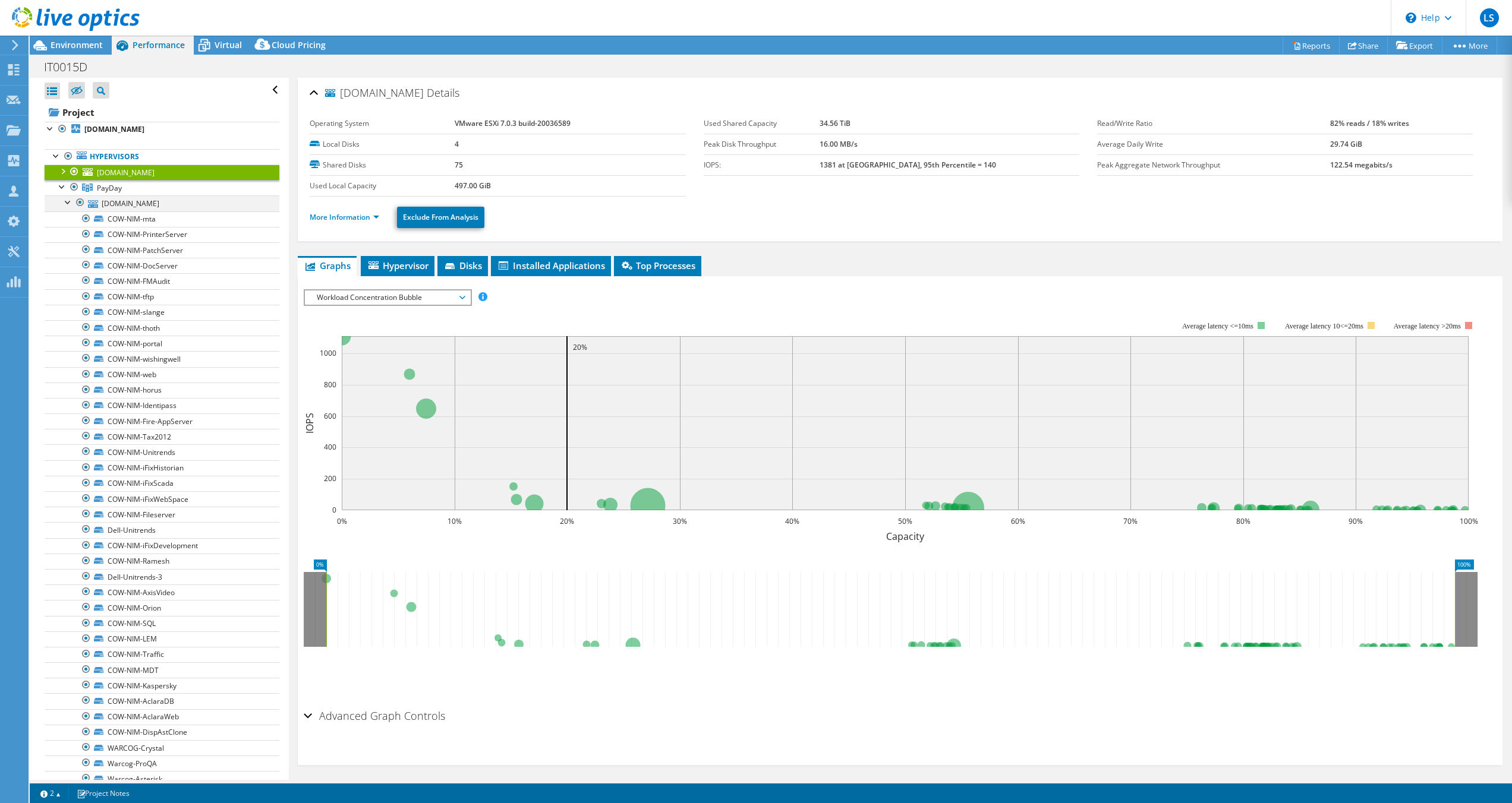
click at [66, 205] on div at bounding box center [68, 201] width 12 height 12
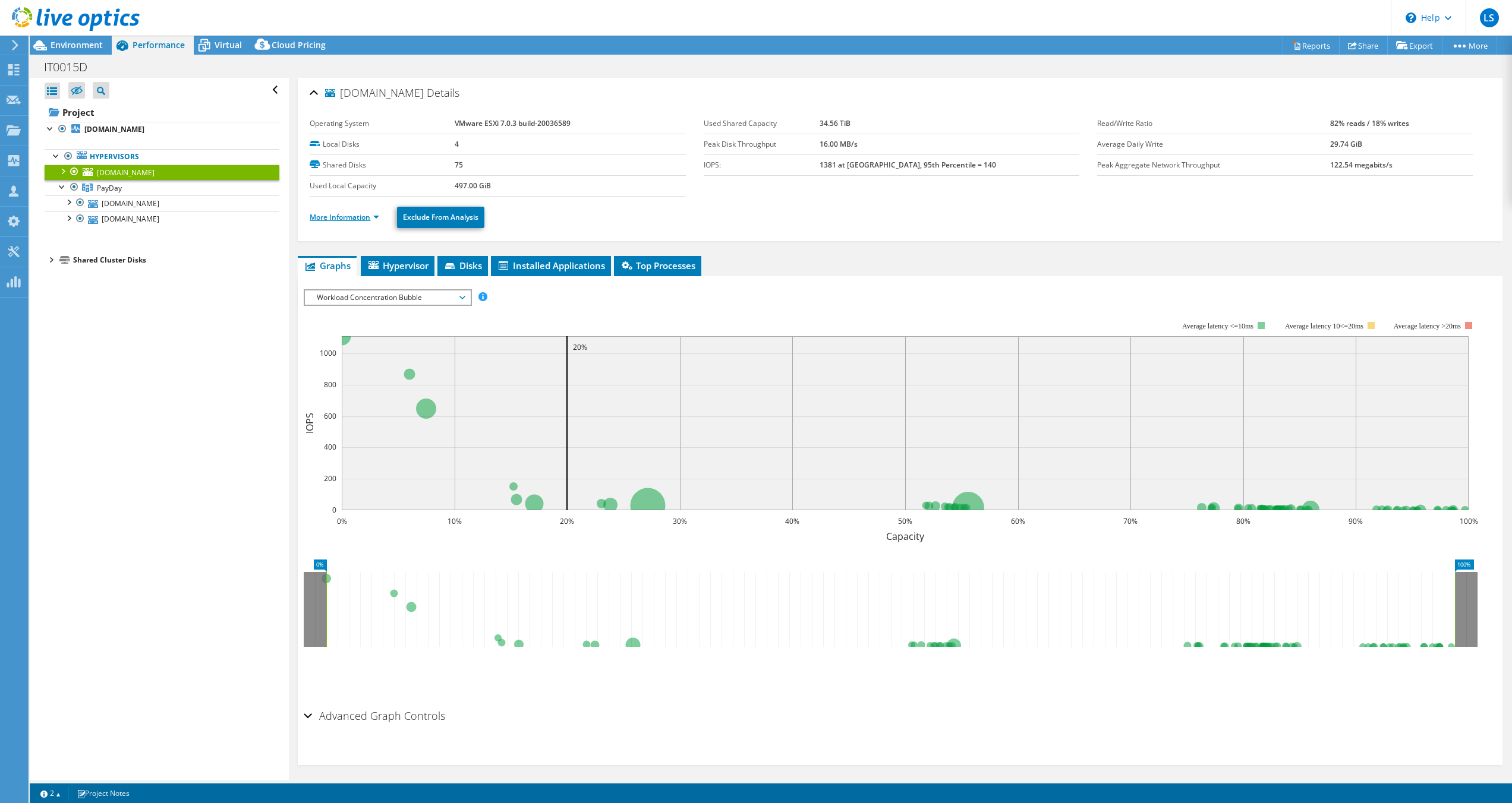
click at [374, 216] on link "More Information" at bounding box center [344, 217] width 69 height 10
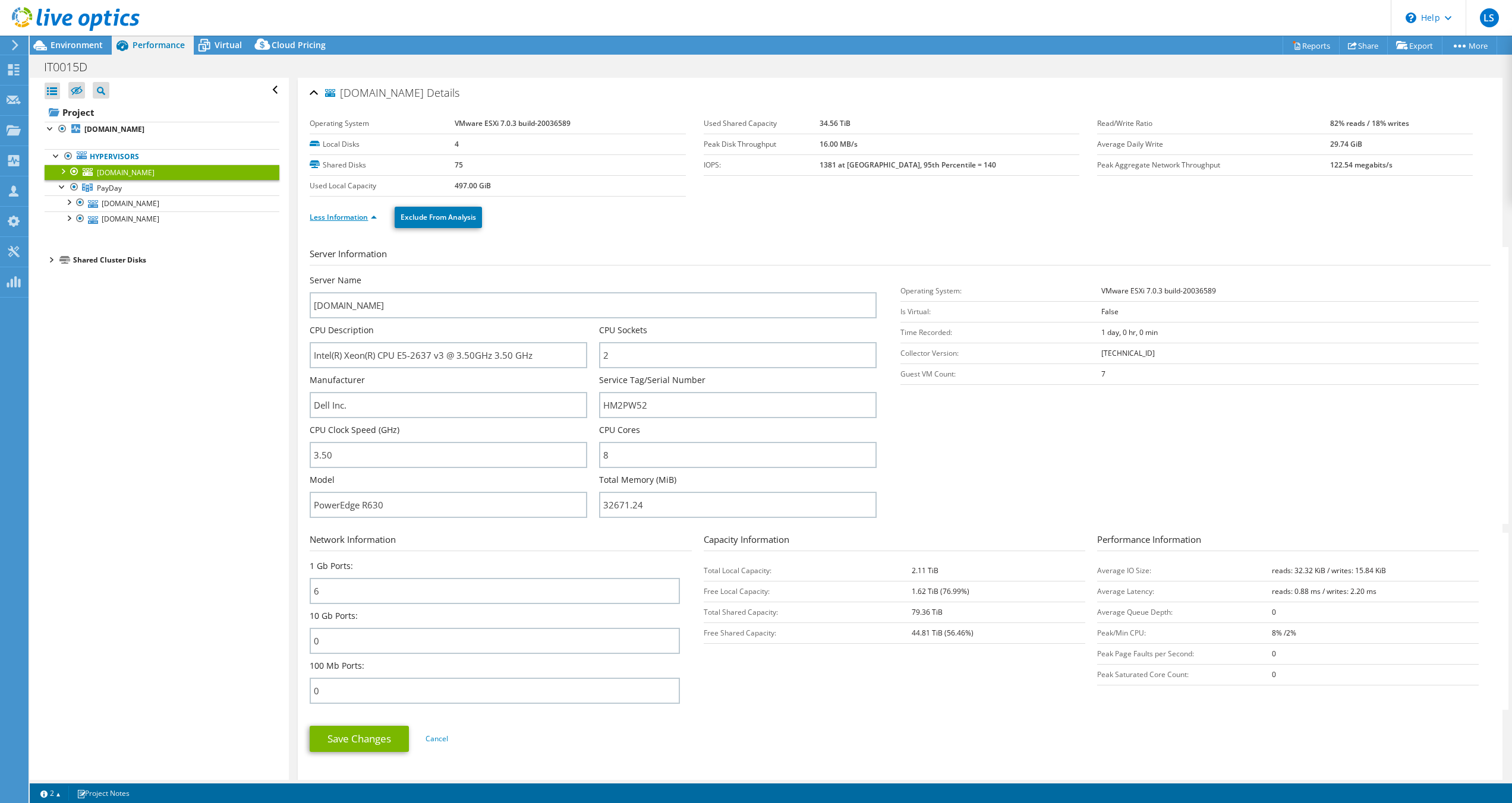
click at [374, 216] on link "Less Information" at bounding box center [343, 217] width 68 height 10
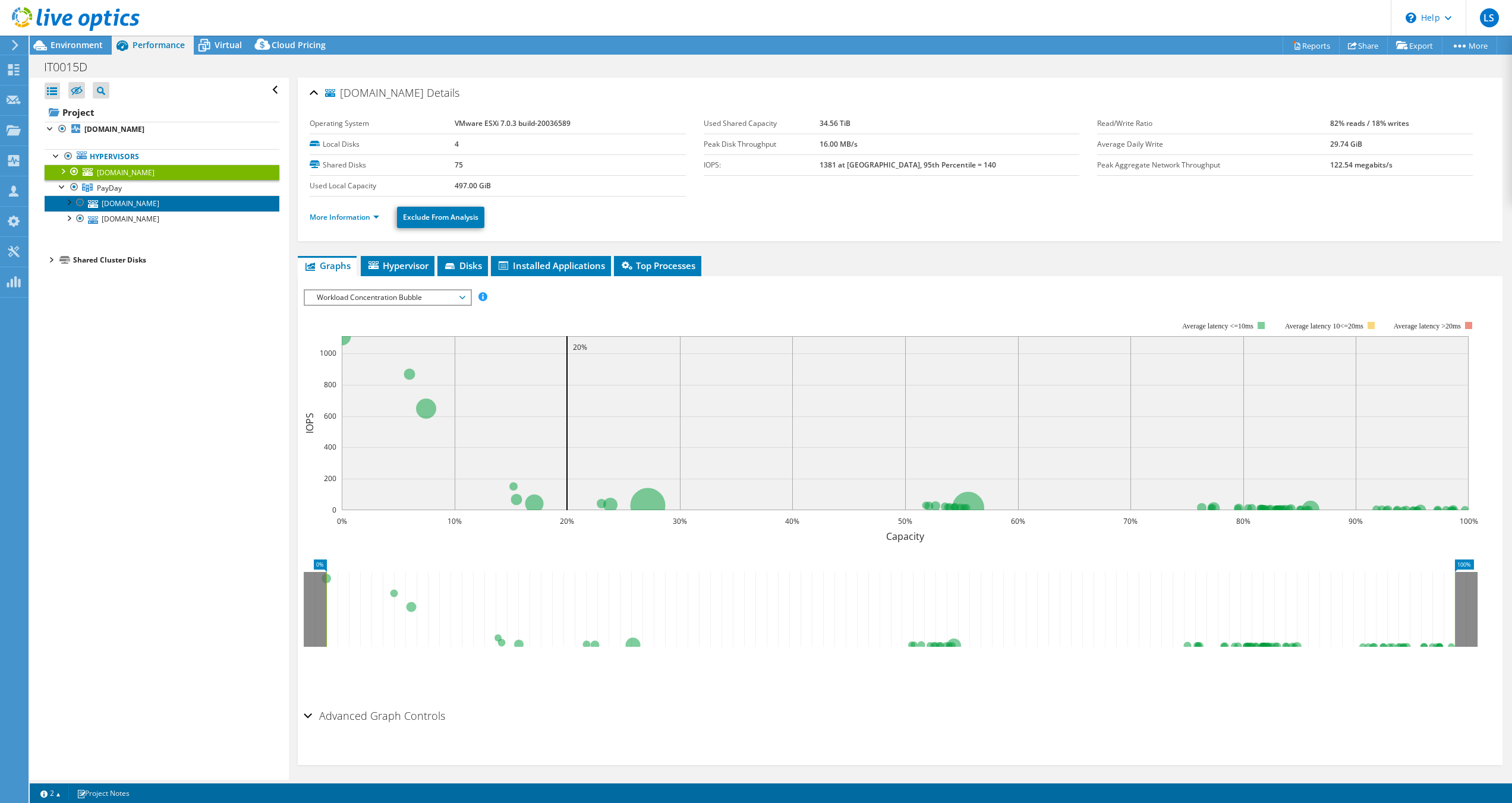
click at [120, 207] on link "[DOMAIN_NAME]" at bounding box center [162, 203] width 235 height 15
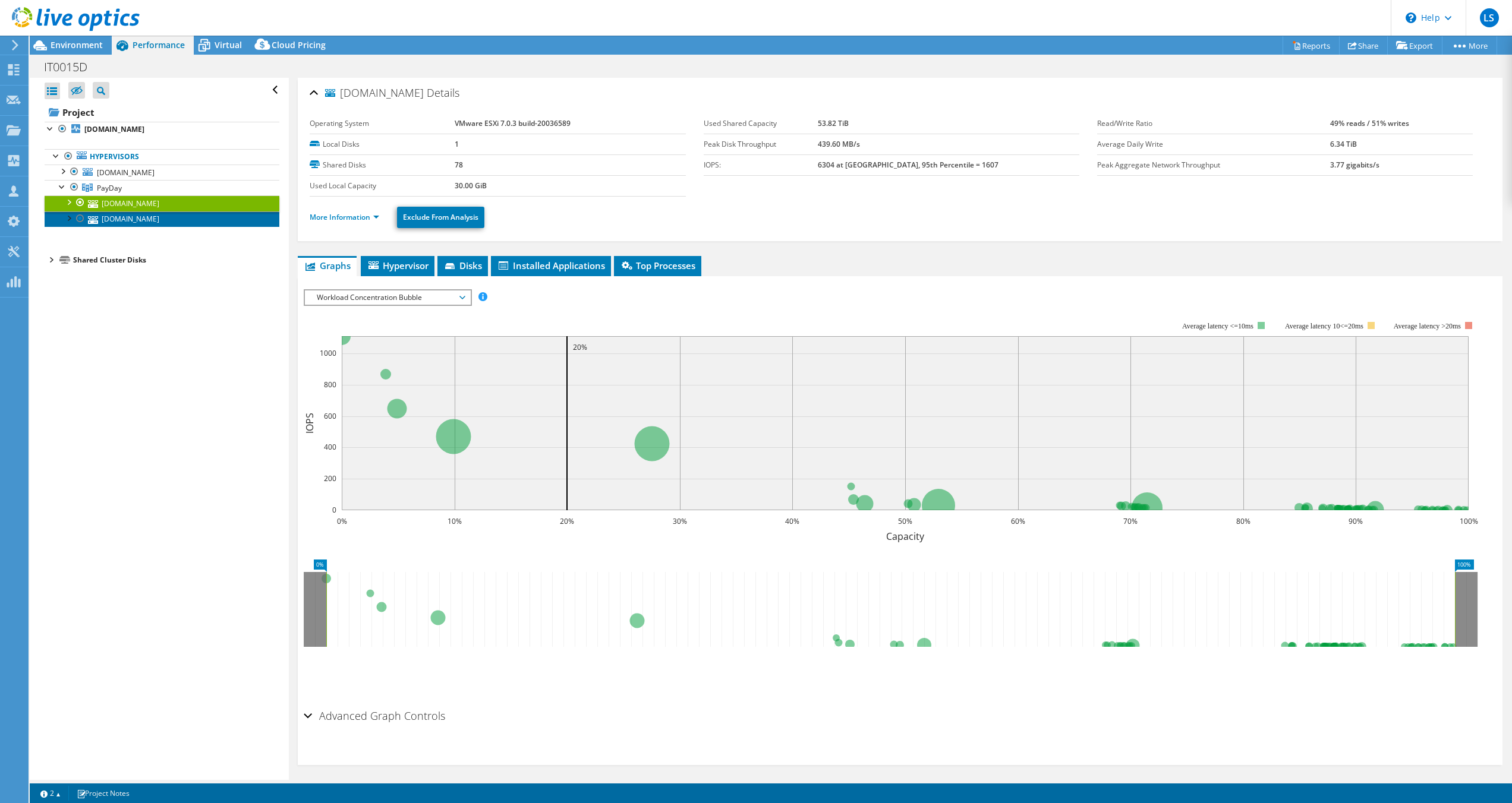
click at [131, 223] on link "[DOMAIN_NAME]" at bounding box center [162, 219] width 235 height 15
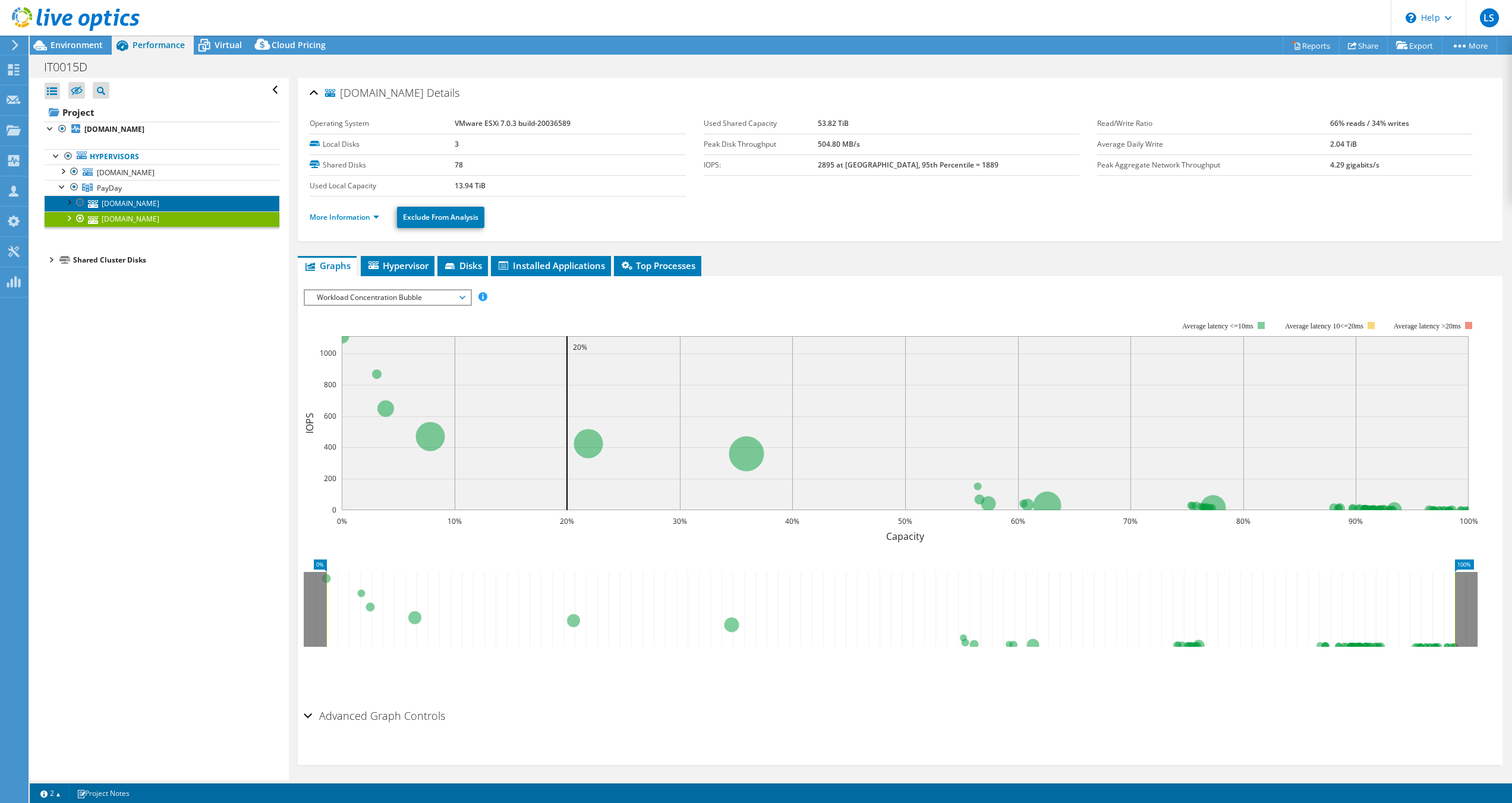
click at [132, 205] on link "[DOMAIN_NAME]" at bounding box center [162, 203] width 235 height 15
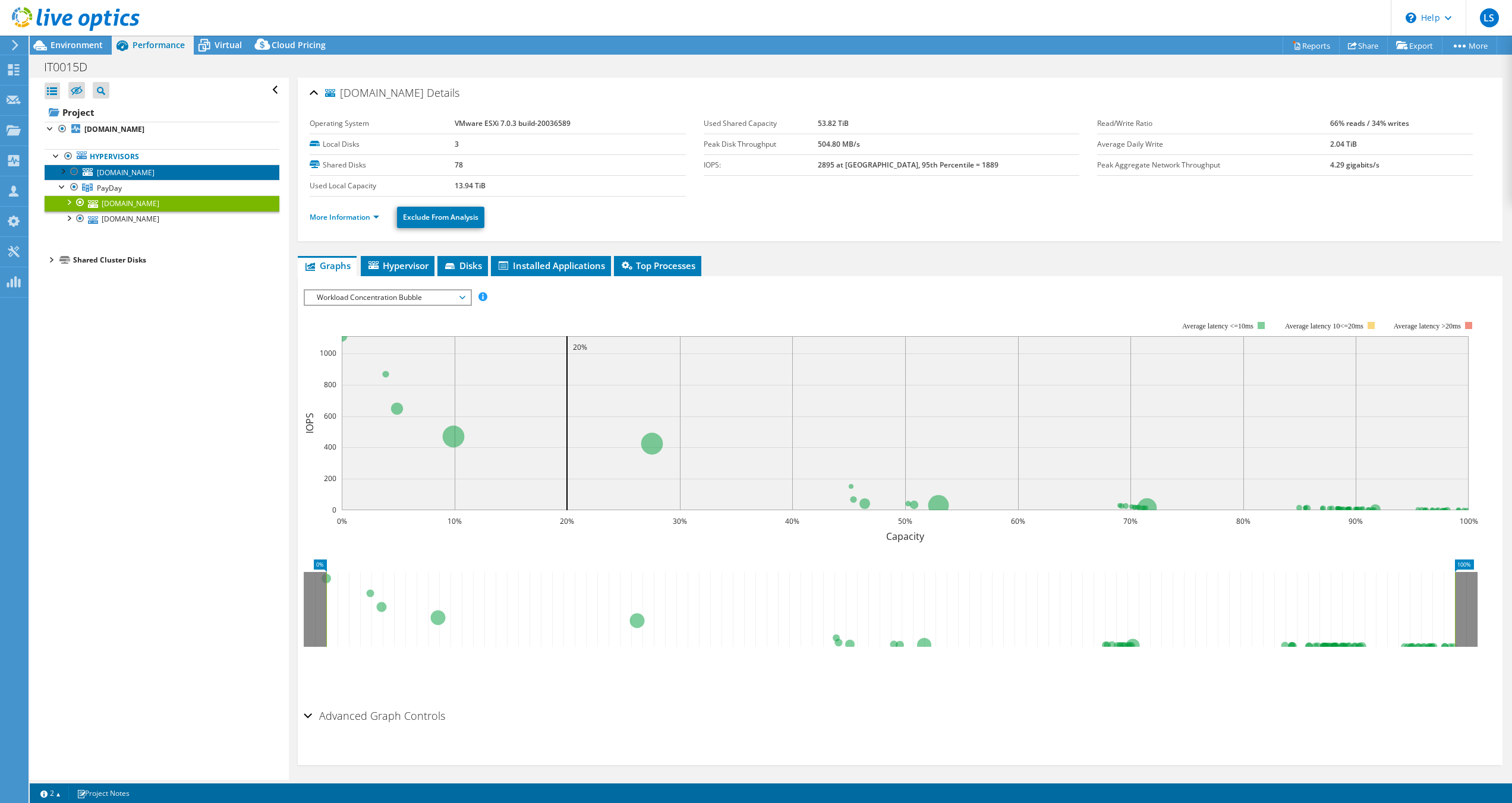
click at [122, 174] on span "[DOMAIN_NAME]" at bounding box center [126, 172] width 58 height 10
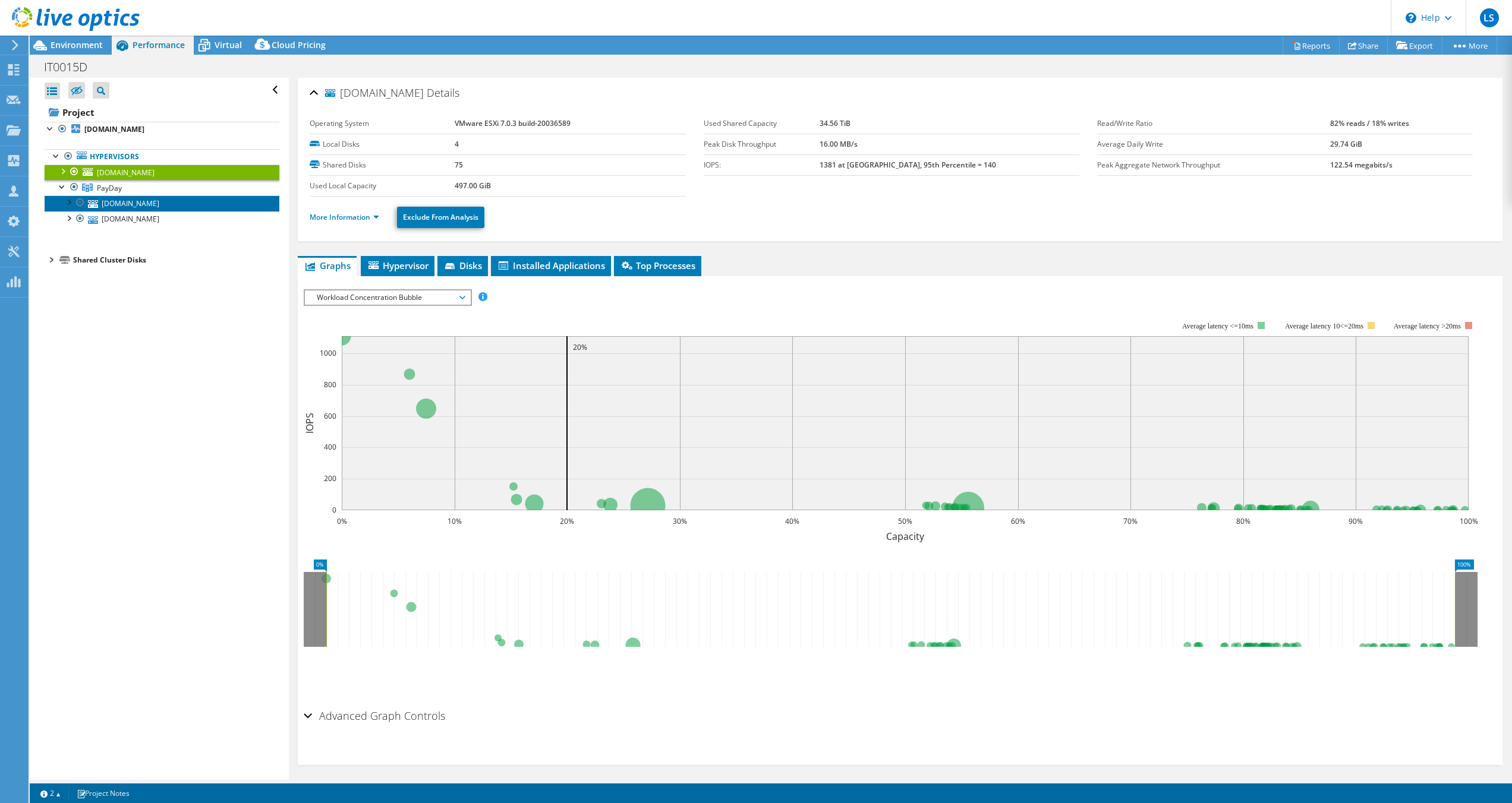
click at [154, 203] on link "[DOMAIN_NAME]" at bounding box center [162, 203] width 235 height 15
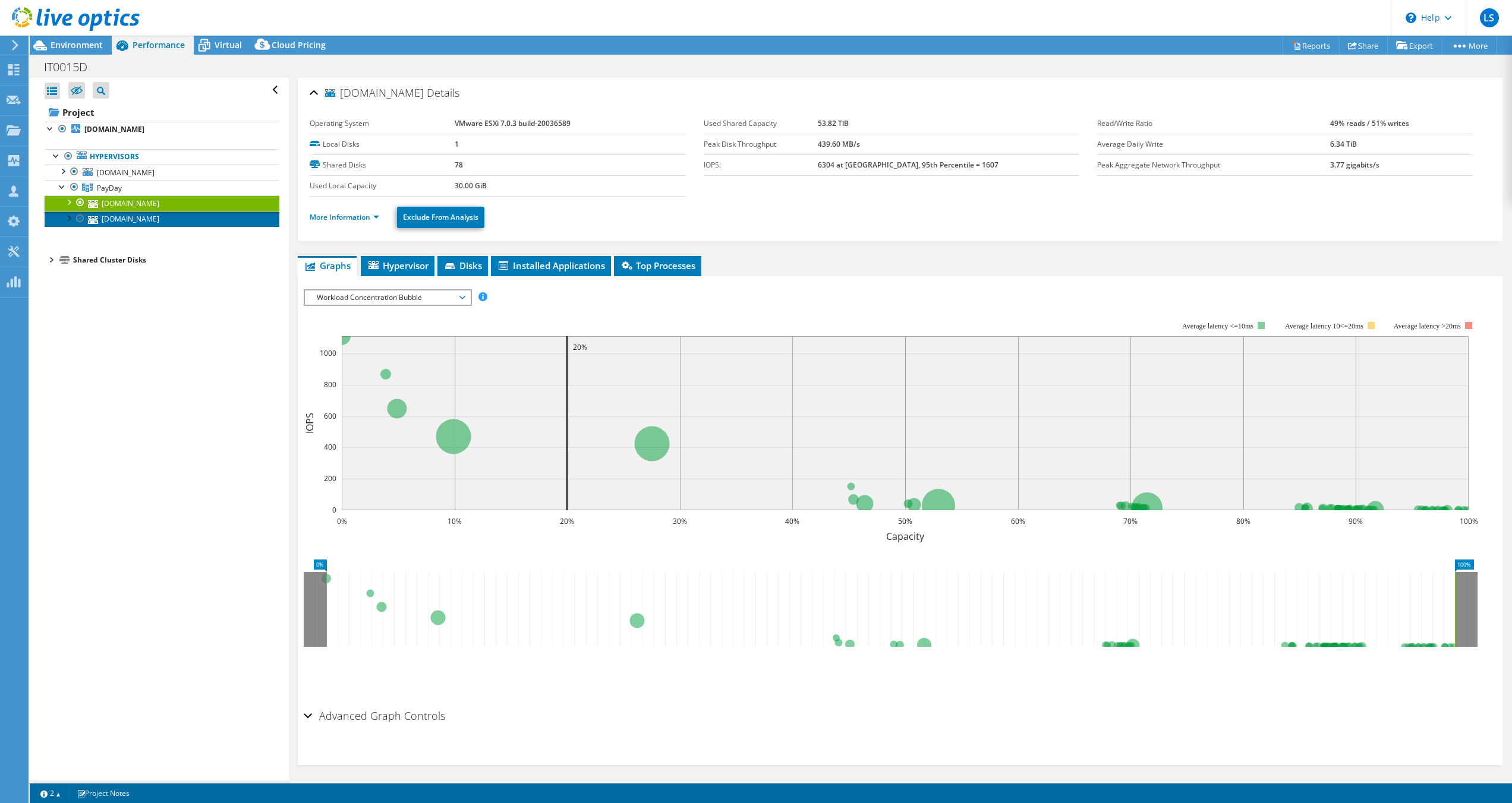
click at [145, 217] on link "[DOMAIN_NAME]" at bounding box center [162, 219] width 235 height 15
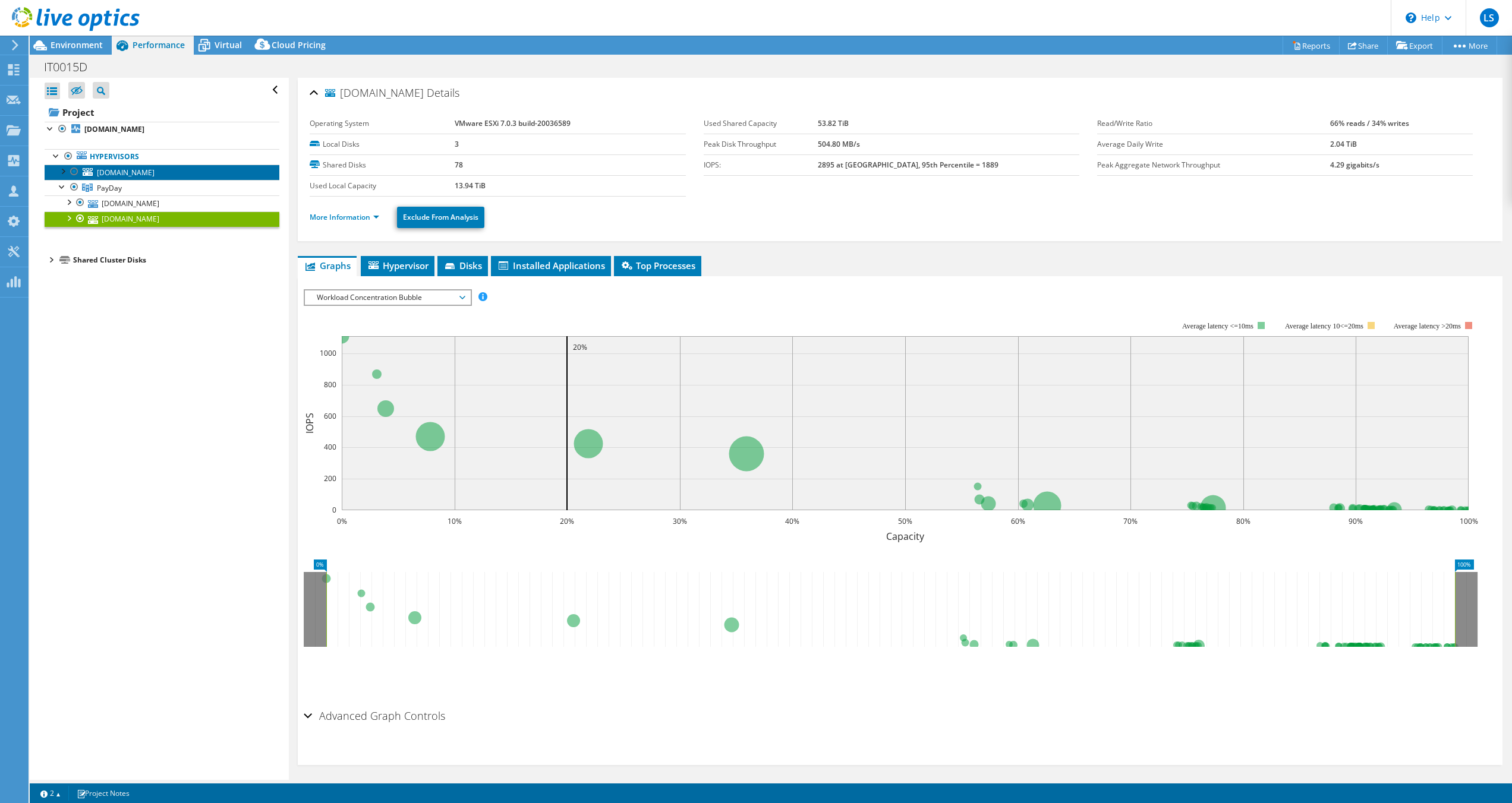
click at [132, 174] on span "[DOMAIN_NAME]" at bounding box center [126, 172] width 58 height 10
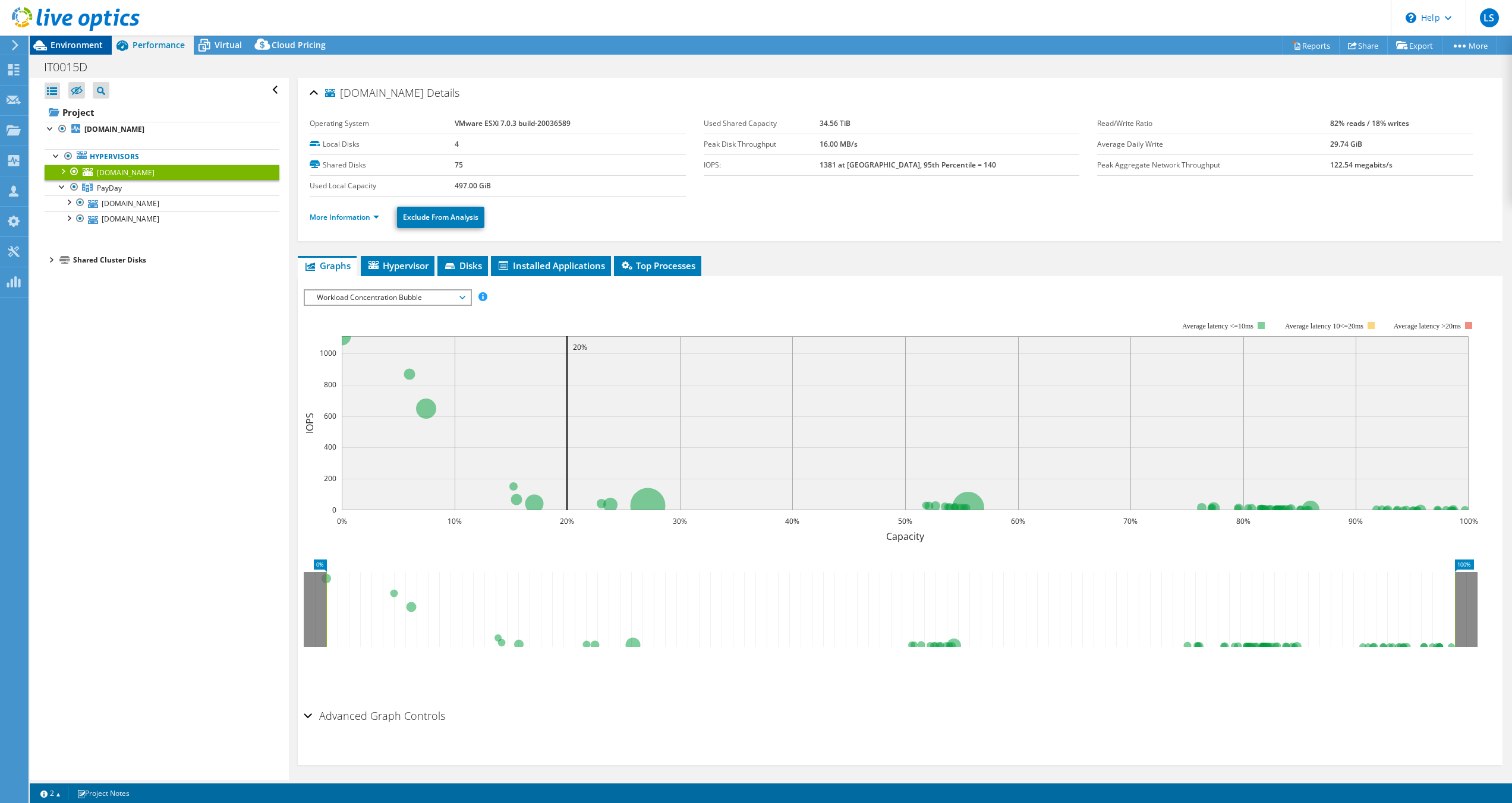
click at [79, 47] on span "Environment" at bounding box center [77, 45] width 52 height 12
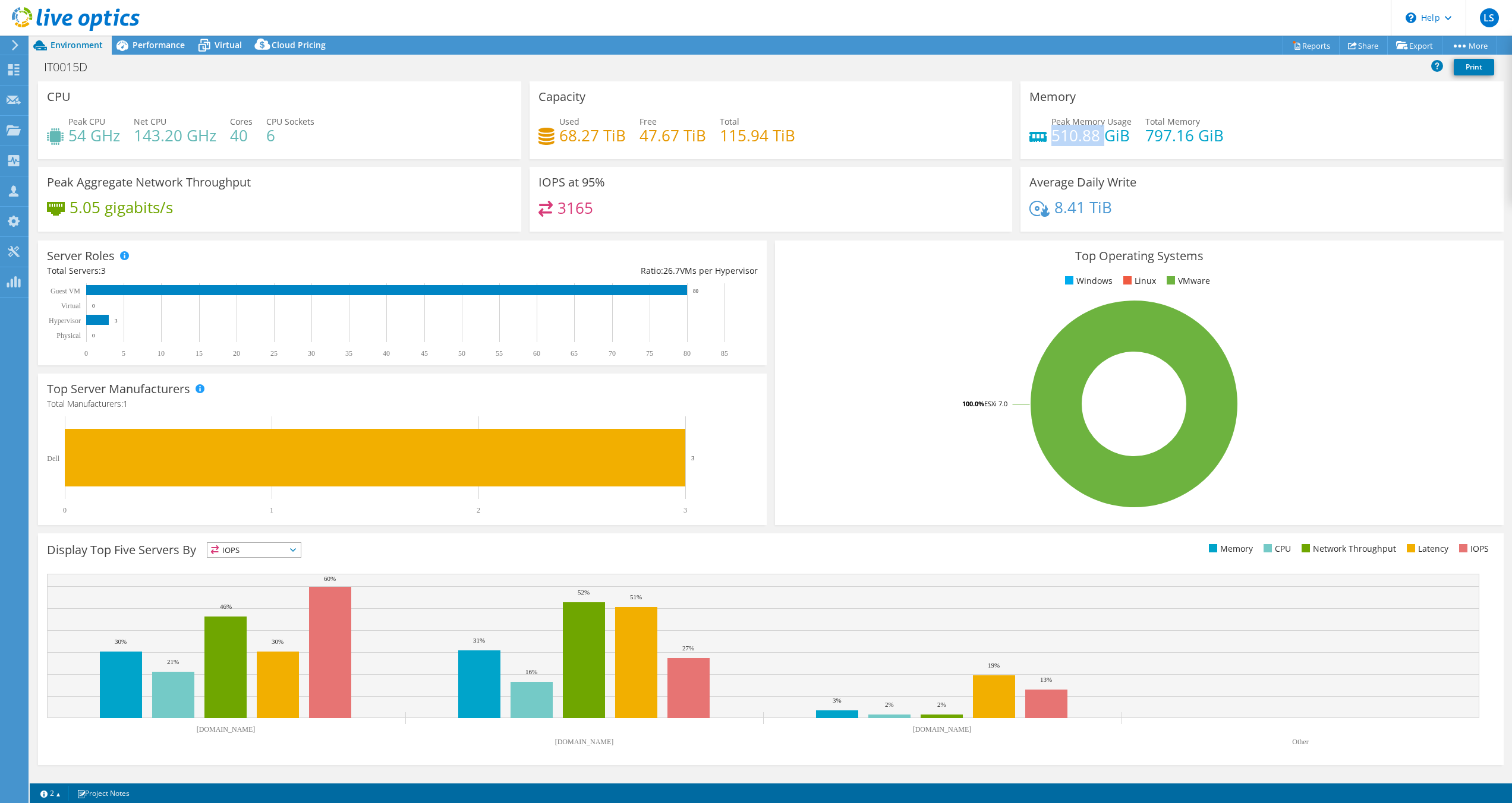
drag, startPoint x: 1055, startPoint y: 136, endPoint x: 1103, endPoint y: 134, distance: 48.0
click at [1103, 134] on h4 "510.88 GiB" at bounding box center [1091, 135] width 80 height 14
click at [1099, 155] on div "Memory Peak Memory Usage 510.88 GiB Total Memory 797.16 GiB" at bounding box center [1262, 120] width 484 height 77
drag, startPoint x: 477, startPoint y: 233, endPoint x: 458, endPoint y: 235, distance: 19.1
click at [477, 233] on div "Peak Aggregate Network Throughput 5.05 gigabits/s" at bounding box center [280, 203] width 492 height 73
